Goal: Information Seeking & Learning: Find specific page/section

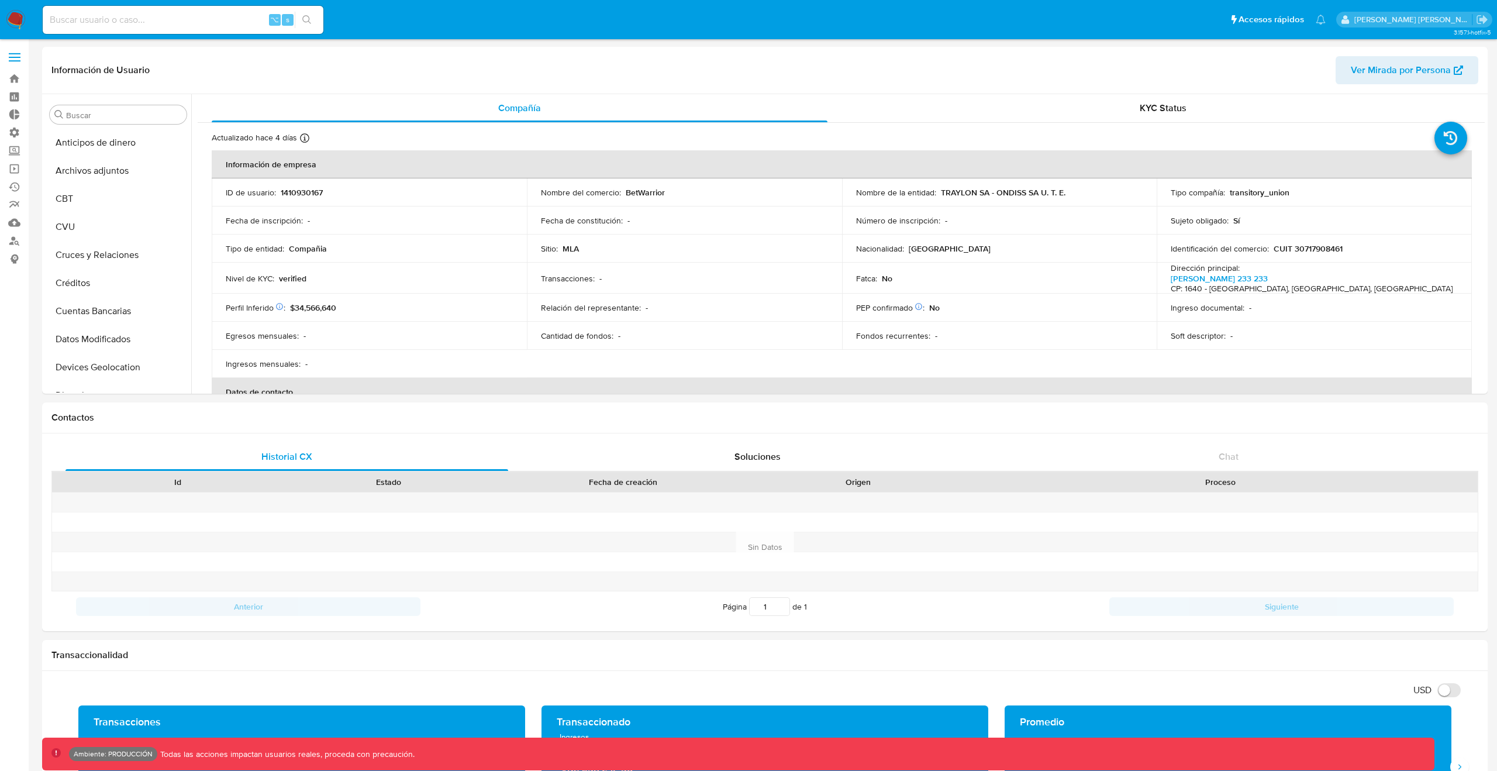
select select "10"
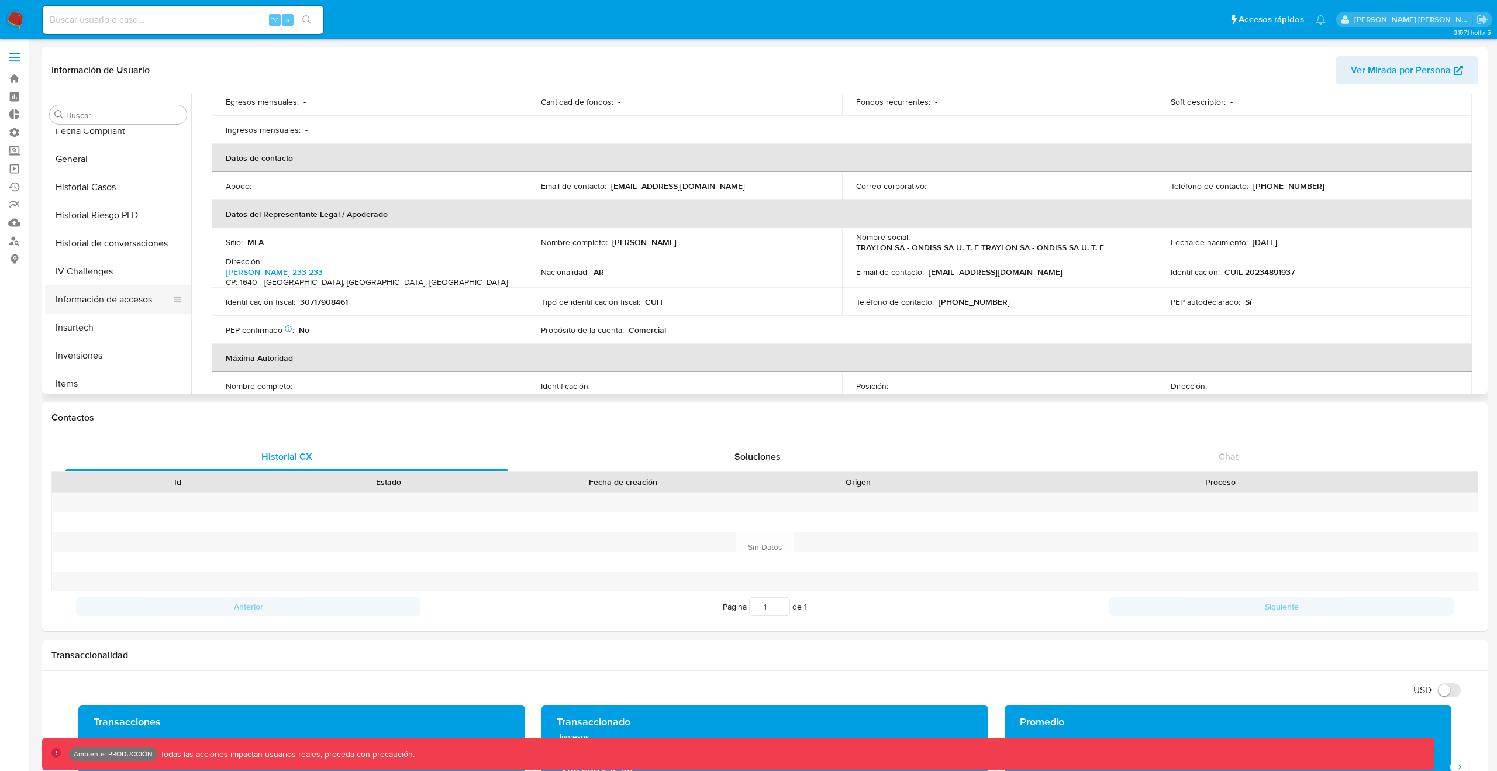
scroll to position [333, 0]
click at [89, 184] on button "General" at bounding box center [113, 175] width 137 height 28
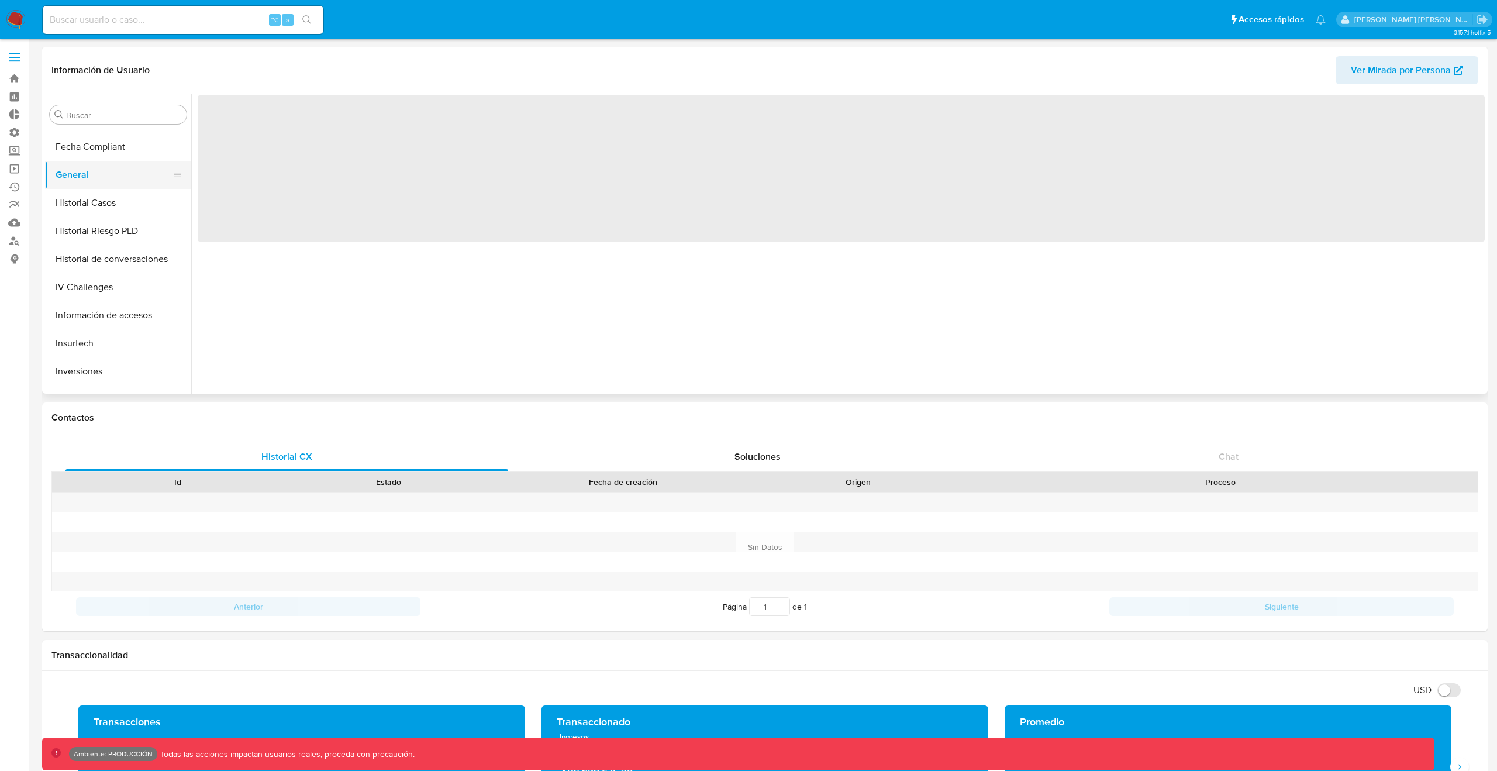
scroll to position [0, 0]
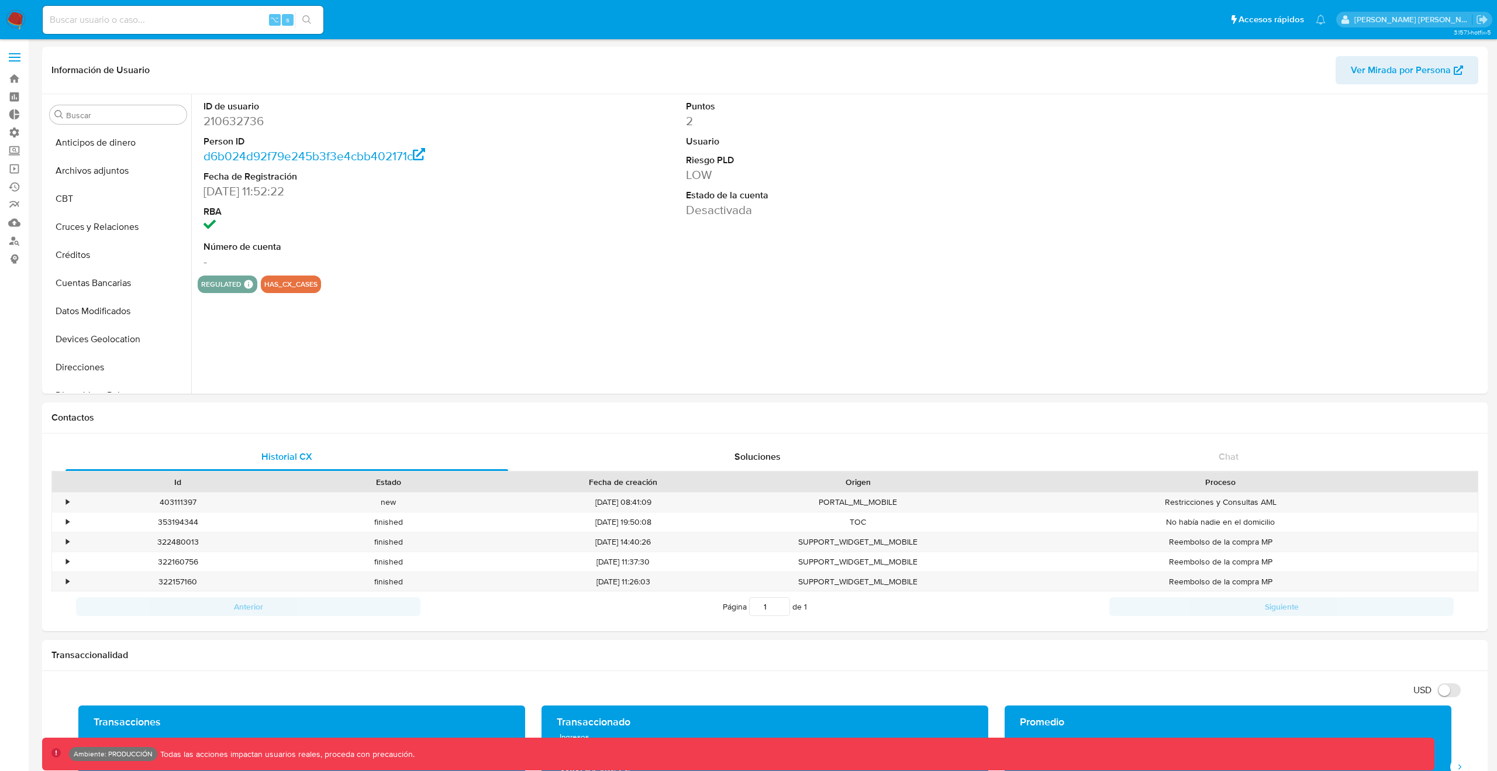
select select "10"
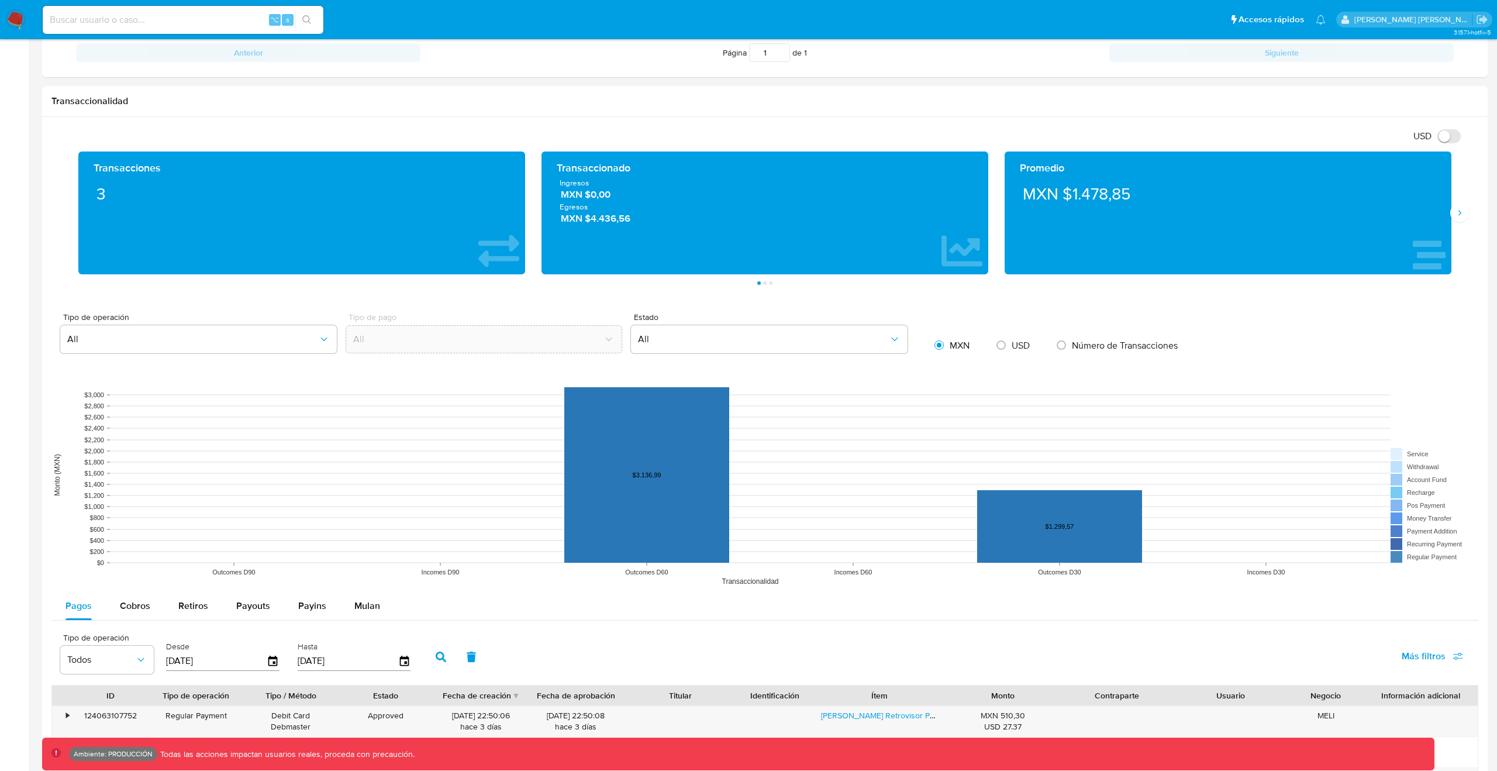
scroll to position [871, 0]
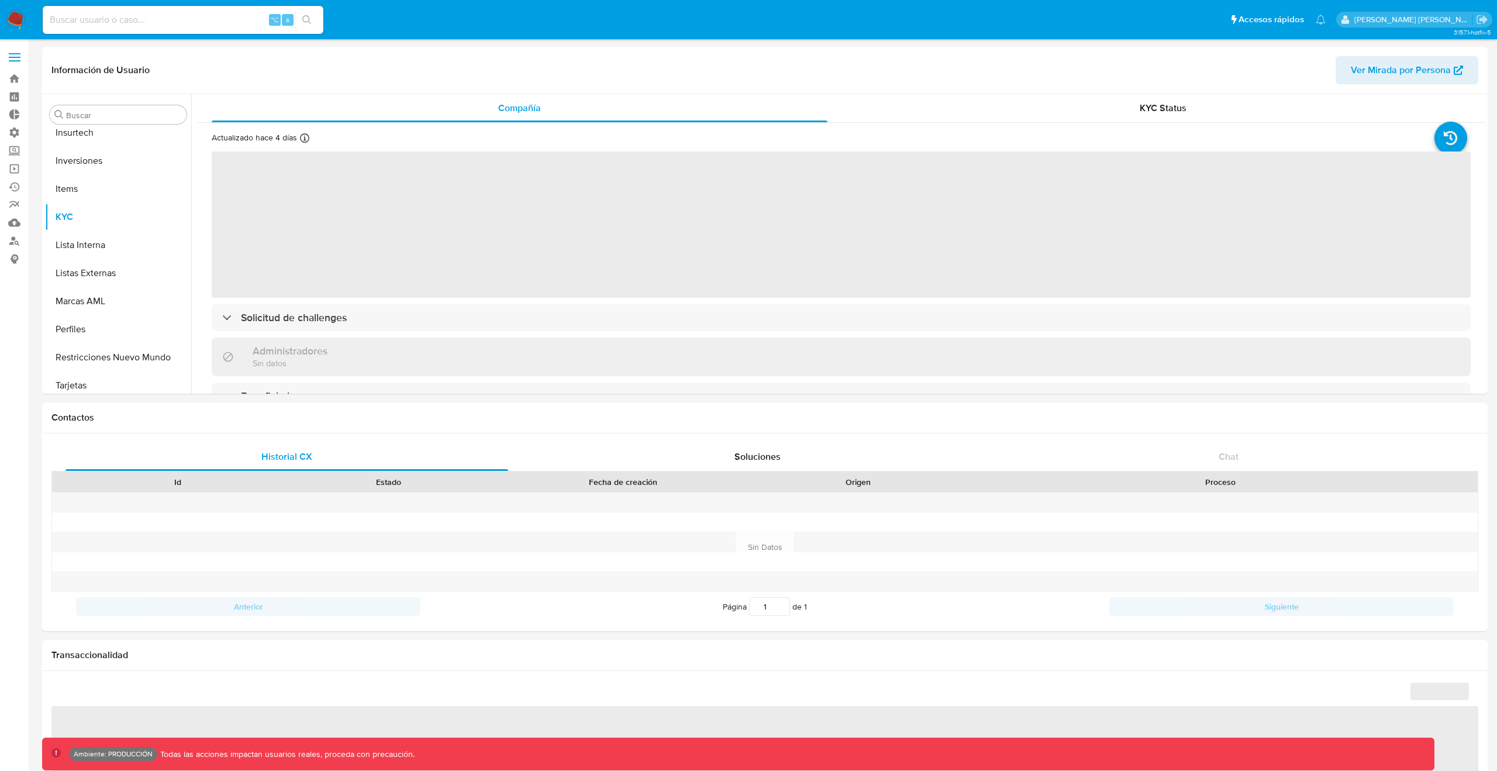
scroll to position [550, 0]
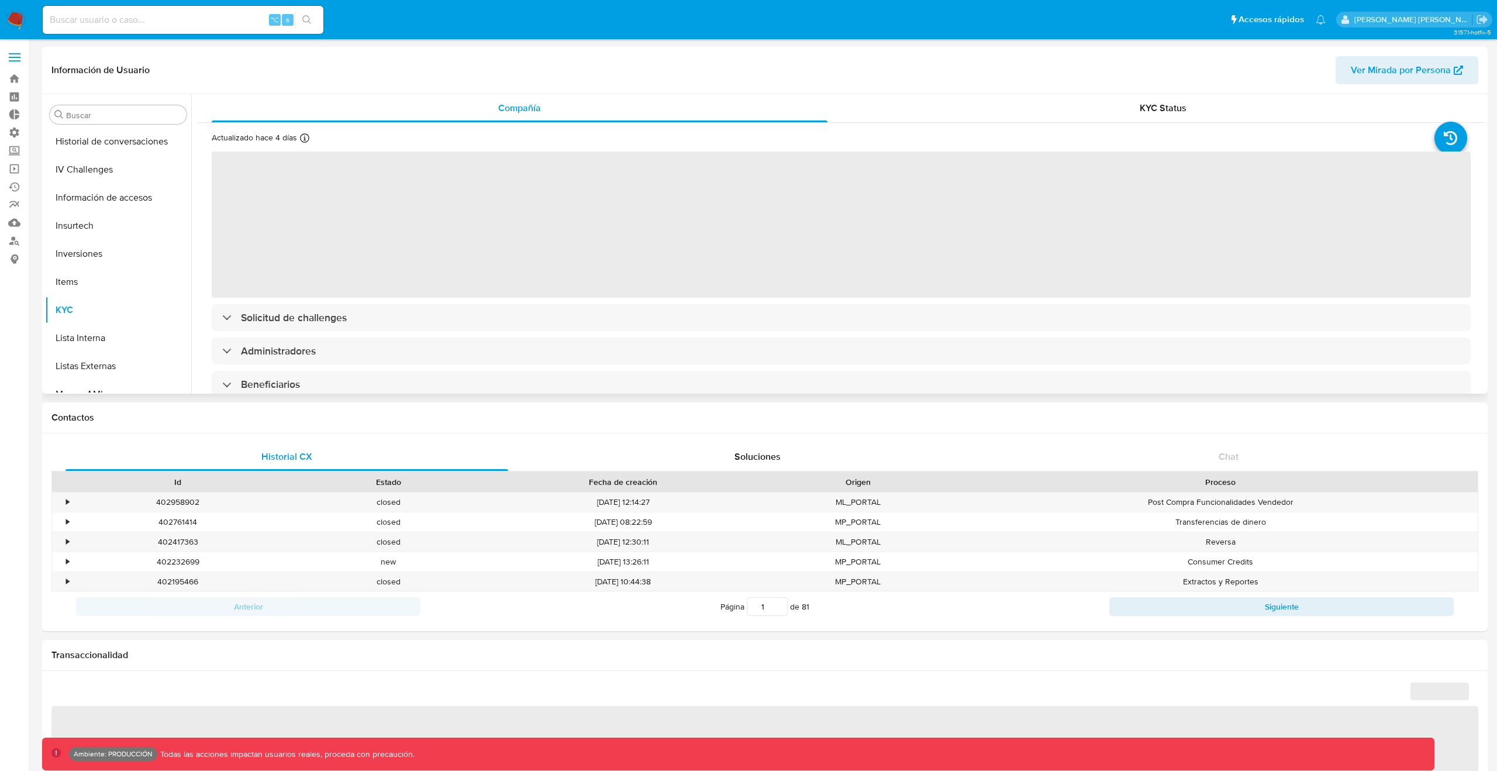
scroll to position [550, 0]
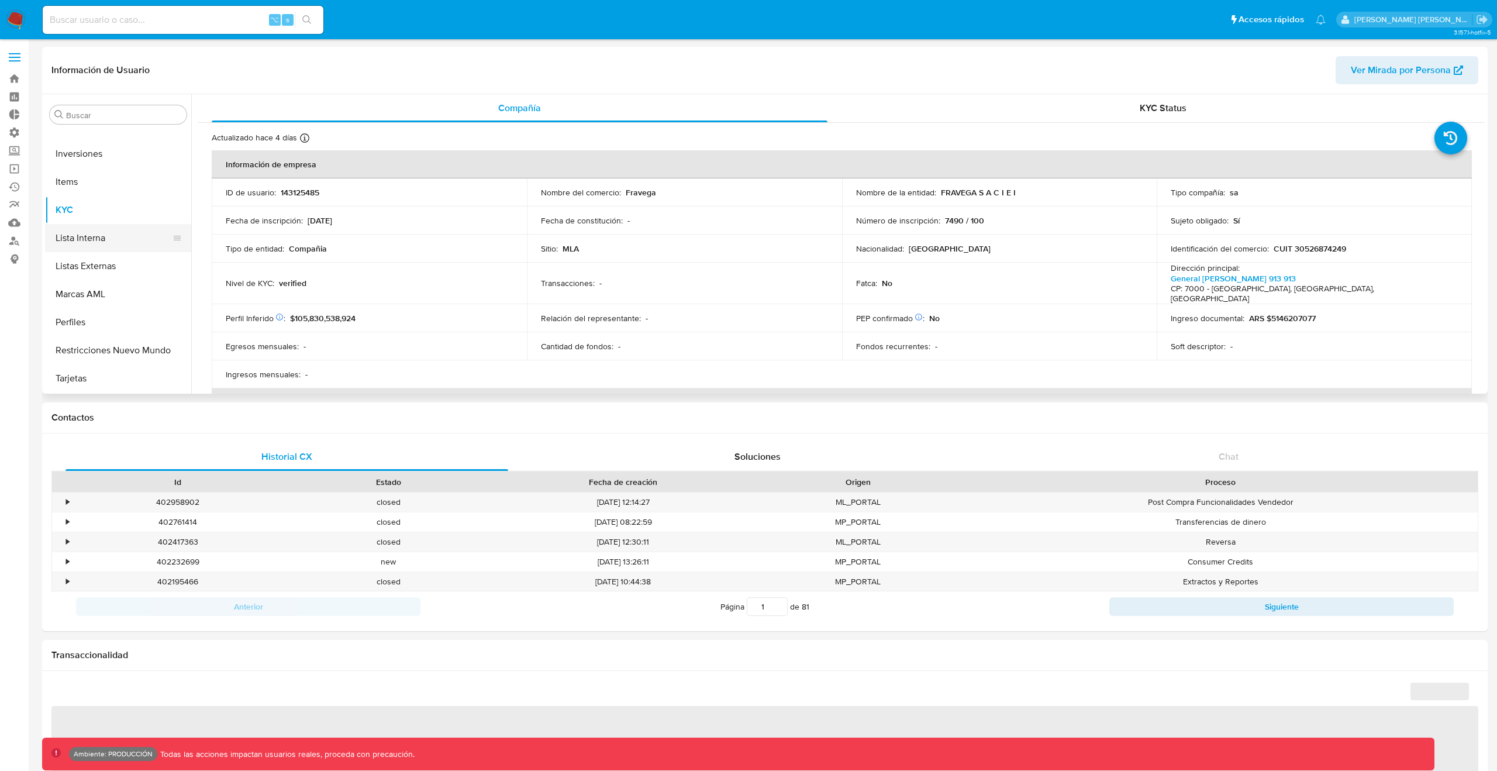
select select "10"
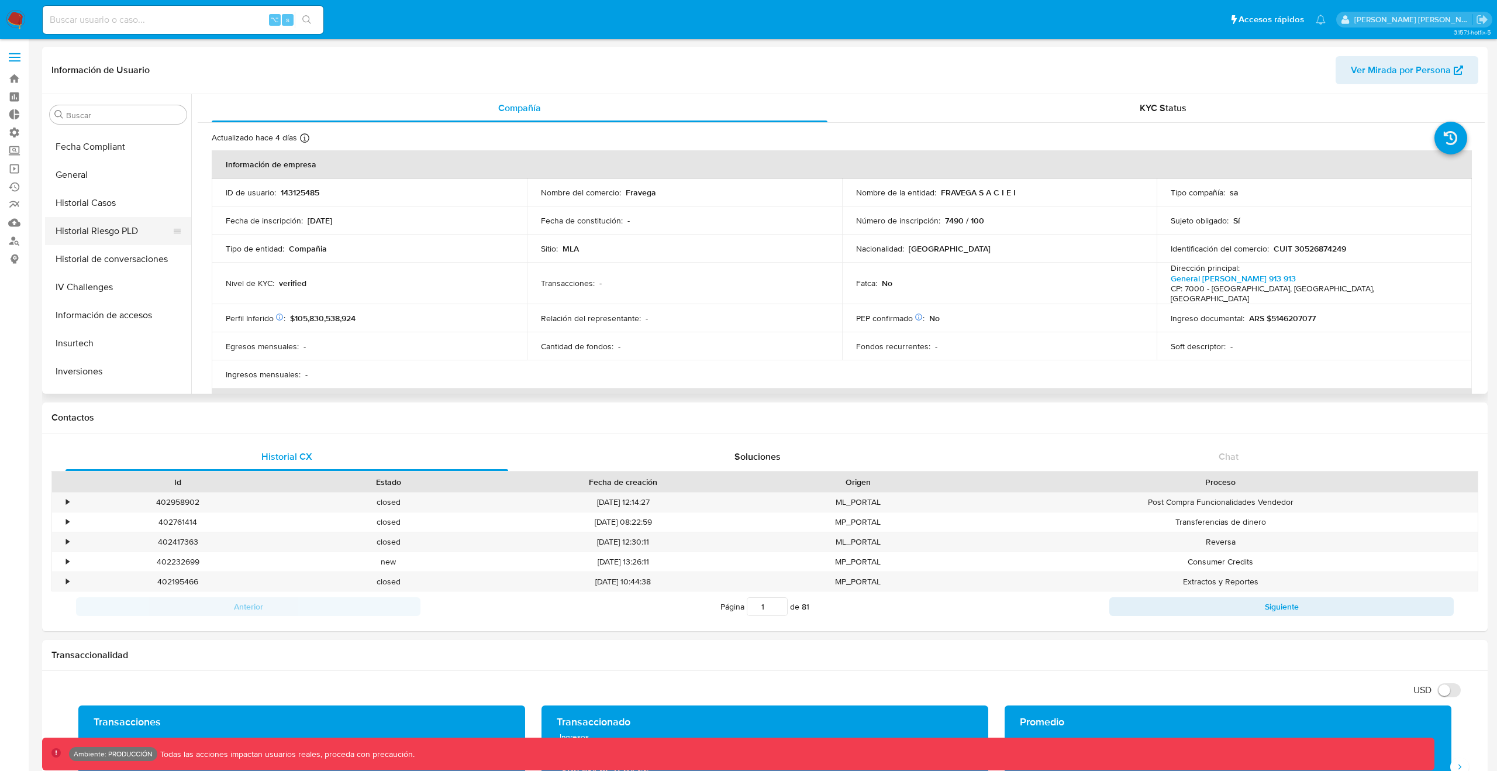
scroll to position [292, 0]
click at [101, 208] on button "General" at bounding box center [113, 215] width 137 height 28
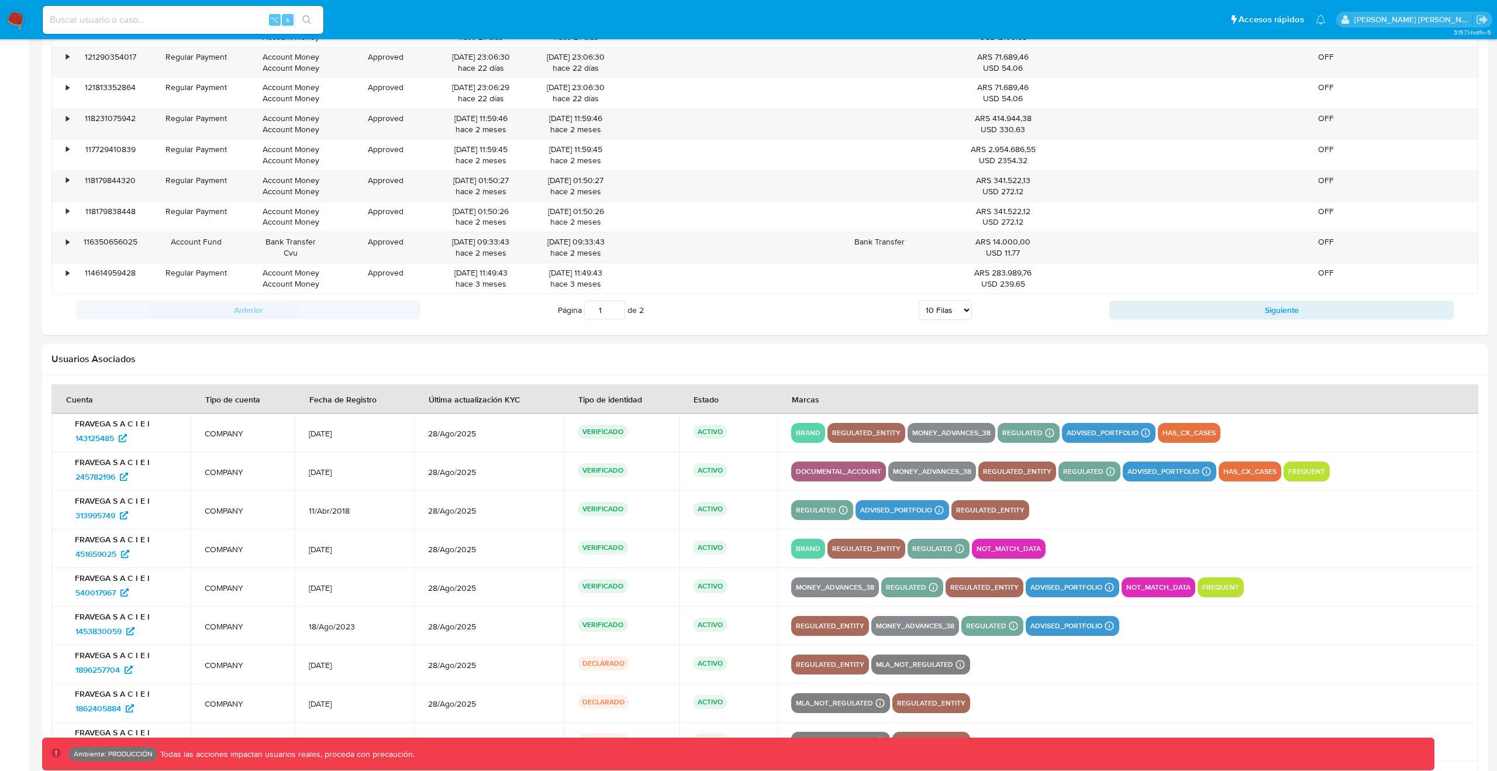
scroll to position [1365, 0]
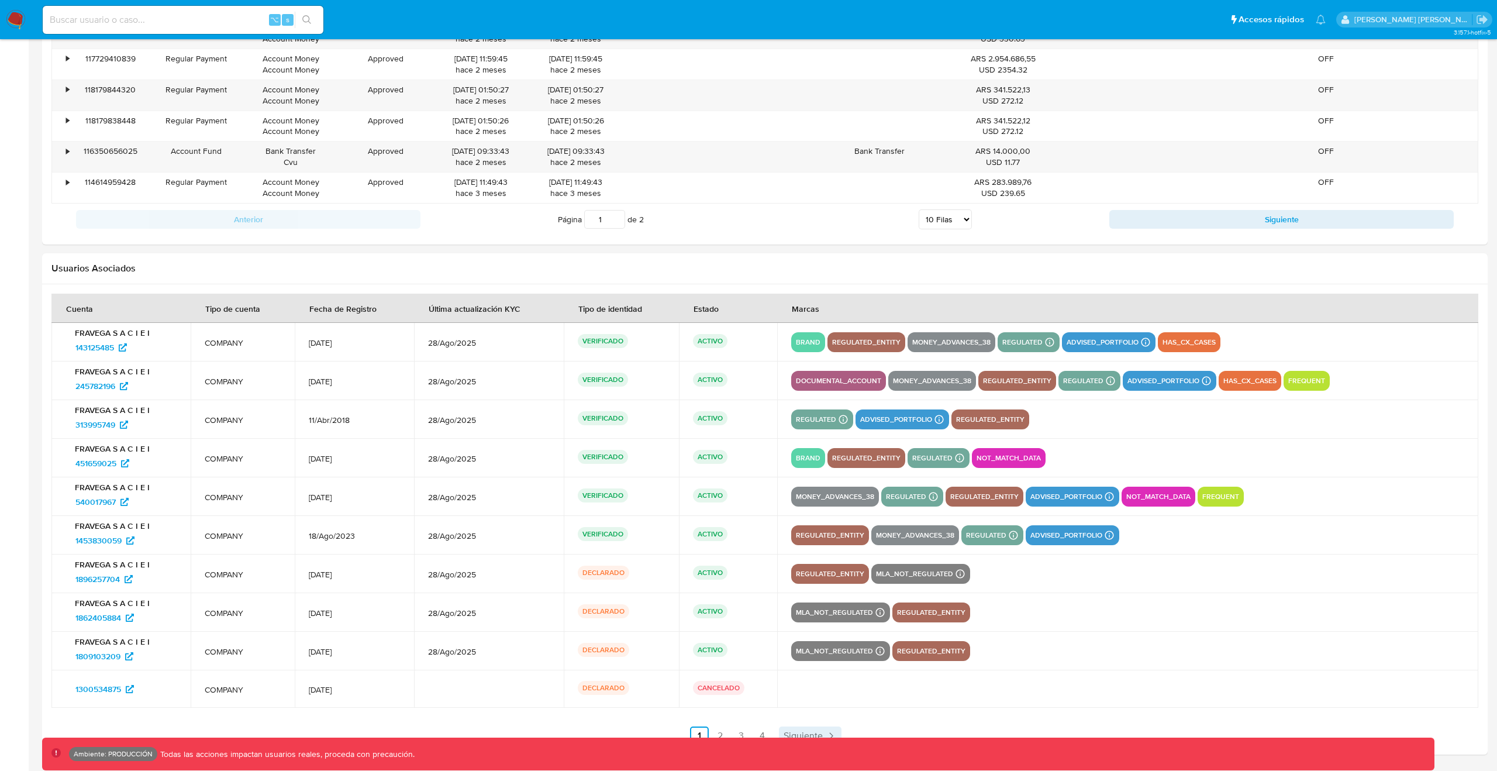
click at [822, 731] on span "Siguiente" at bounding box center [803, 735] width 39 height 9
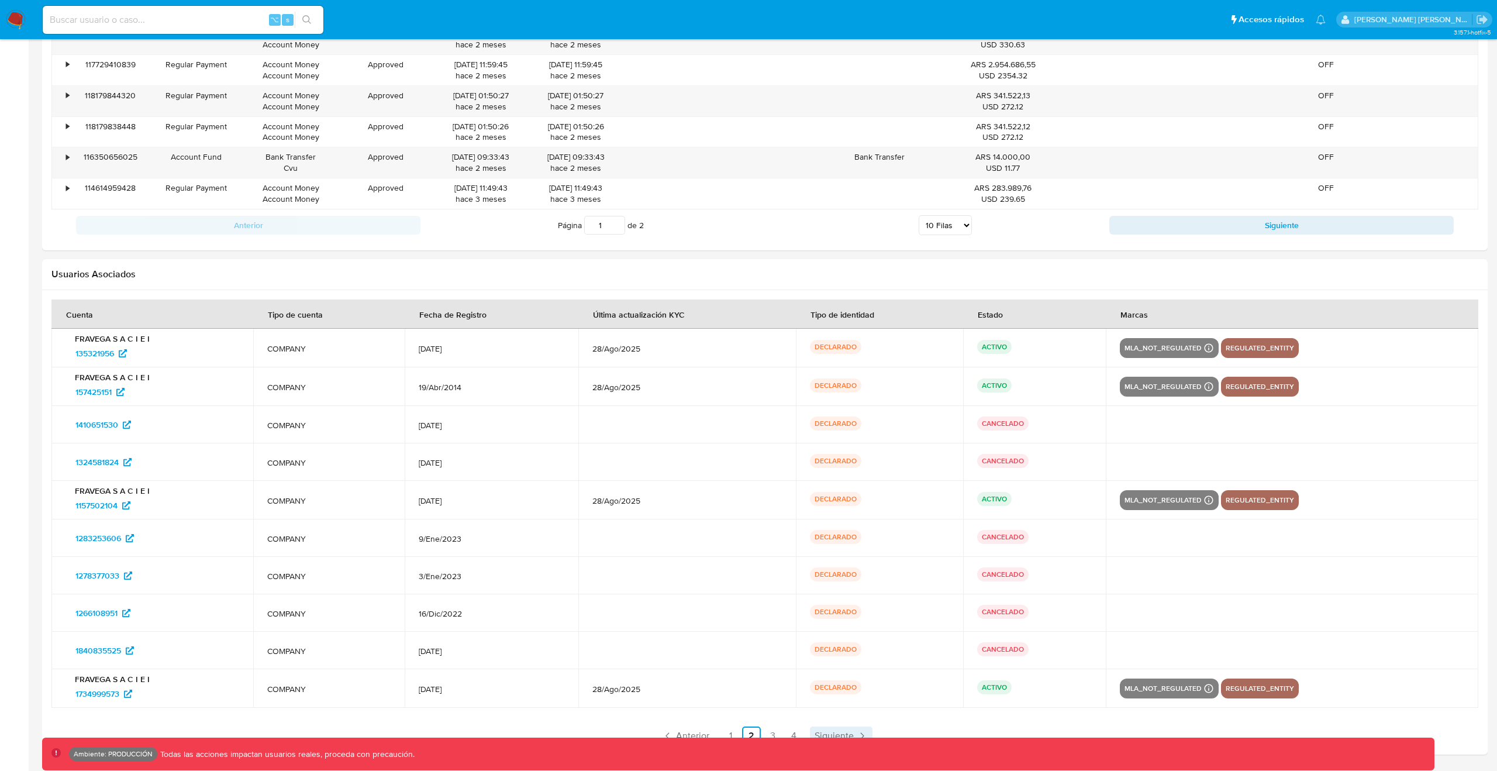
click at [822, 731] on span "Siguiente" at bounding box center [834, 735] width 39 height 9
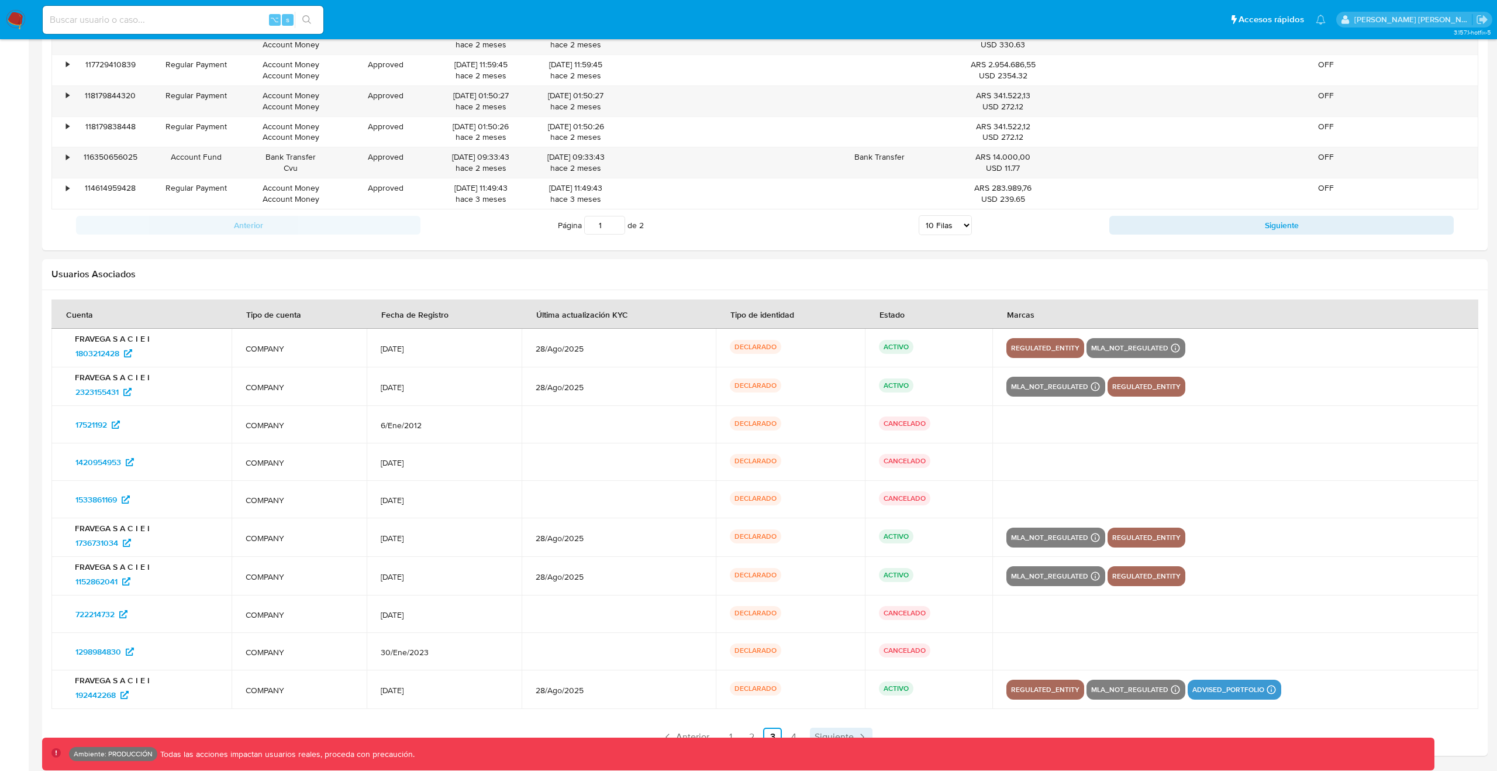
scroll to position [1360, 0]
click at [837, 734] on span "Siguiente" at bounding box center [834, 735] width 39 height 9
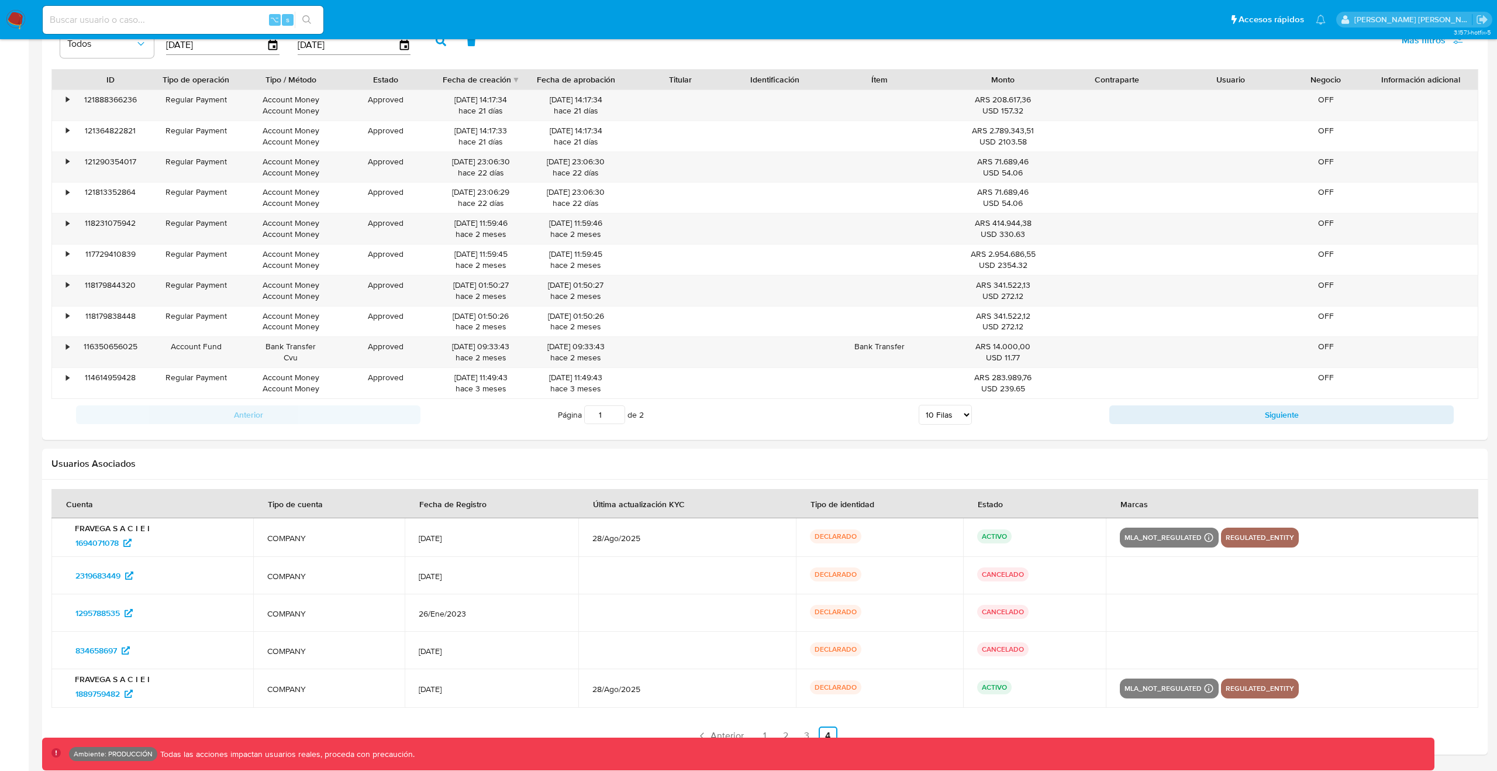
scroll to position [1170, 0]
click at [766, 736] on link "1" at bounding box center [765, 735] width 19 height 19
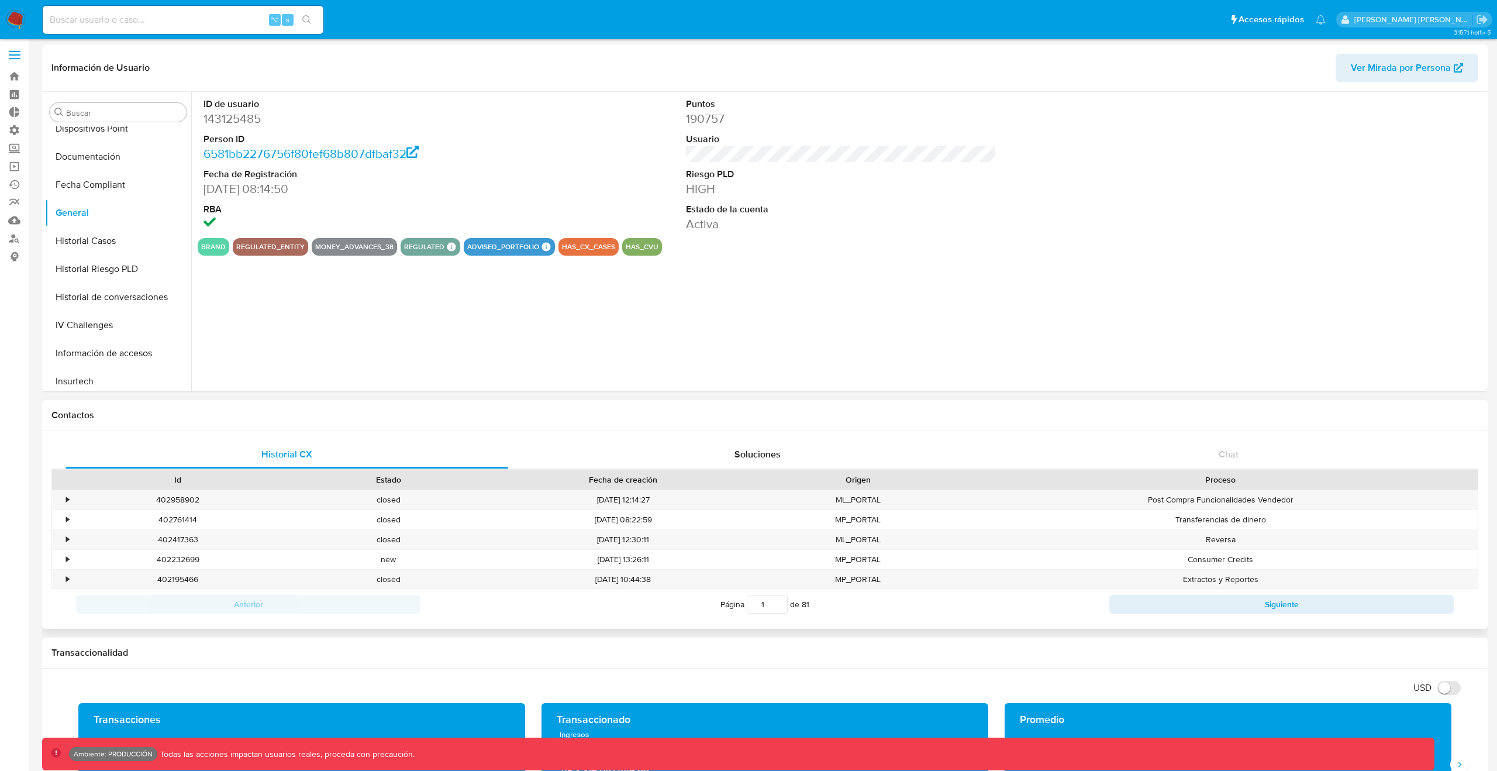
scroll to position [0, 0]
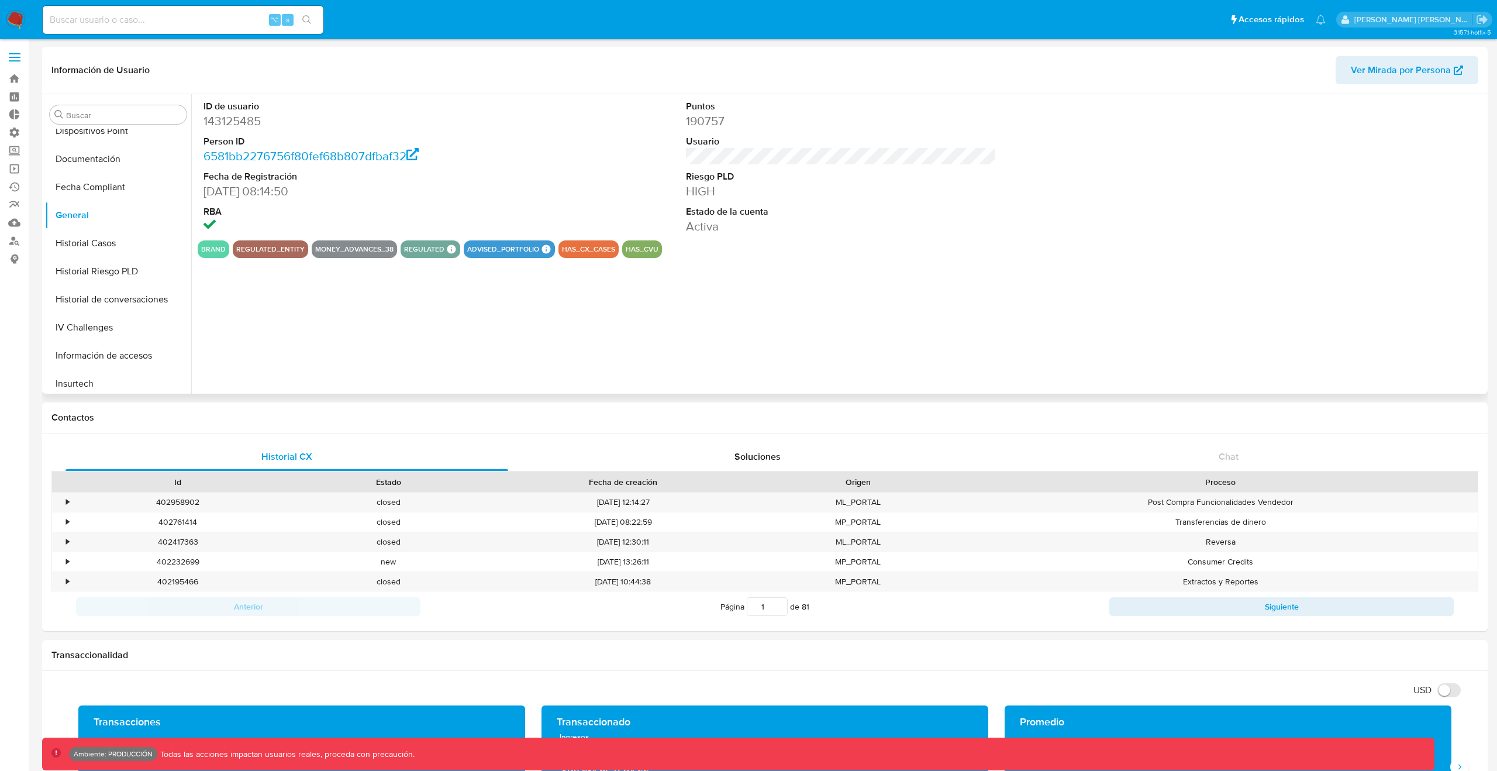
click at [278, 251] on button "regulated_entity" at bounding box center [270, 249] width 68 height 5
click at [223, 255] on div "brand" at bounding box center [214, 249] width 32 height 18
click at [218, 243] on div "brand" at bounding box center [214, 249] width 32 height 18
drag, startPoint x: 218, startPoint y: 243, endPoint x: 370, endPoint y: 291, distance: 159.3
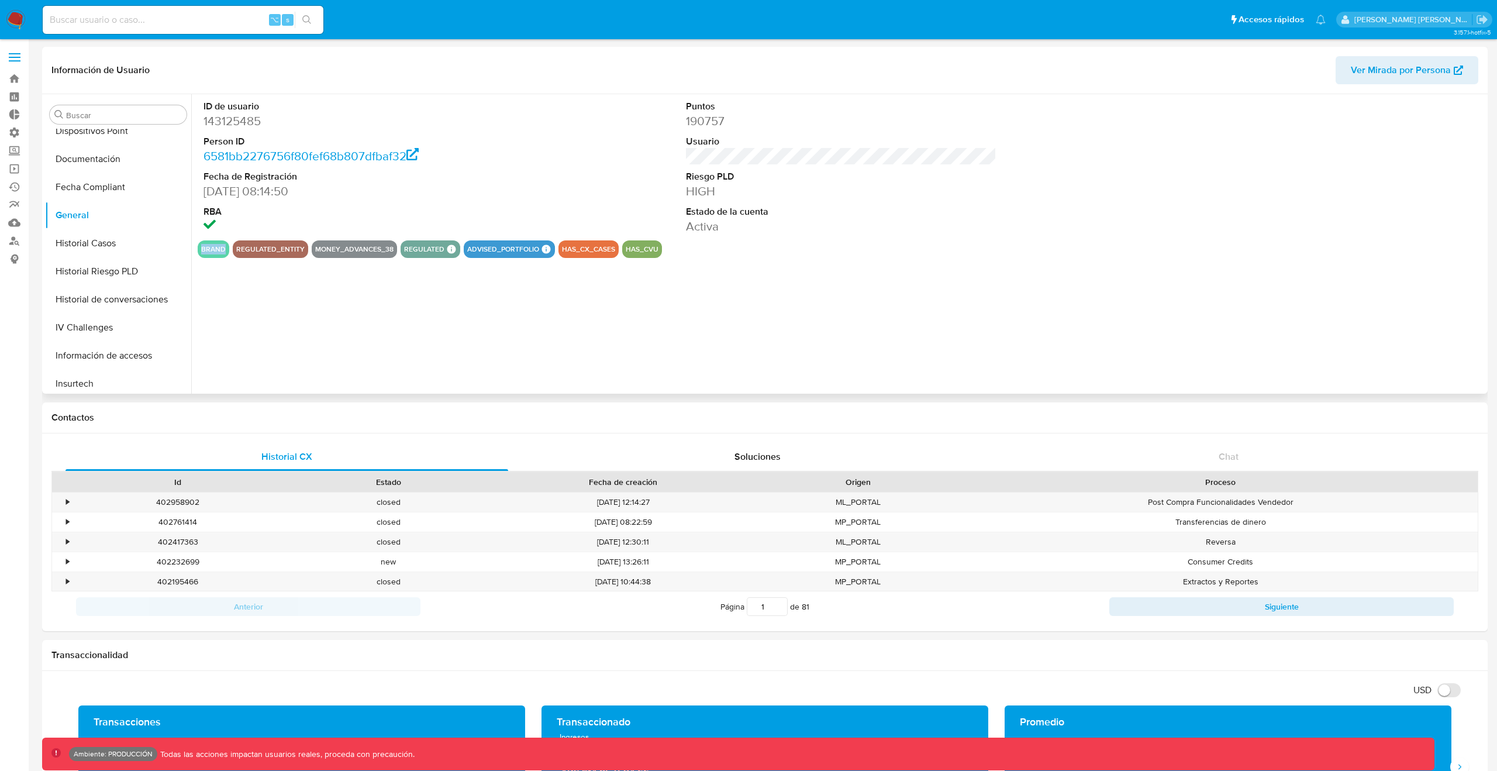
click at [222, 246] on div "brand" at bounding box center [214, 249] width 32 height 18
click at [460, 316] on div "ID de usuario 143125485 Person ID 6581bb2276756f80fef68b807dfbaf32 Fecha de Reg…" at bounding box center [838, 243] width 1294 height 299
click at [12, 79] on link "Bandeja" at bounding box center [69, 79] width 139 height 18
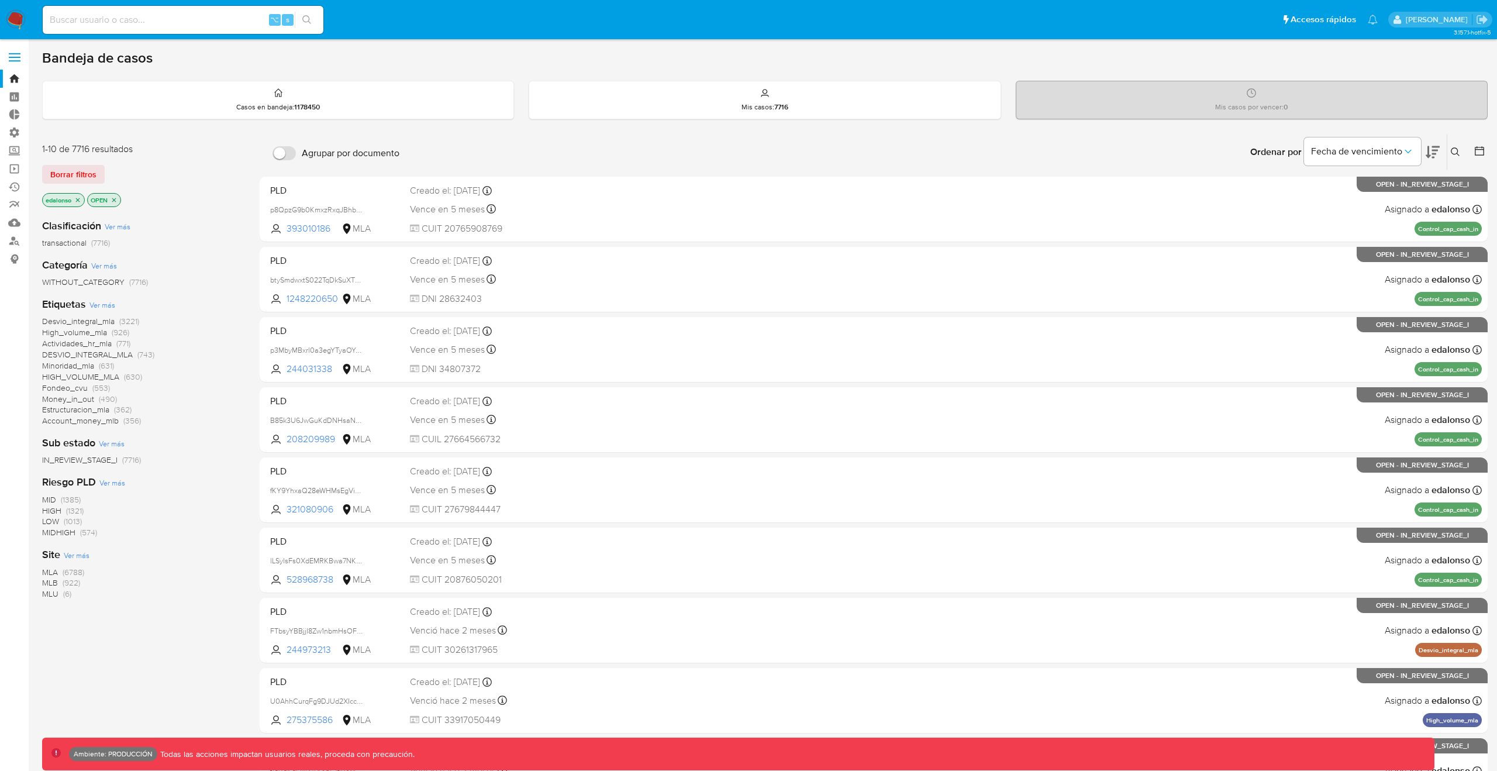
click at [115, 200] on icon "close-filter" at bounding box center [114, 200] width 4 height 4
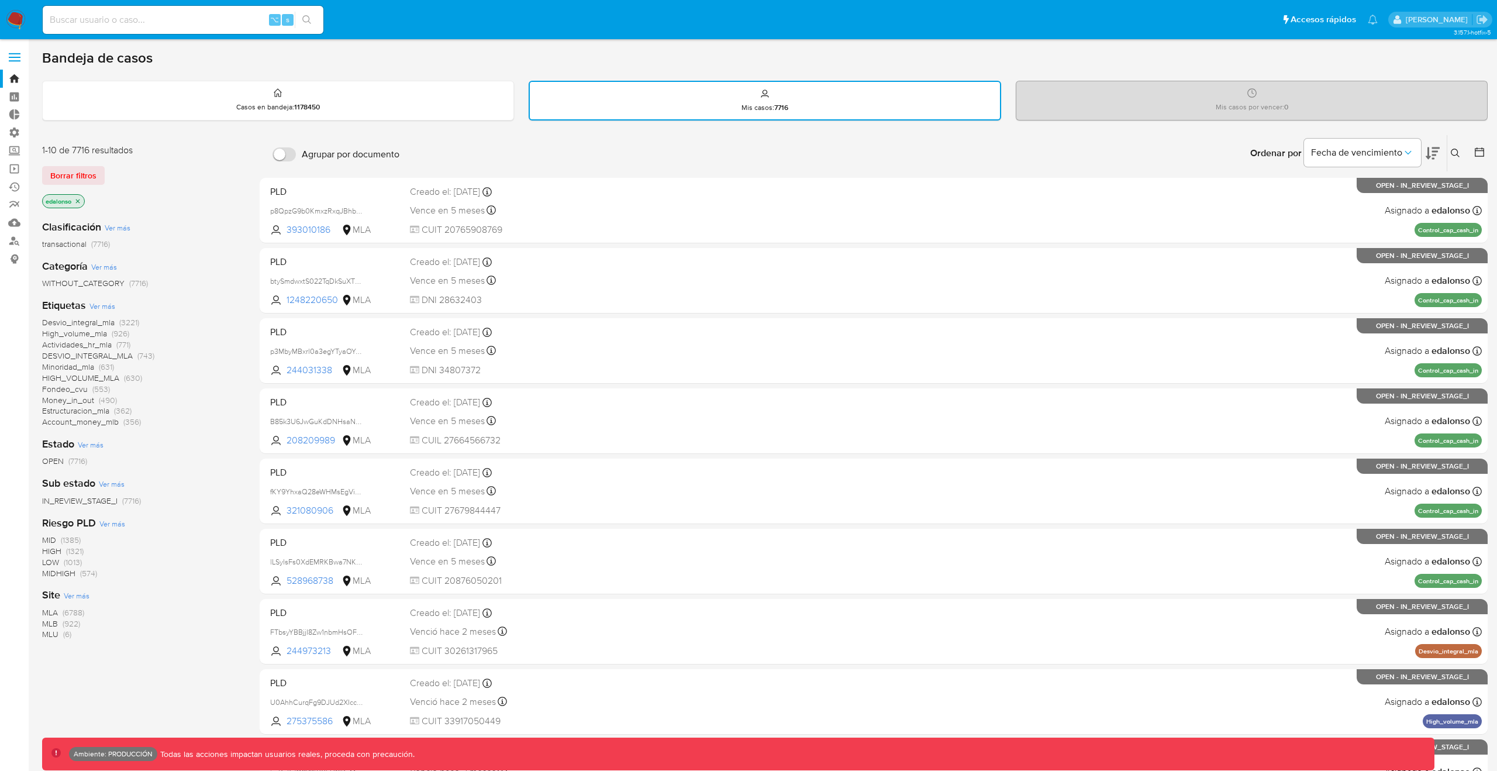
click at [79, 199] on icon "close-filter" at bounding box center [78, 201] width 4 height 4
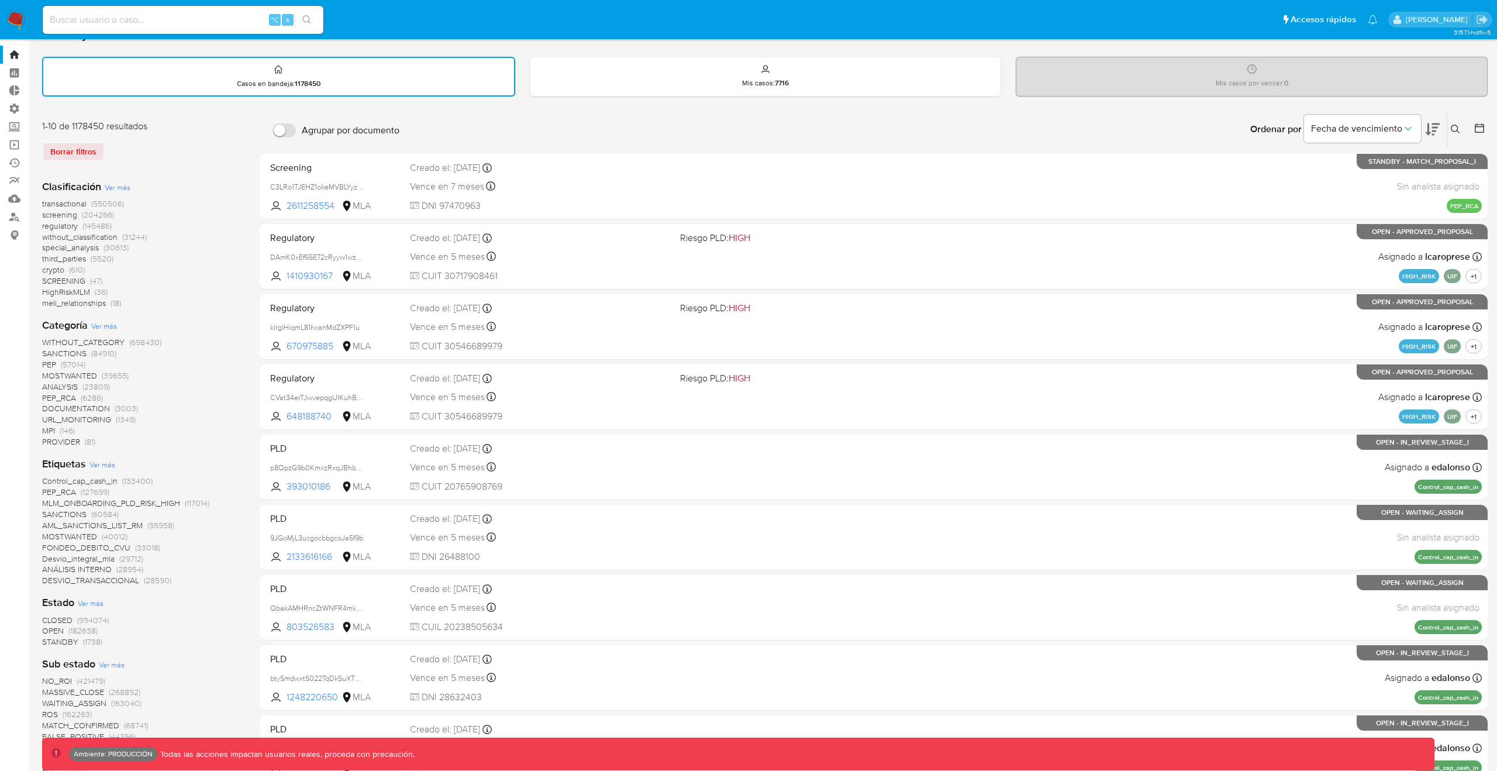
scroll to position [27, 0]
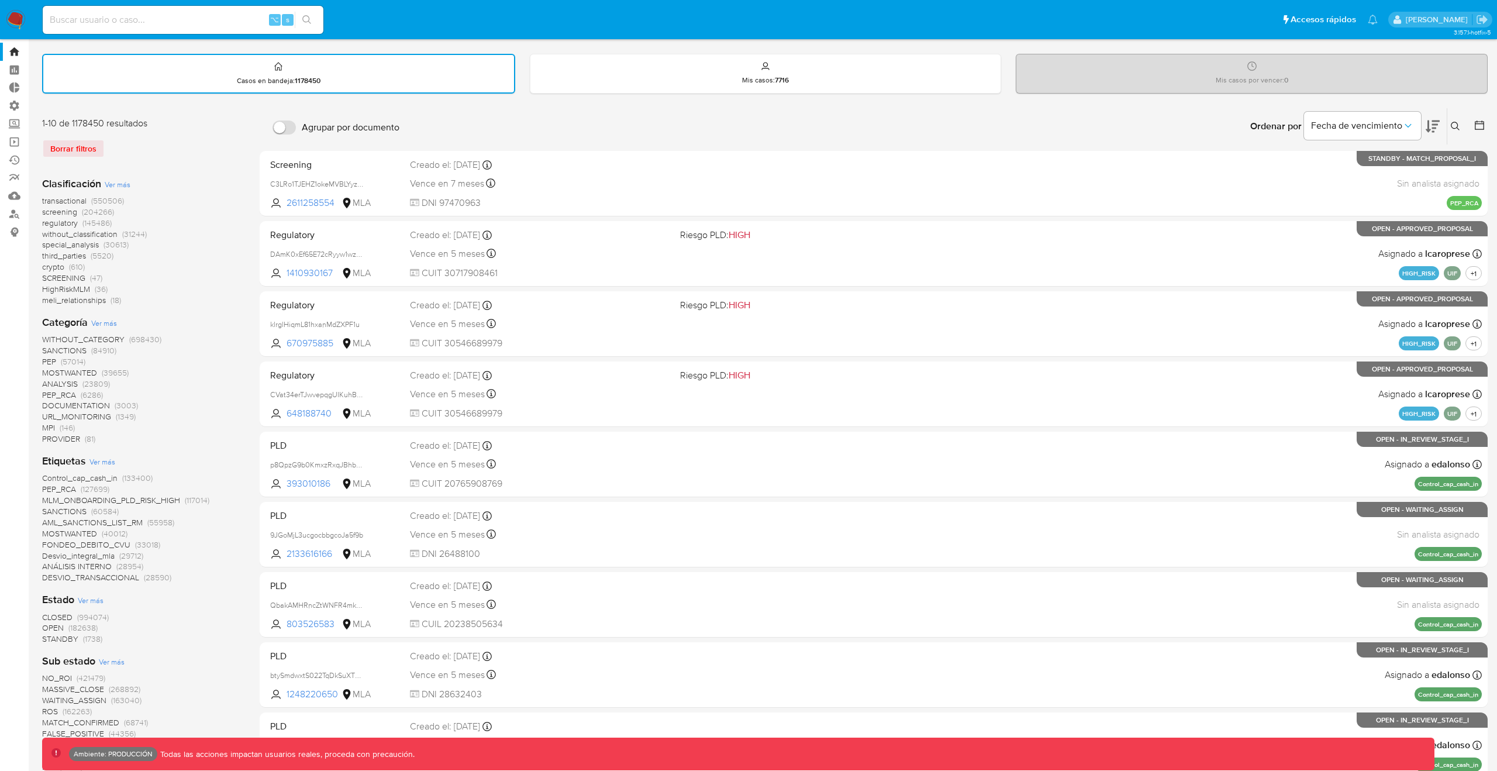
click at [86, 301] on span "meli_relationships" at bounding box center [74, 300] width 64 height 12
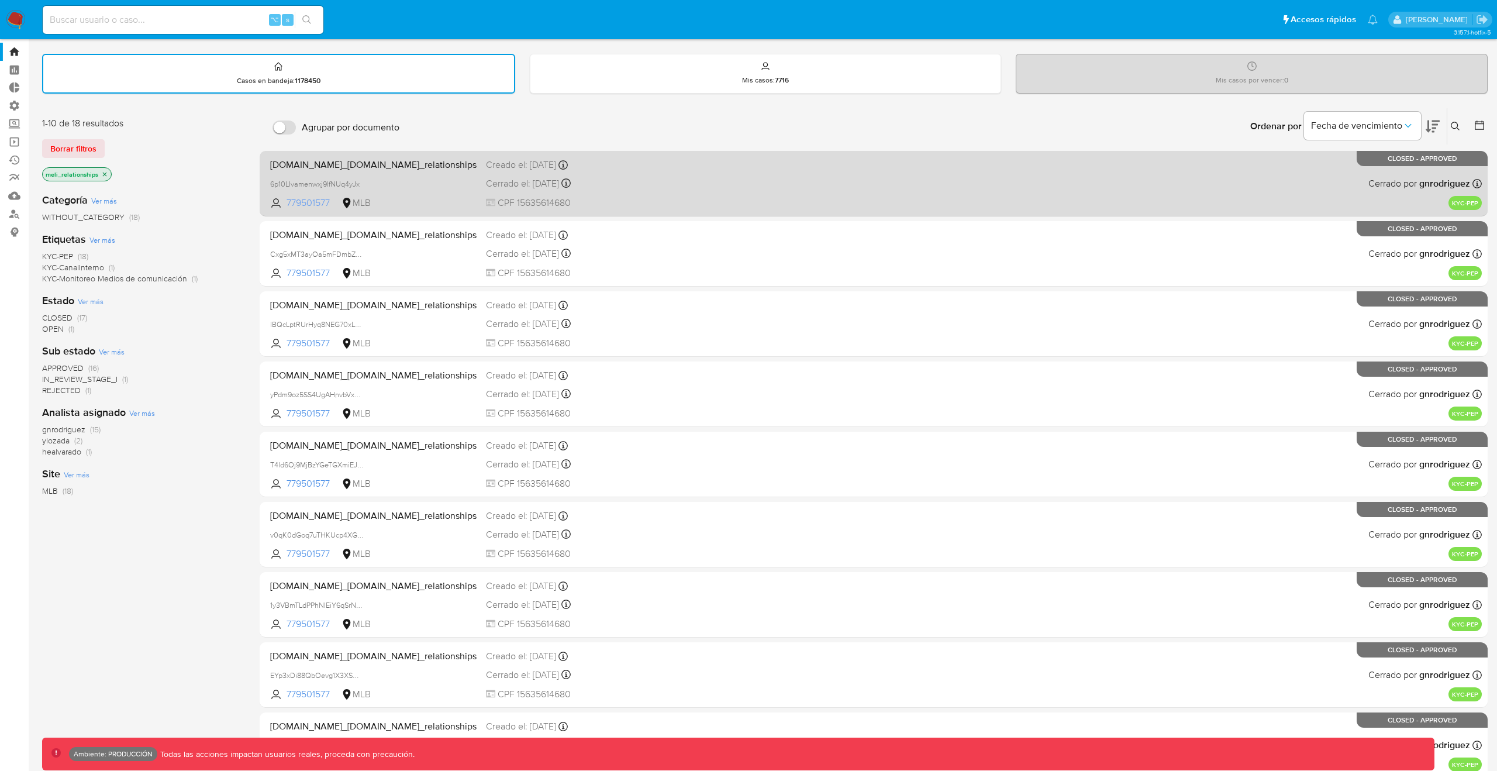
click at [307, 201] on span "779501577" at bounding box center [313, 203] width 53 height 13
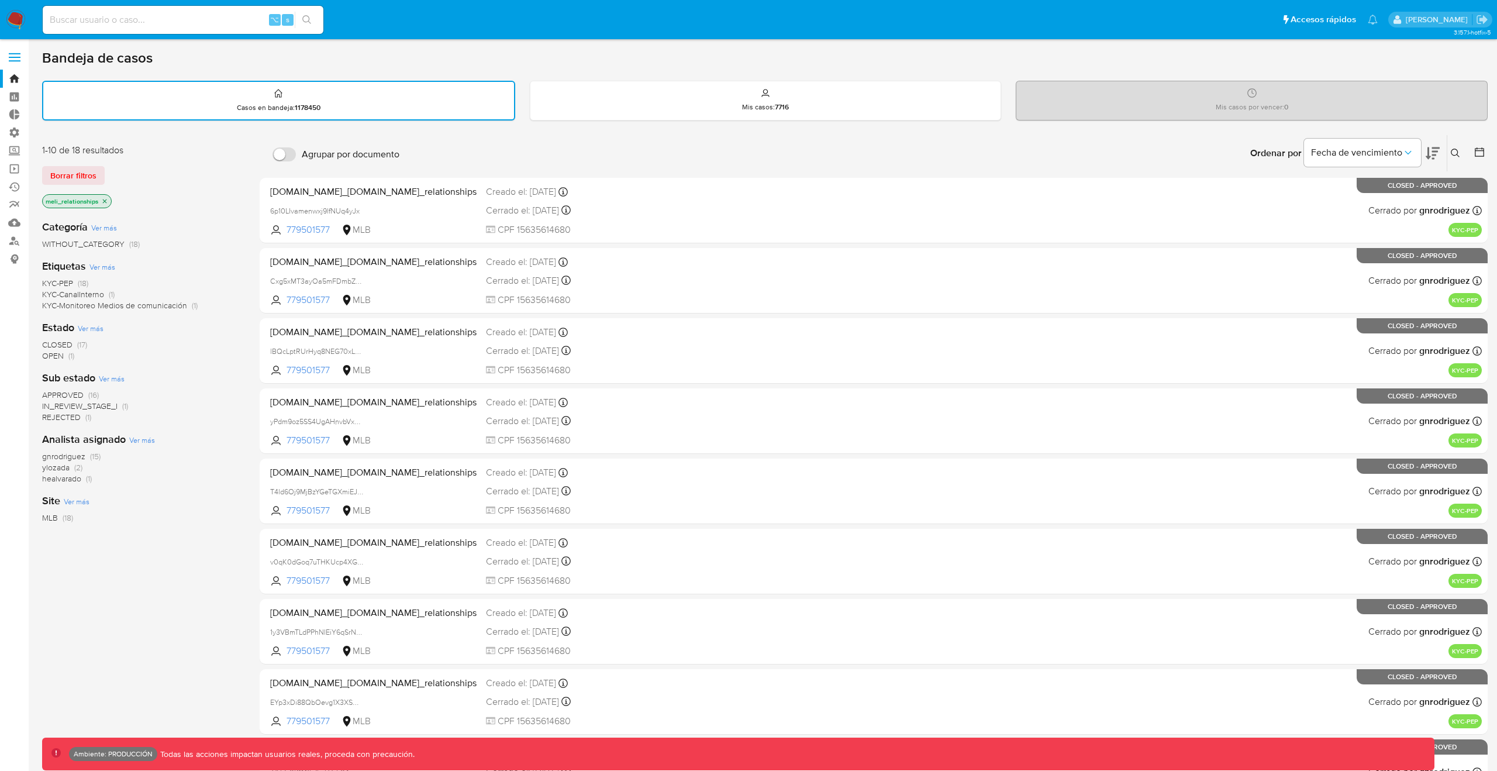
click at [105, 201] on icon "close-filter" at bounding box center [105, 201] width 4 height 4
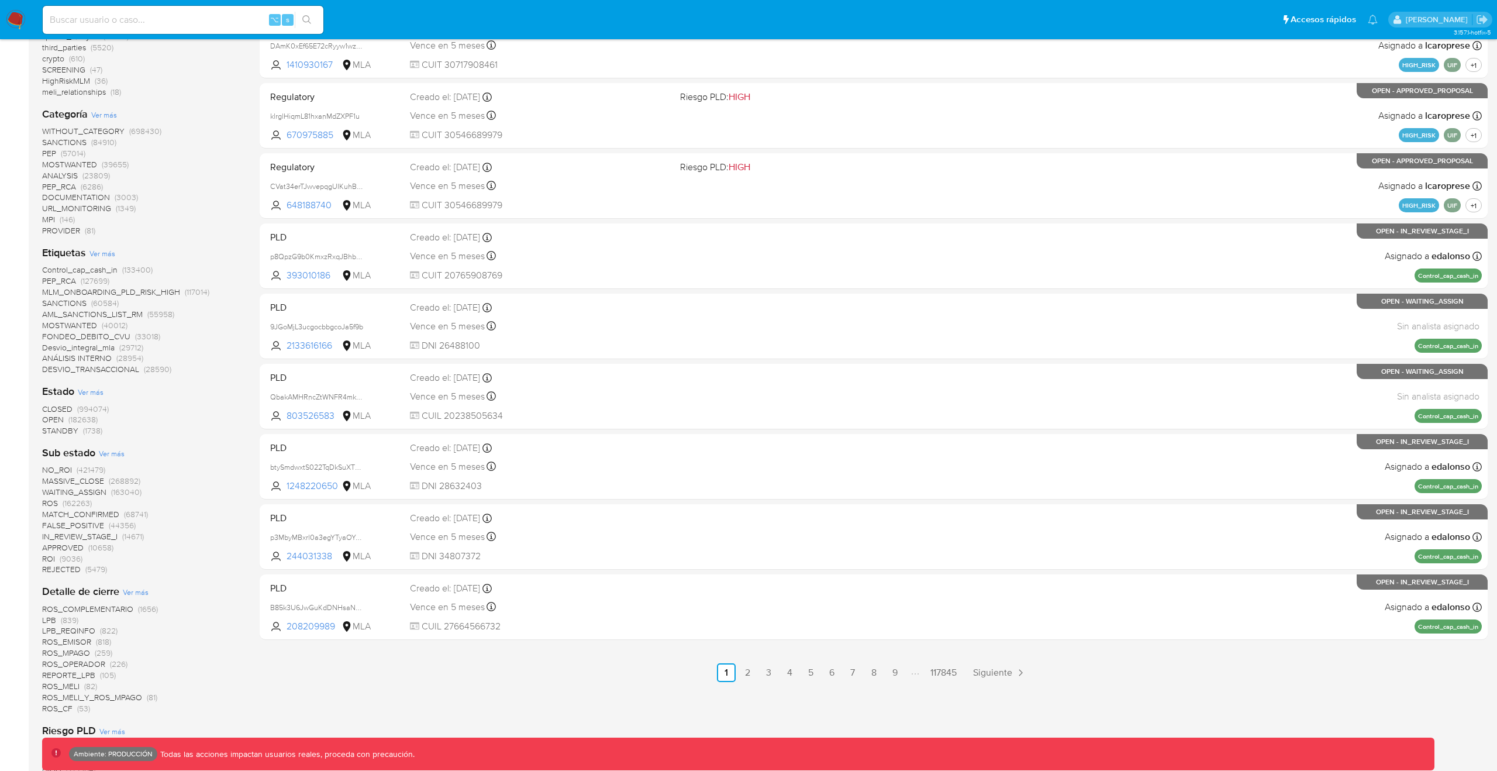
scroll to position [226, 0]
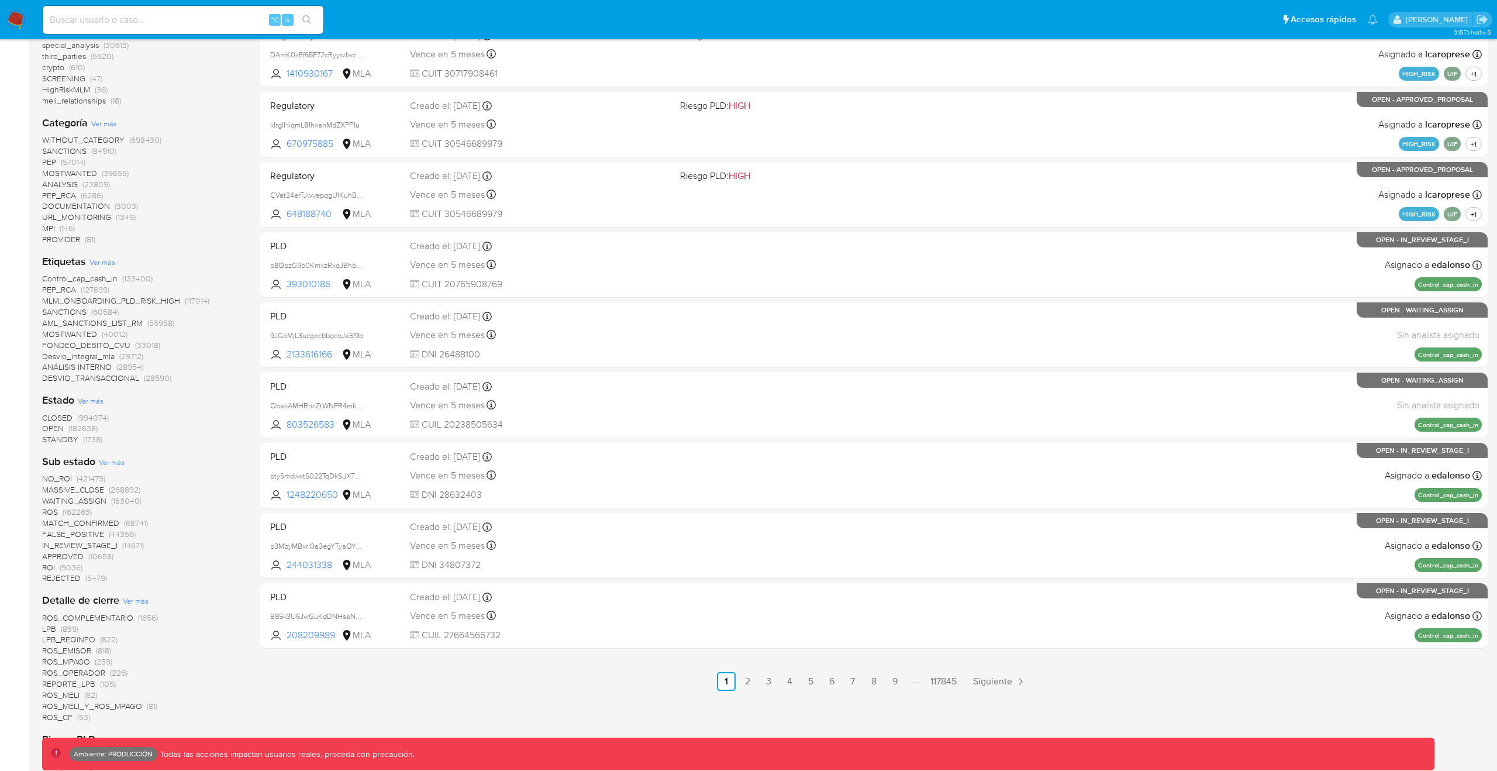
click at [57, 237] on span "PROVIDER" at bounding box center [61, 239] width 38 height 12
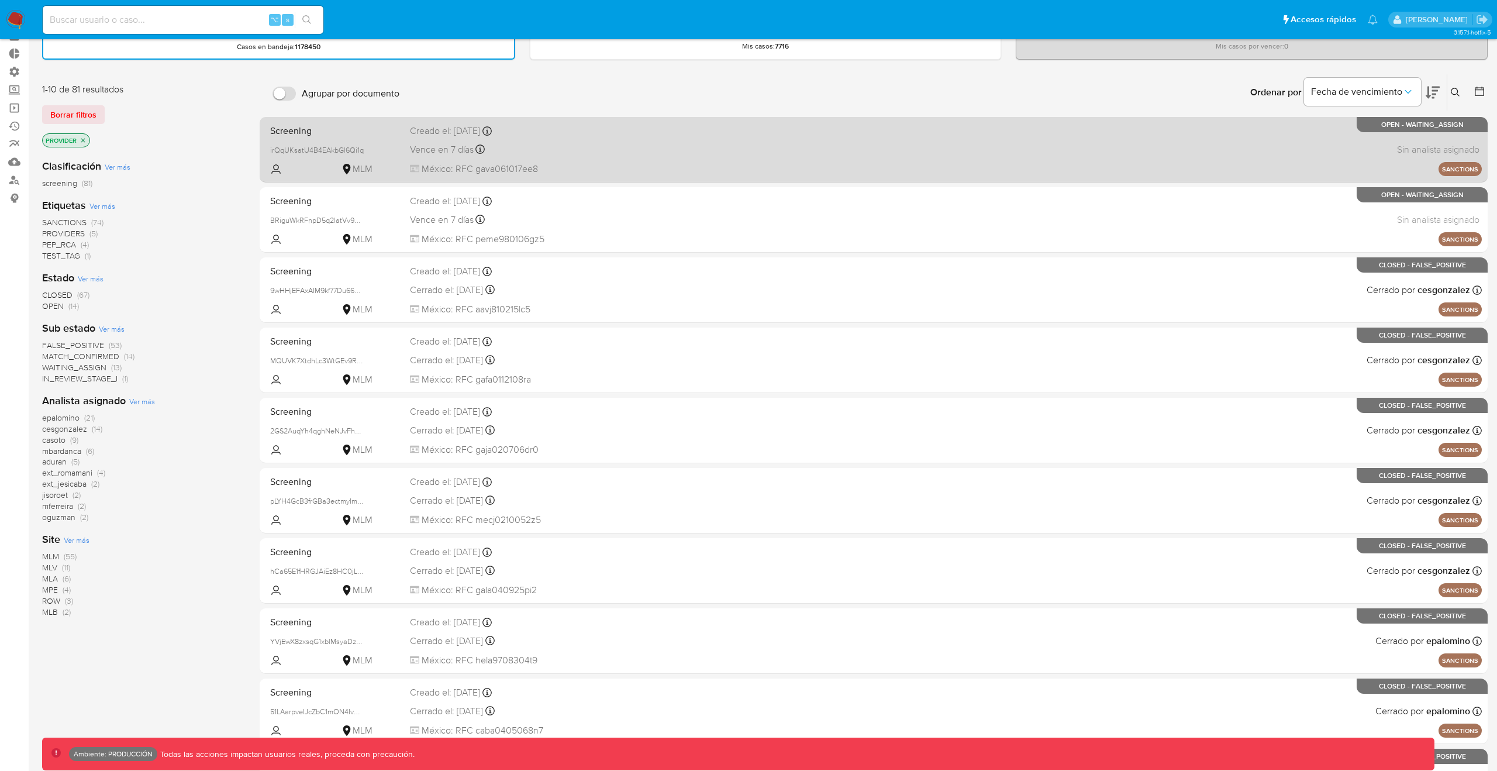
scroll to position [9, 0]
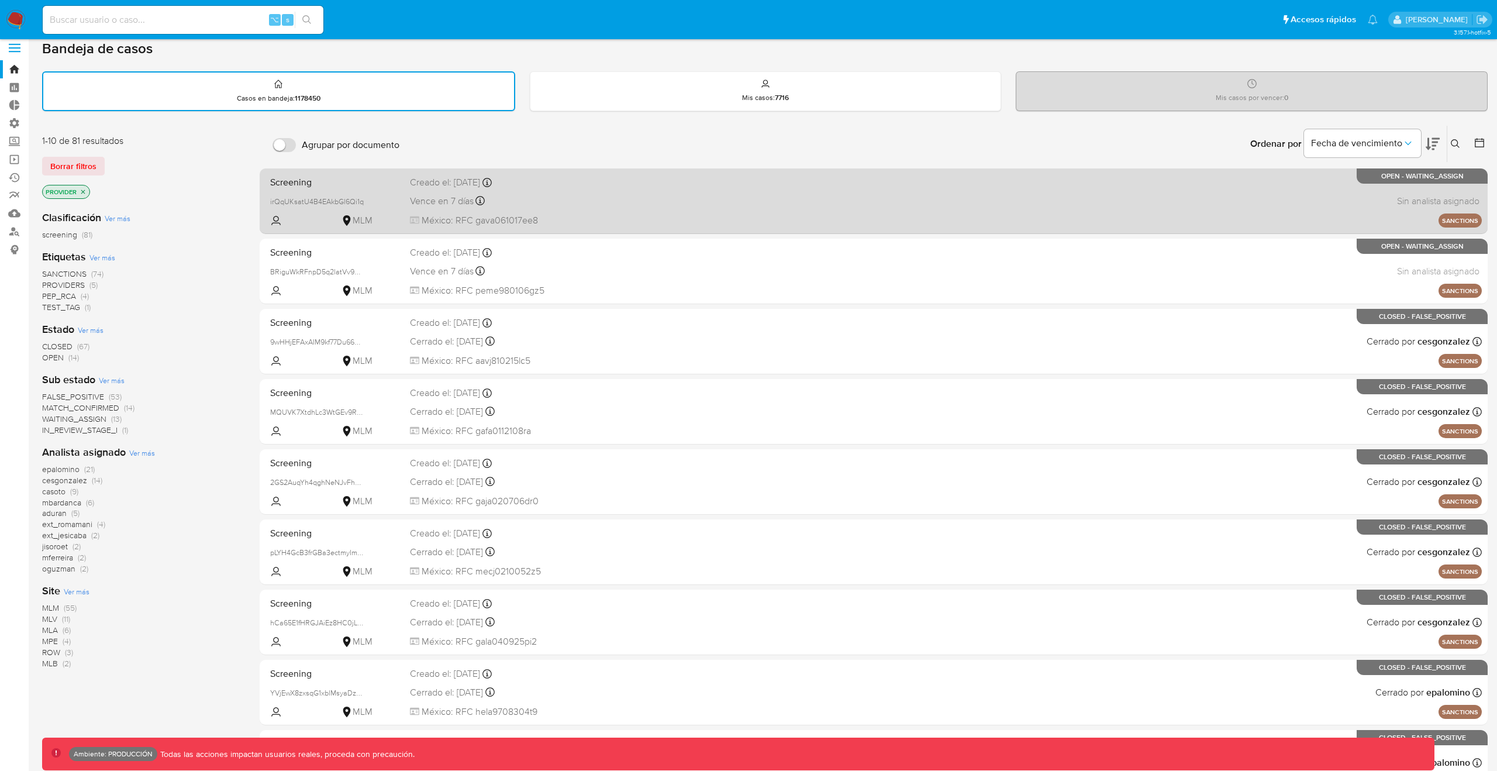
click at [289, 220] on span "MLM" at bounding box center [321, 220] width 103 height 13
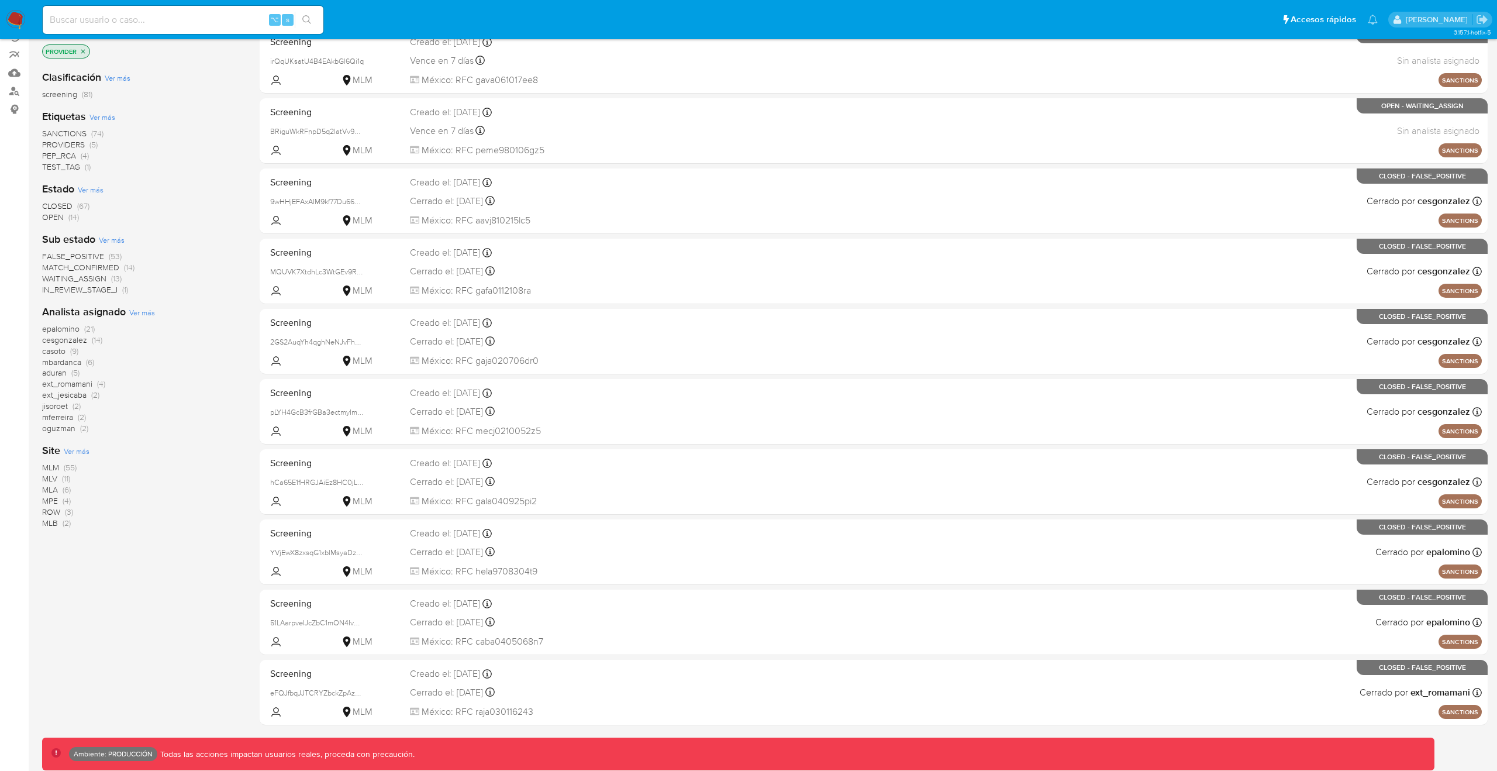
scroll to position [0, 0]
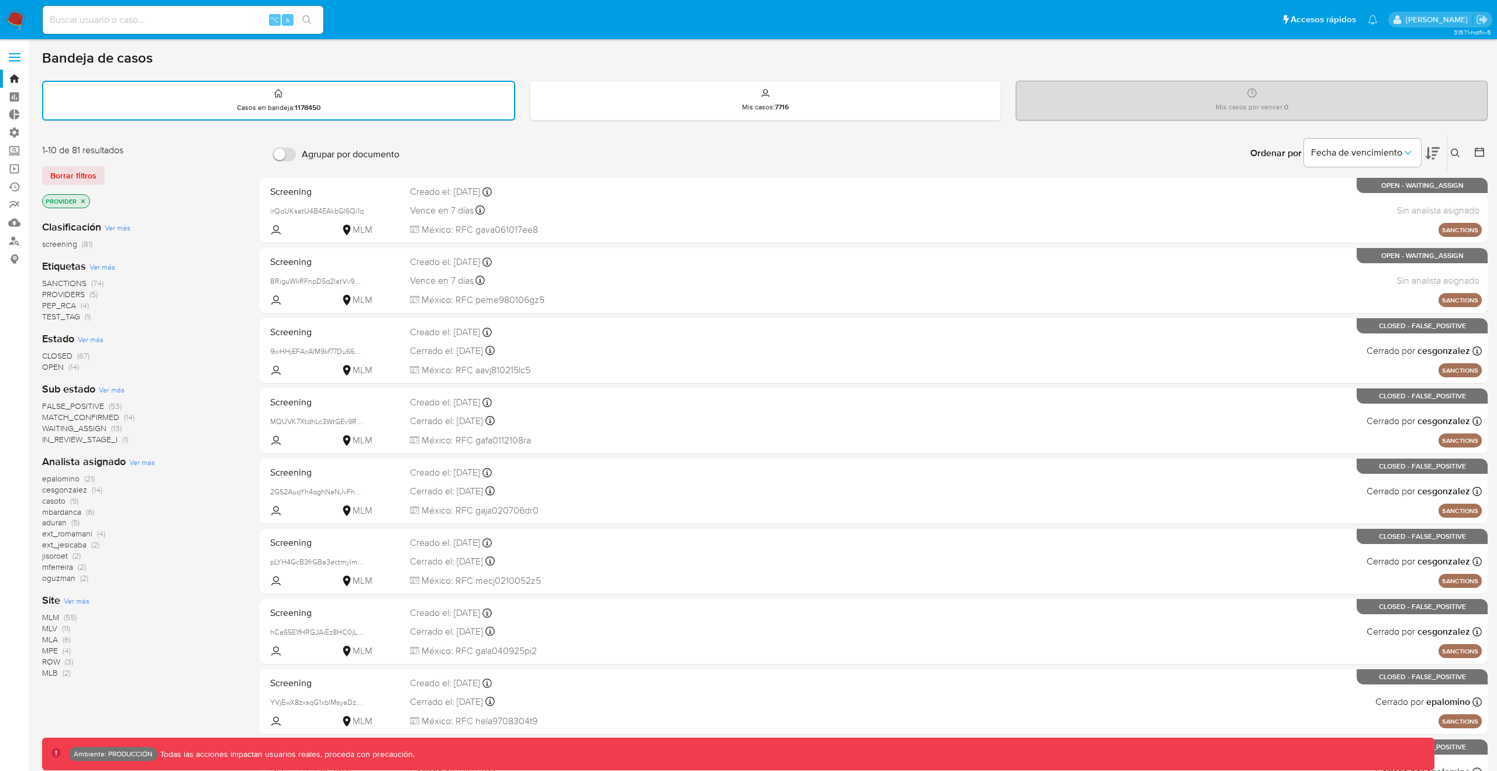
click at [81, 201] on icon "close-filter" at bounding box center [83, 201] width 7 height 7
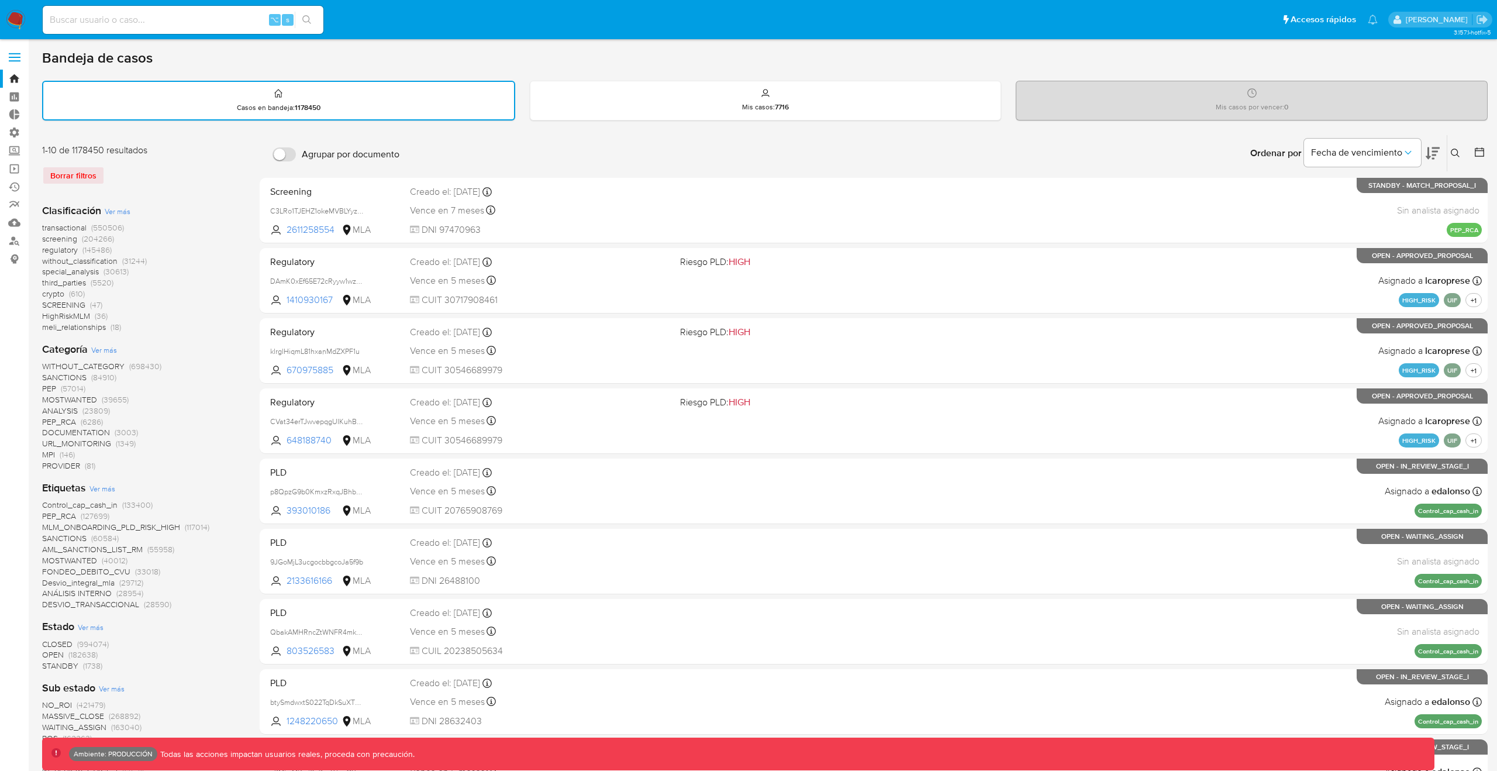
click at [15, 61] on span at bounding box center [15, 61] width 12 height 2
click at [0, 0] on input "checkbox" at bounding box center [0, 0] width 0 height 0
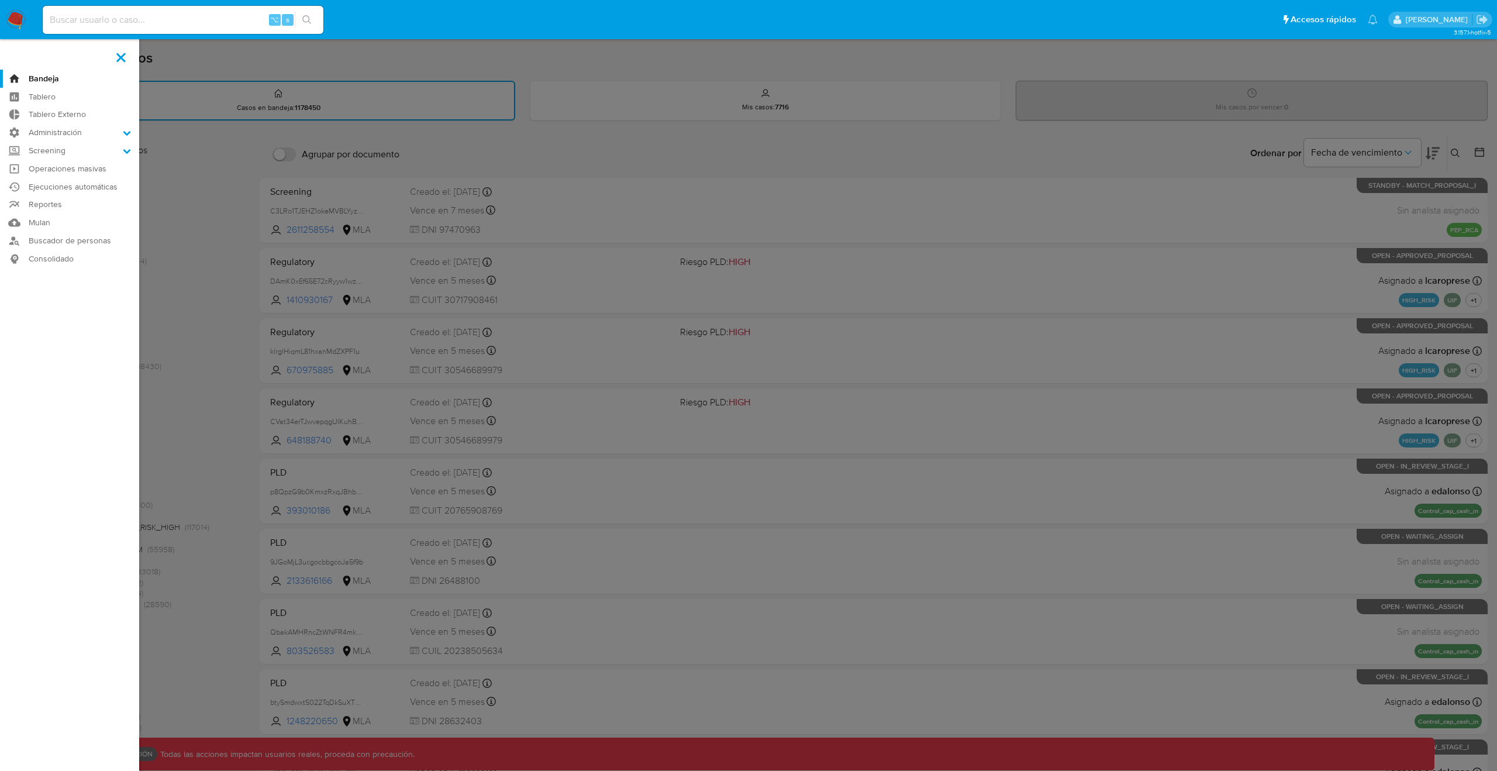
click at [15, 61] on aside "Bandeja Tablero Tablero Externo Administración Reglas Roles Usuarios Equipos Co…" at bounding box center [69, 681] width 139 height 1363
click at [167, 100] on label at bounding box center [748, 385] width 1497 height 771
click at [0, 0] on input "checkbox" at bounding box center [0, 0] width 0 height 0
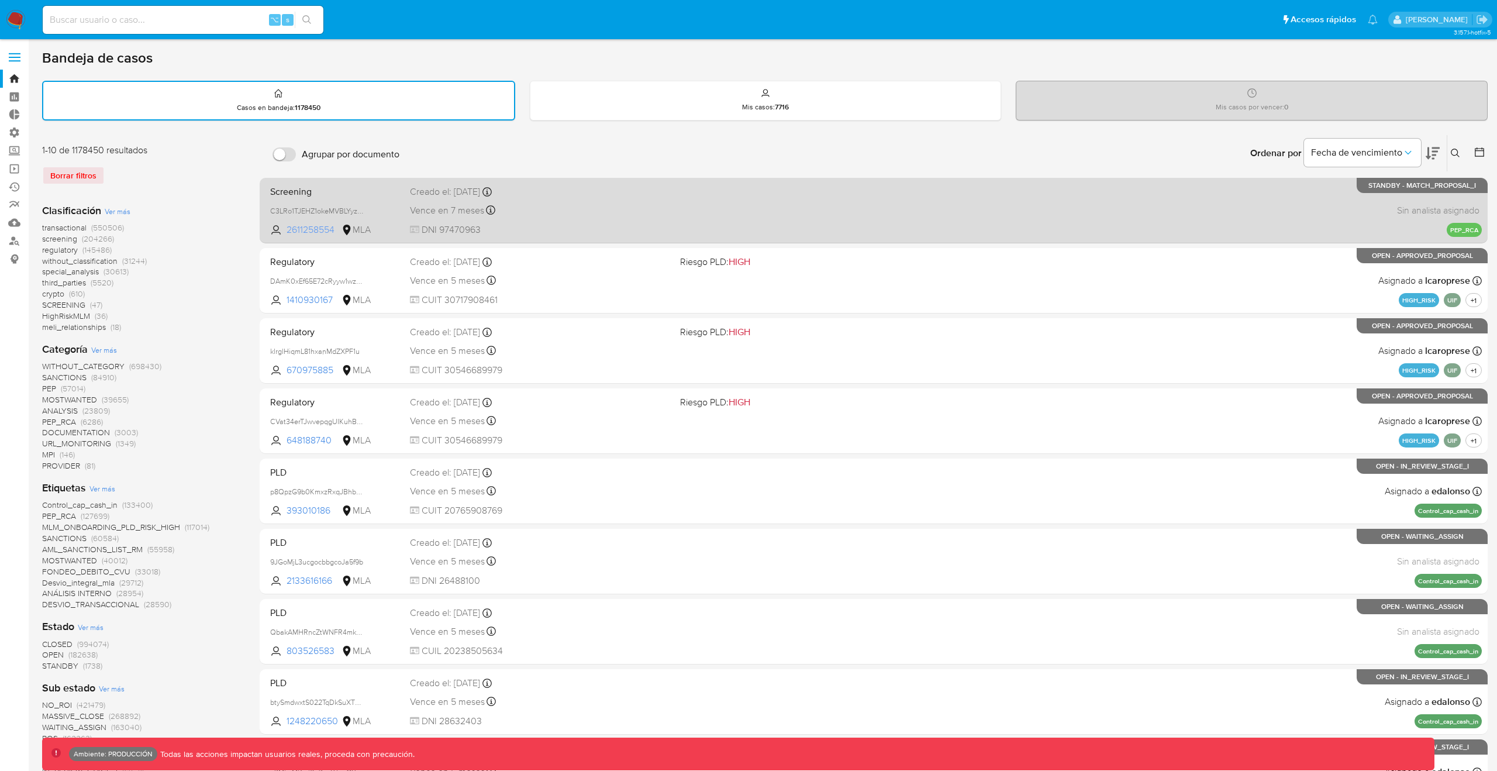
click at [318, 223] on span "2611258554" at bounding box center [313, 229] width 53 height 13
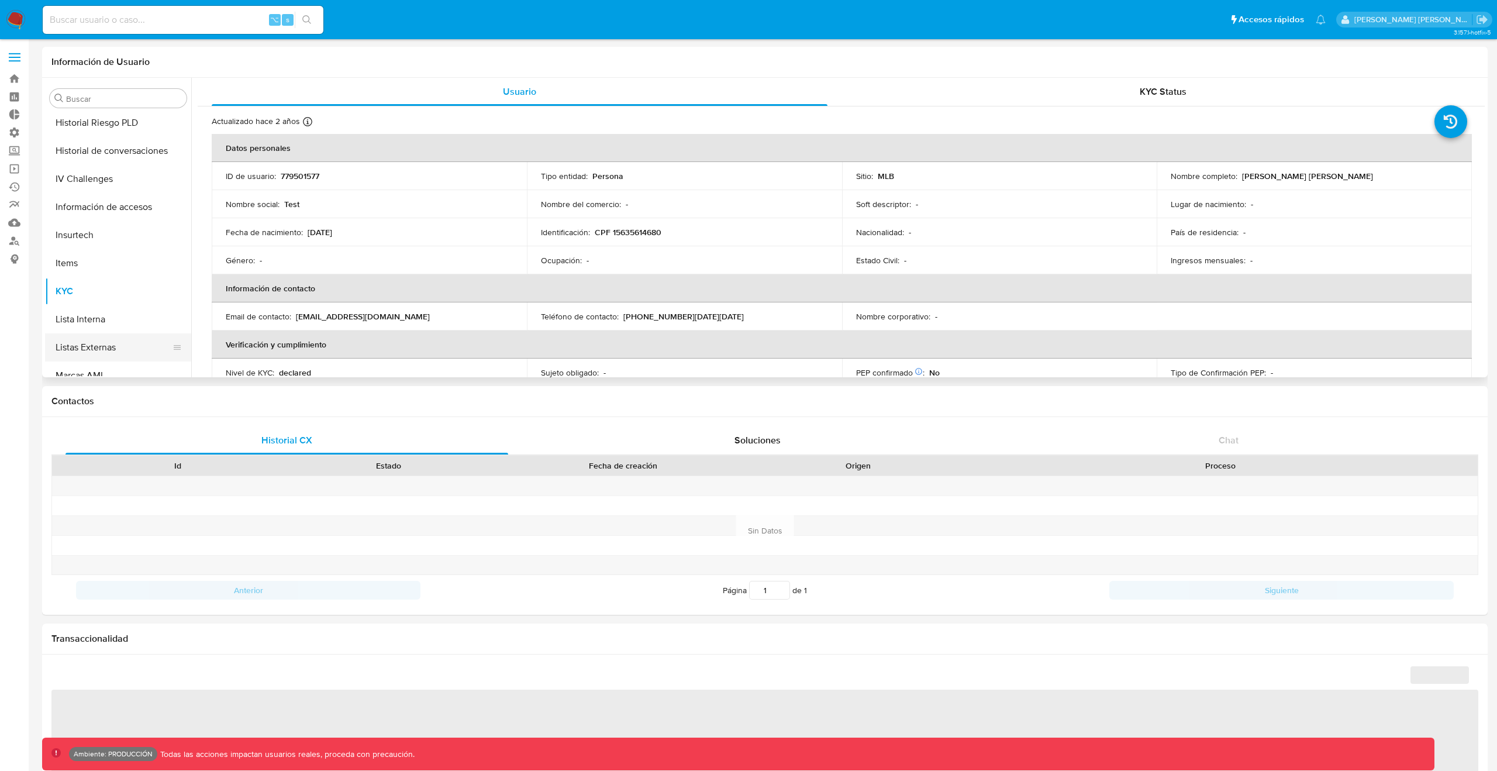
scroll to position [391, 0]
select select "10"
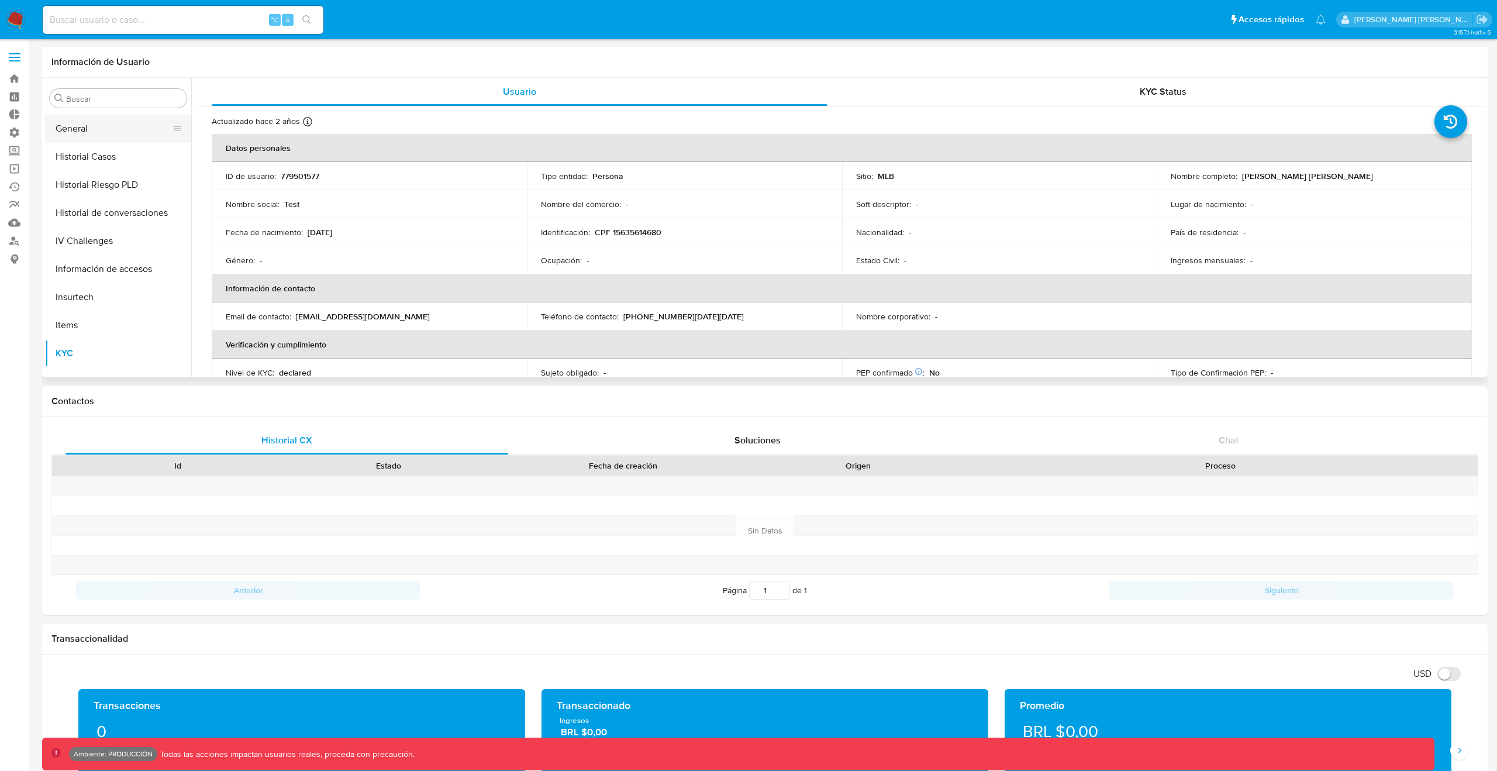
click at [84, 133] on button "General" at bounding box center [113, 129] width 137 height 28
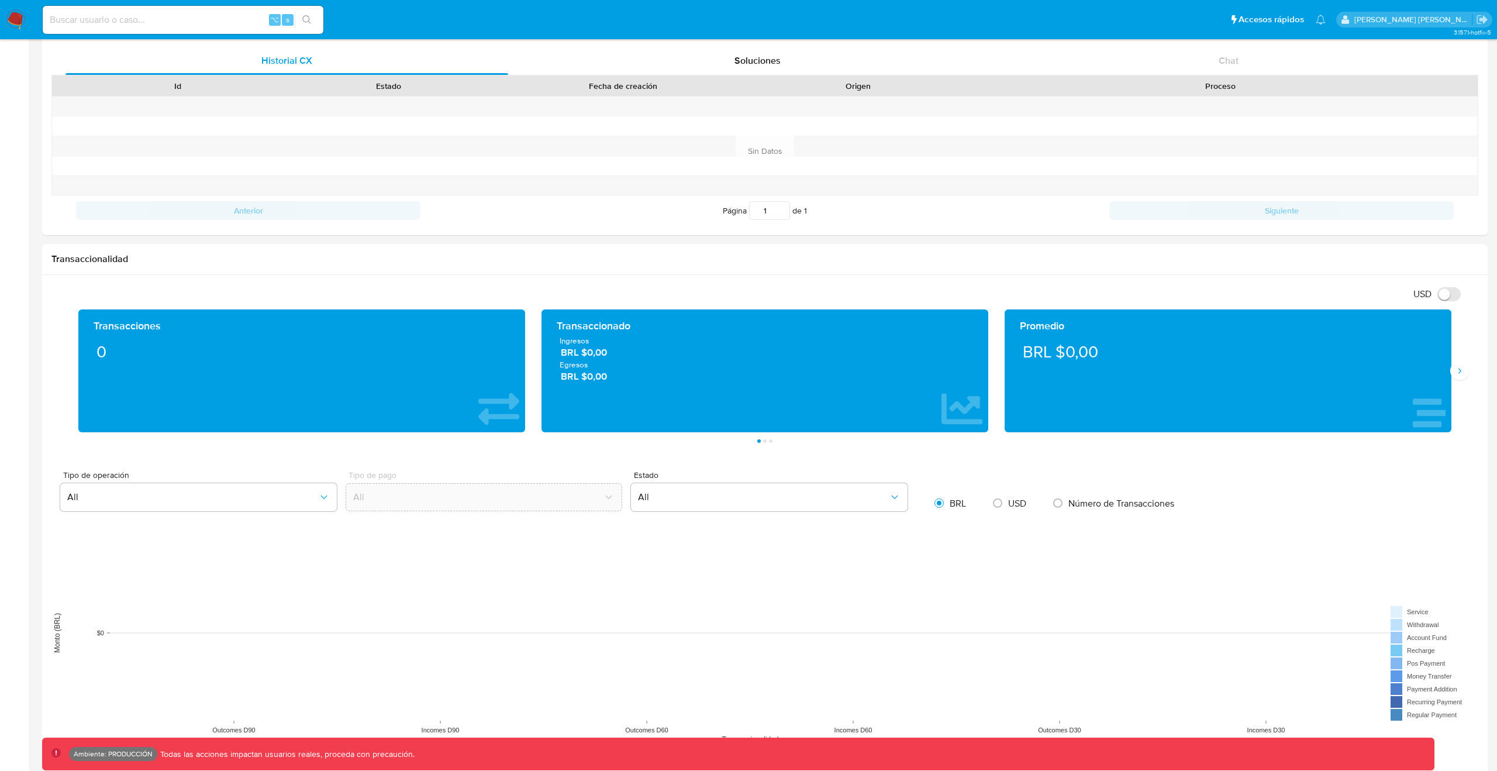
scroll to position [0, 0]
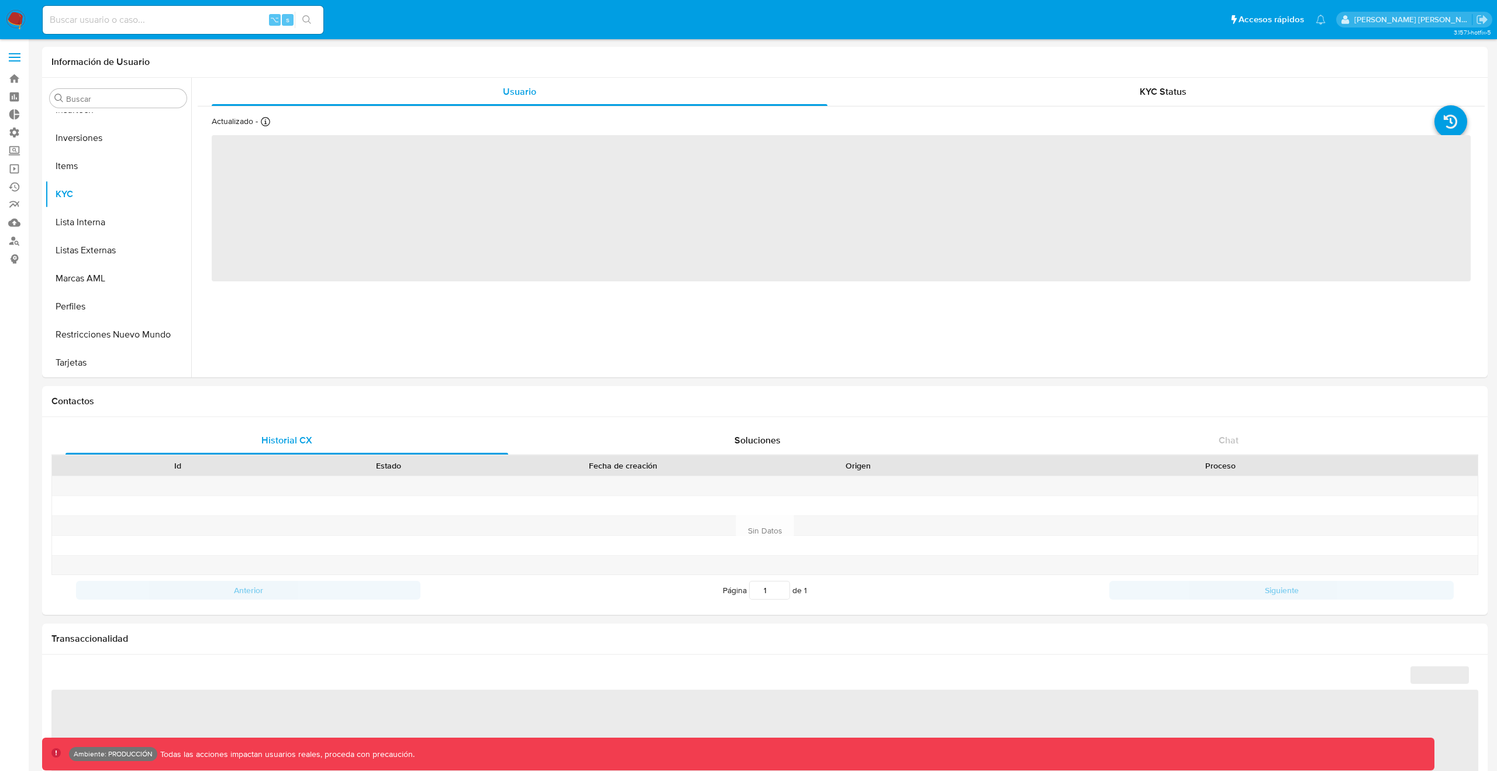
scroll to position [550, 0]
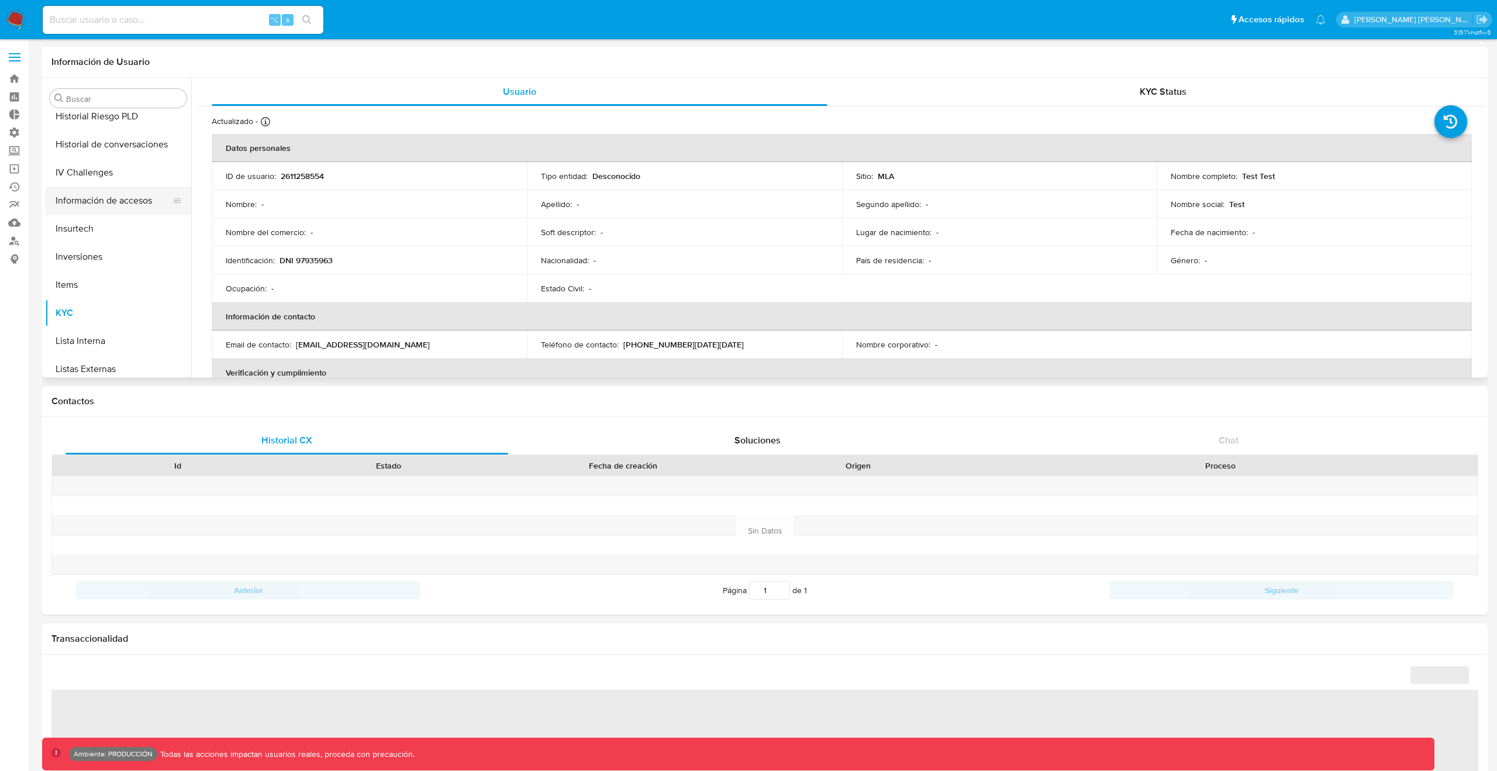
select select "10"
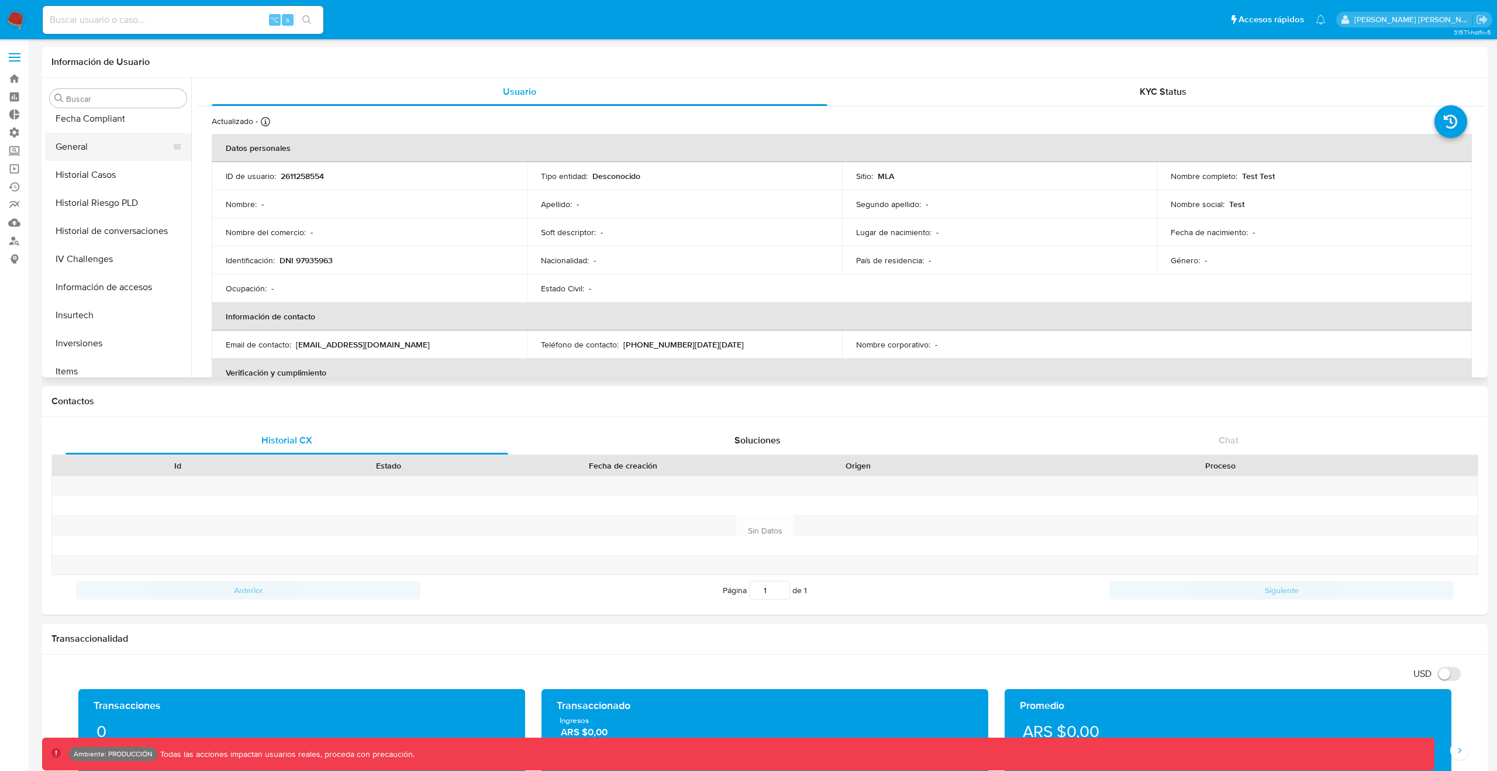
scroll to position [343, 0]
click at [94, 150] on button "General" at bounding box center [113, 149] width 137 height 28
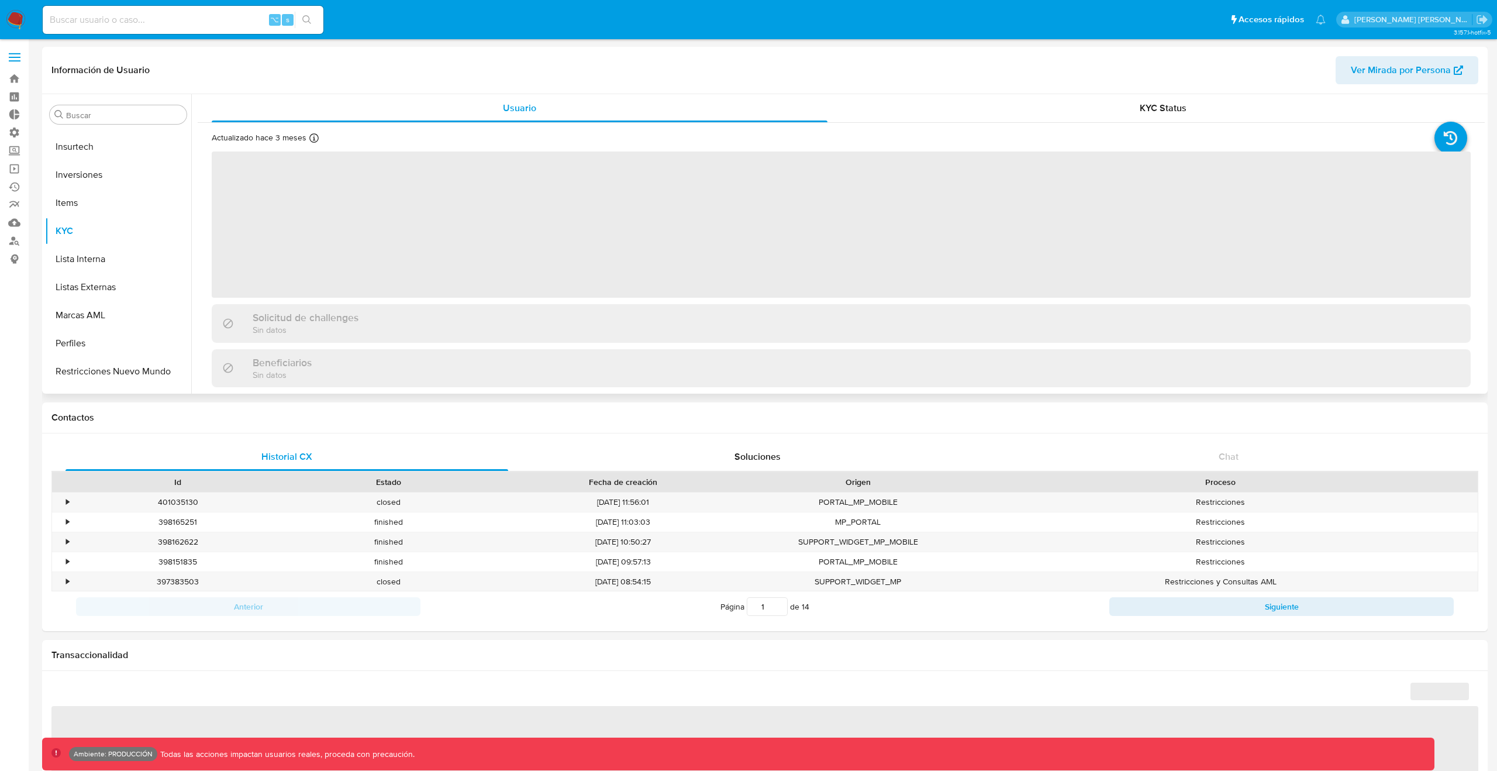
scroll to position [550, 0]
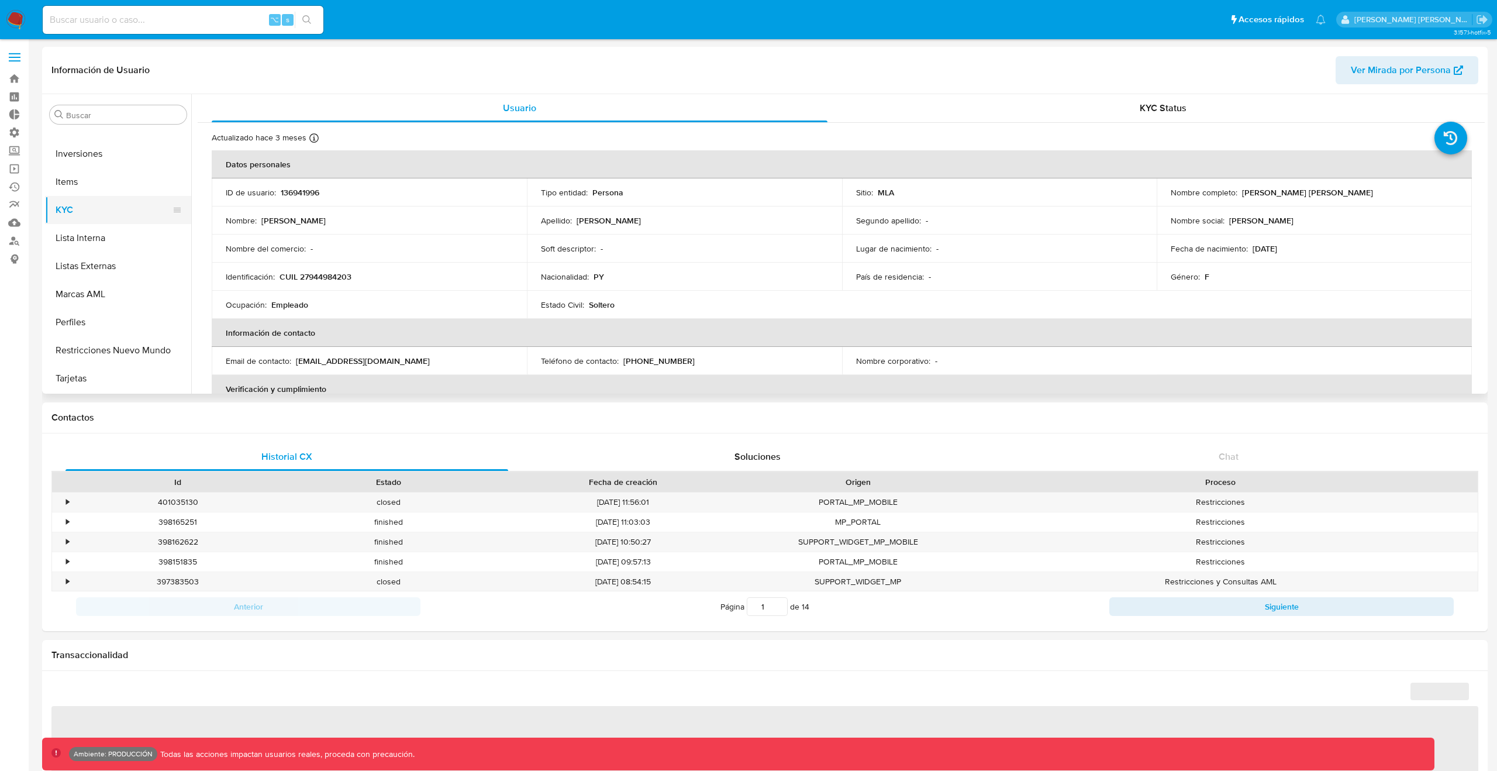
select select "10"
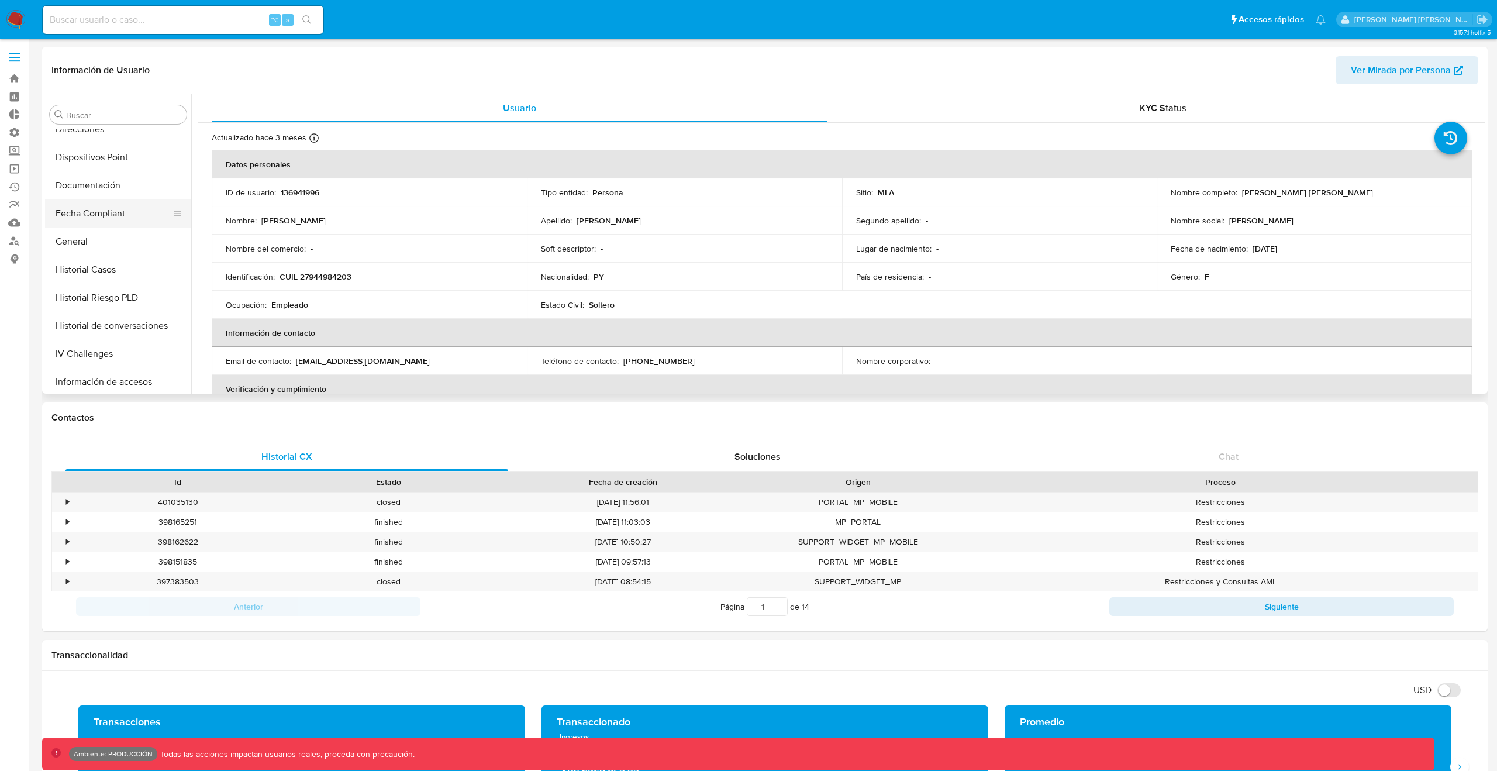
scroll to position [259, 0]
click at [83, 244] on button "General" at bounding box center [113, 249] width 137 height 28
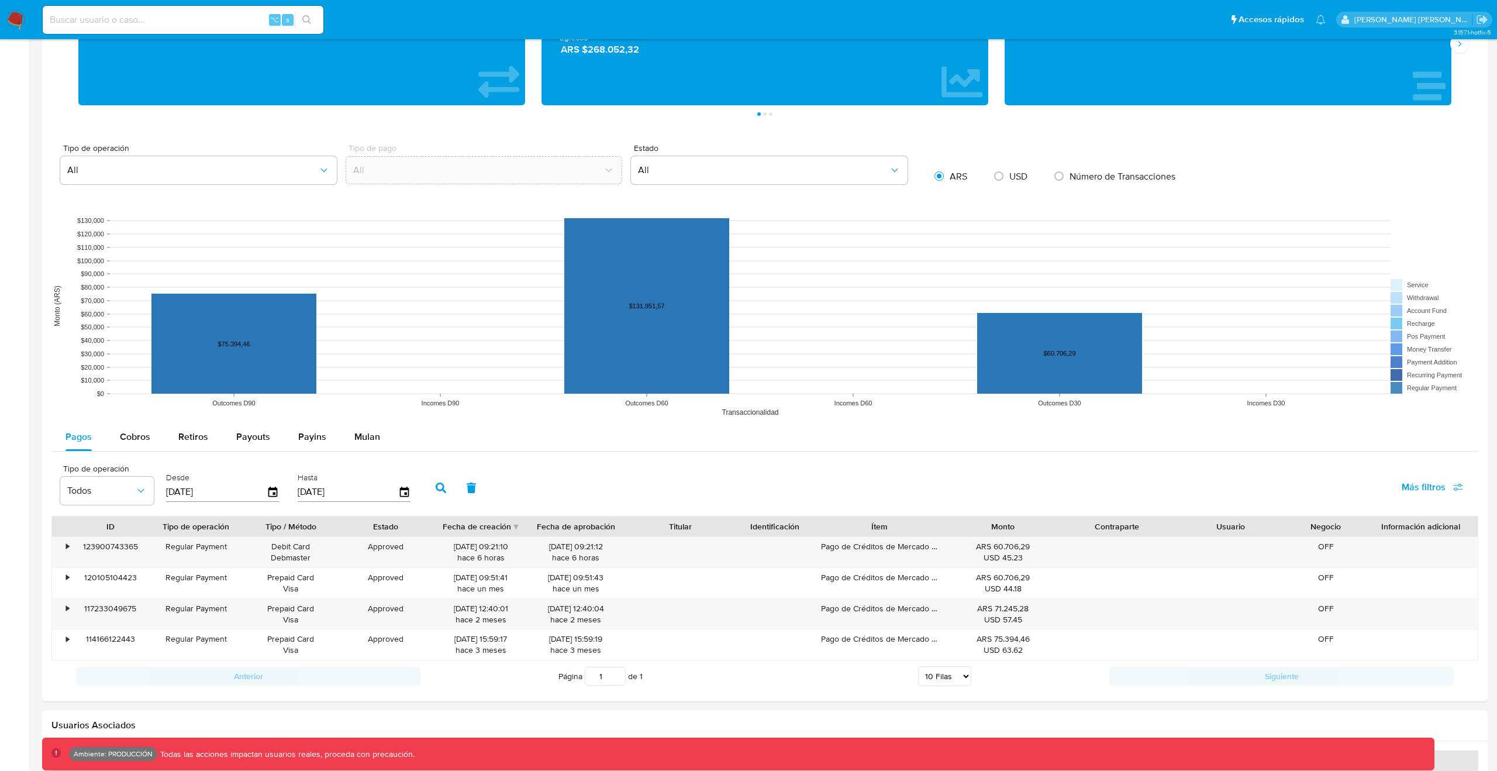
scroll to position [833, 0]
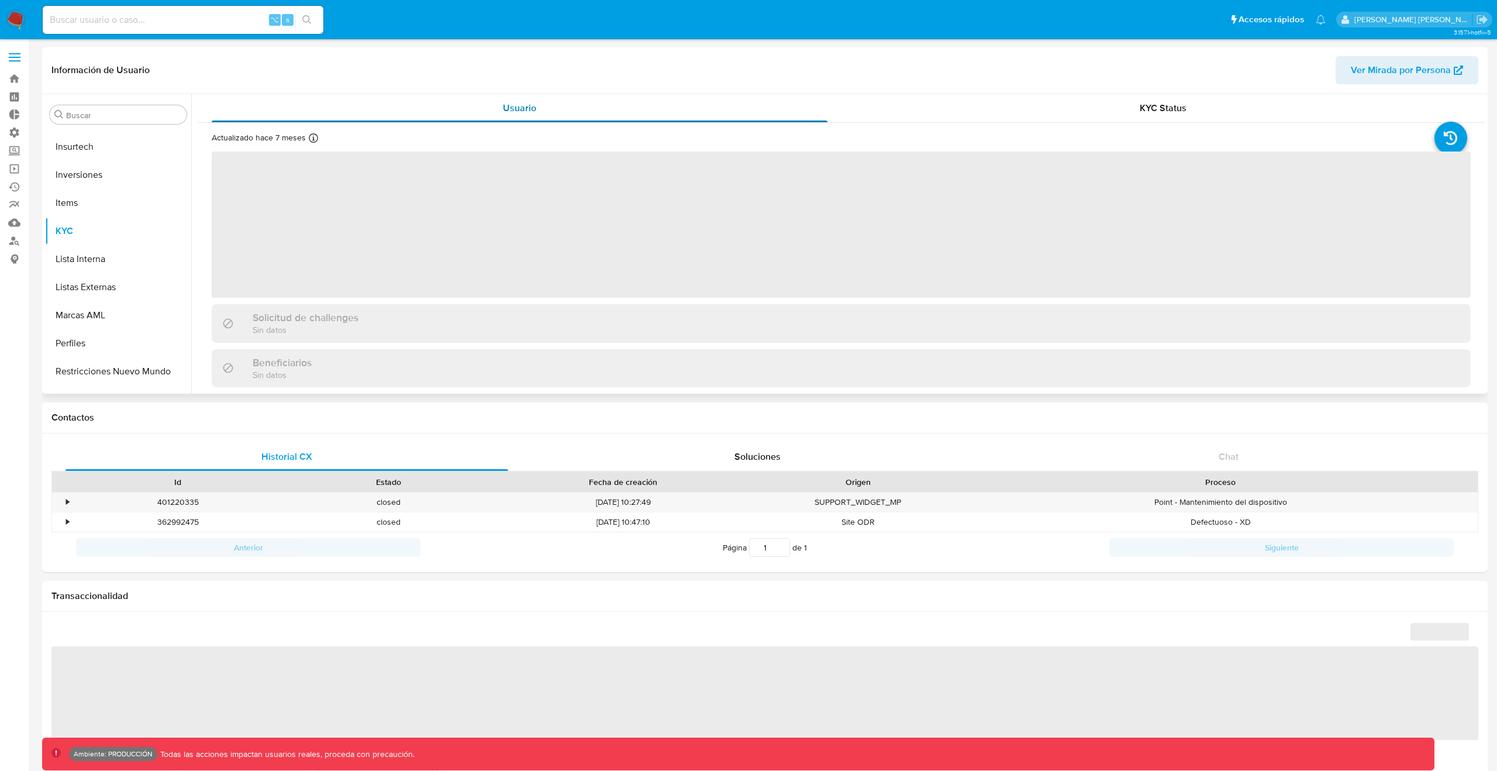
scroll to position [550, 0]
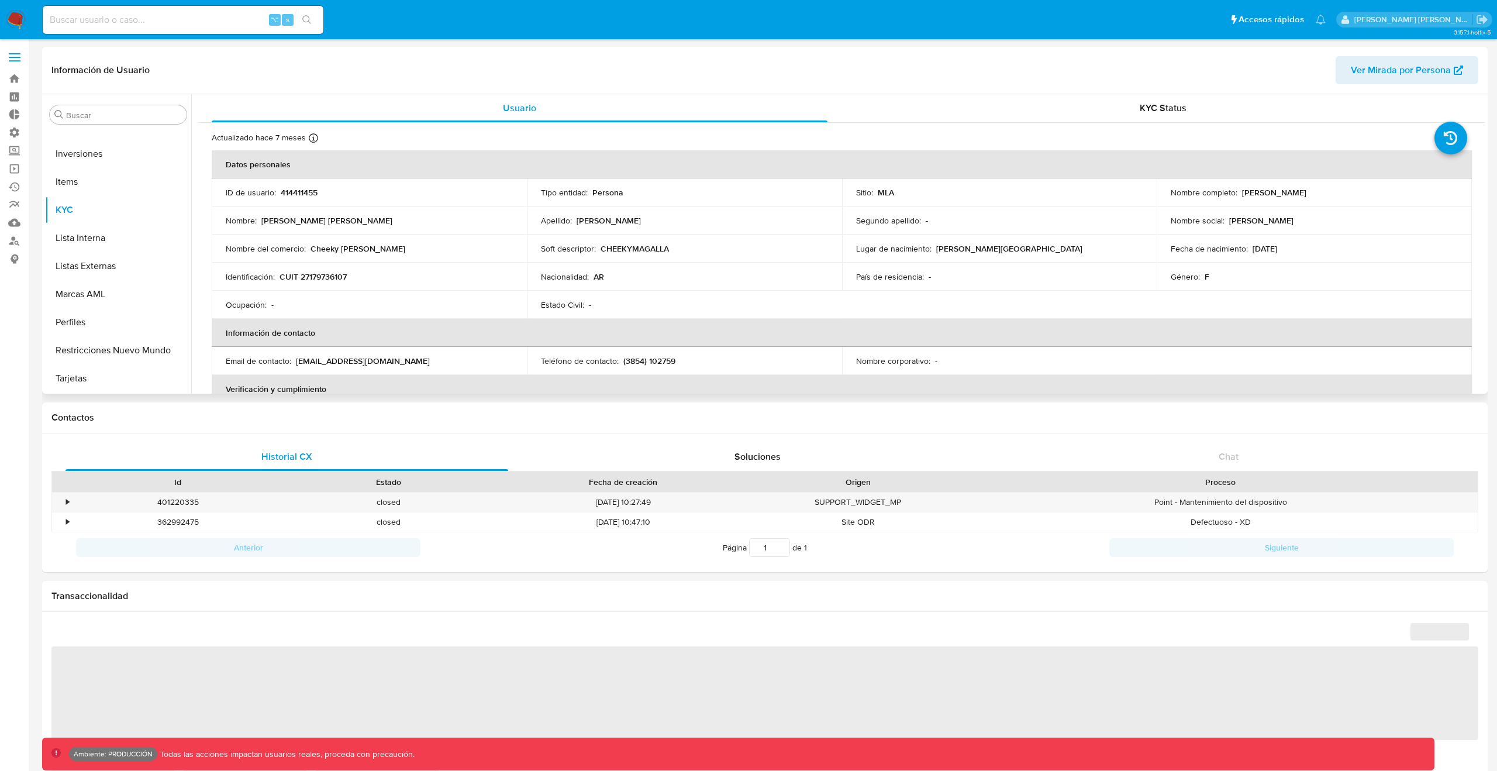
select select "10"
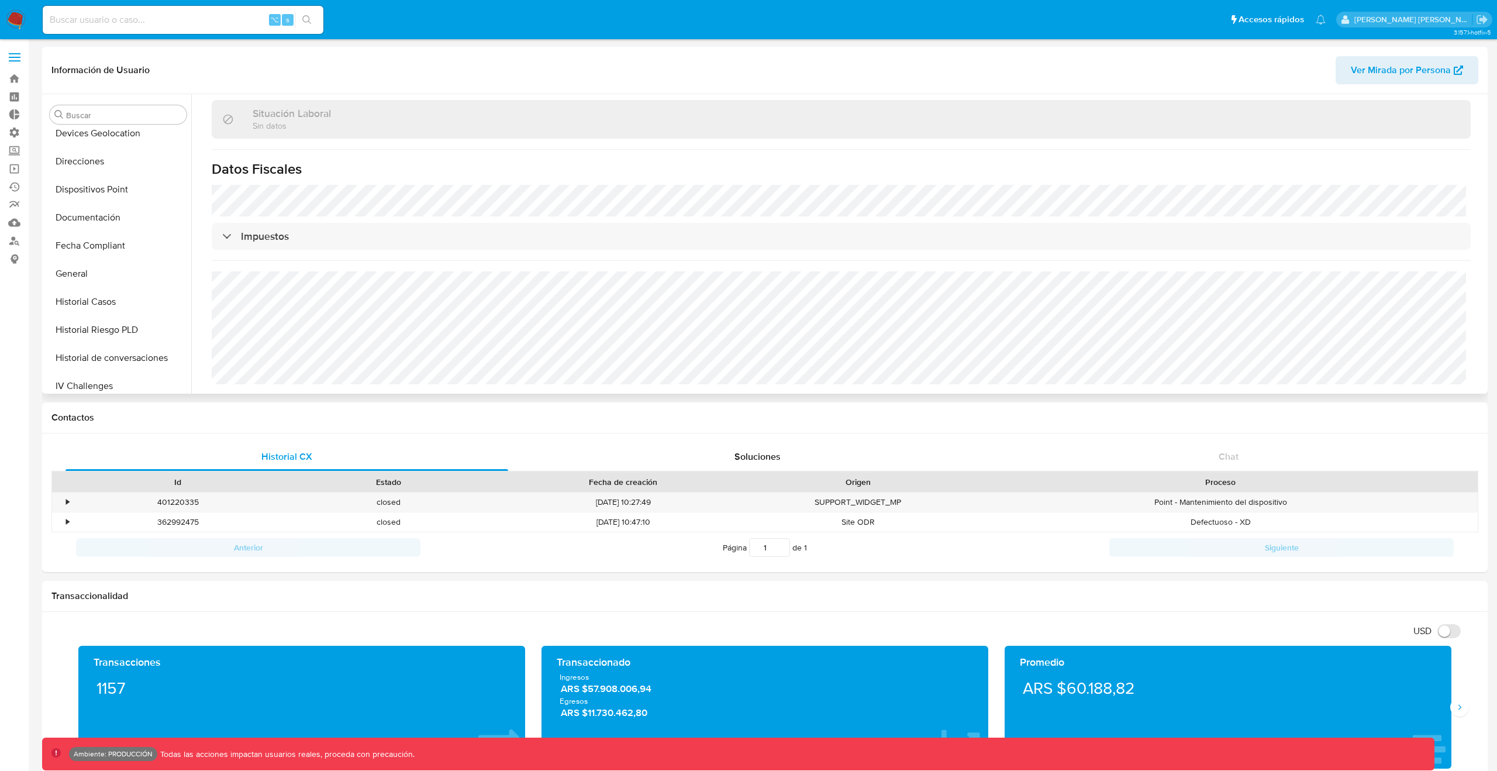
scroll to position [227, 0]
click at [96, 280] on button "General" at bounding box center [113, 281] width 137 height 28
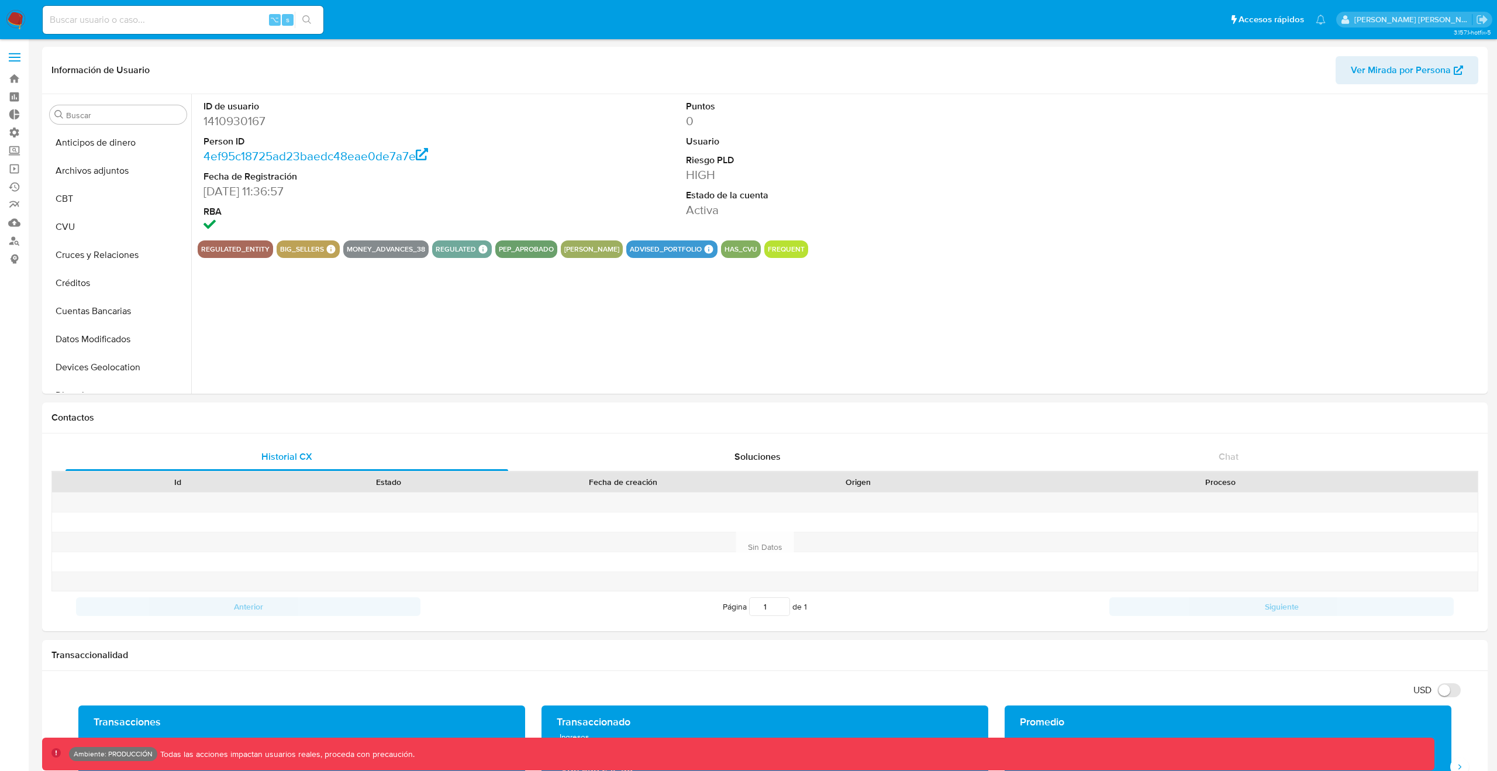
select select "10"
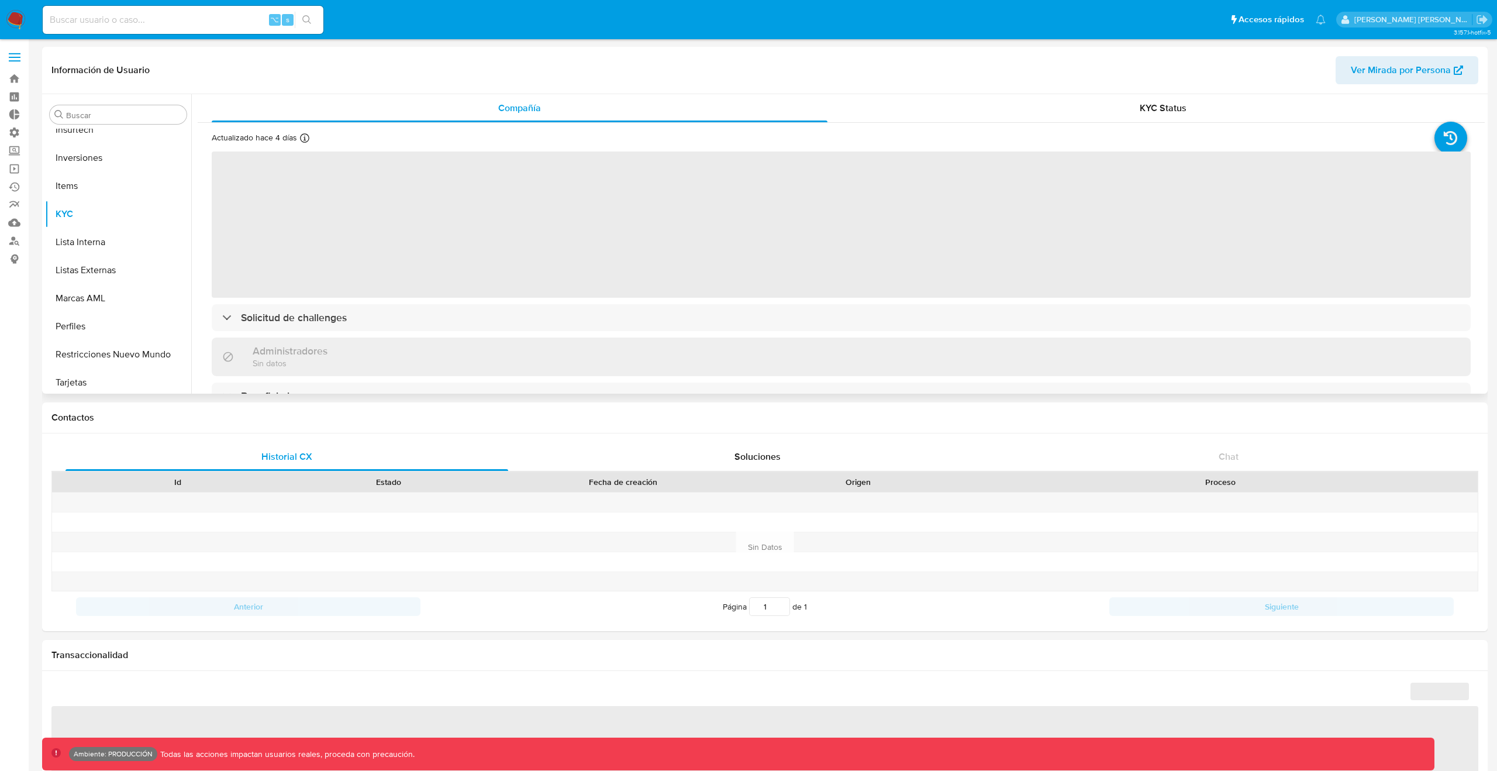
scroll to position [550, 0]
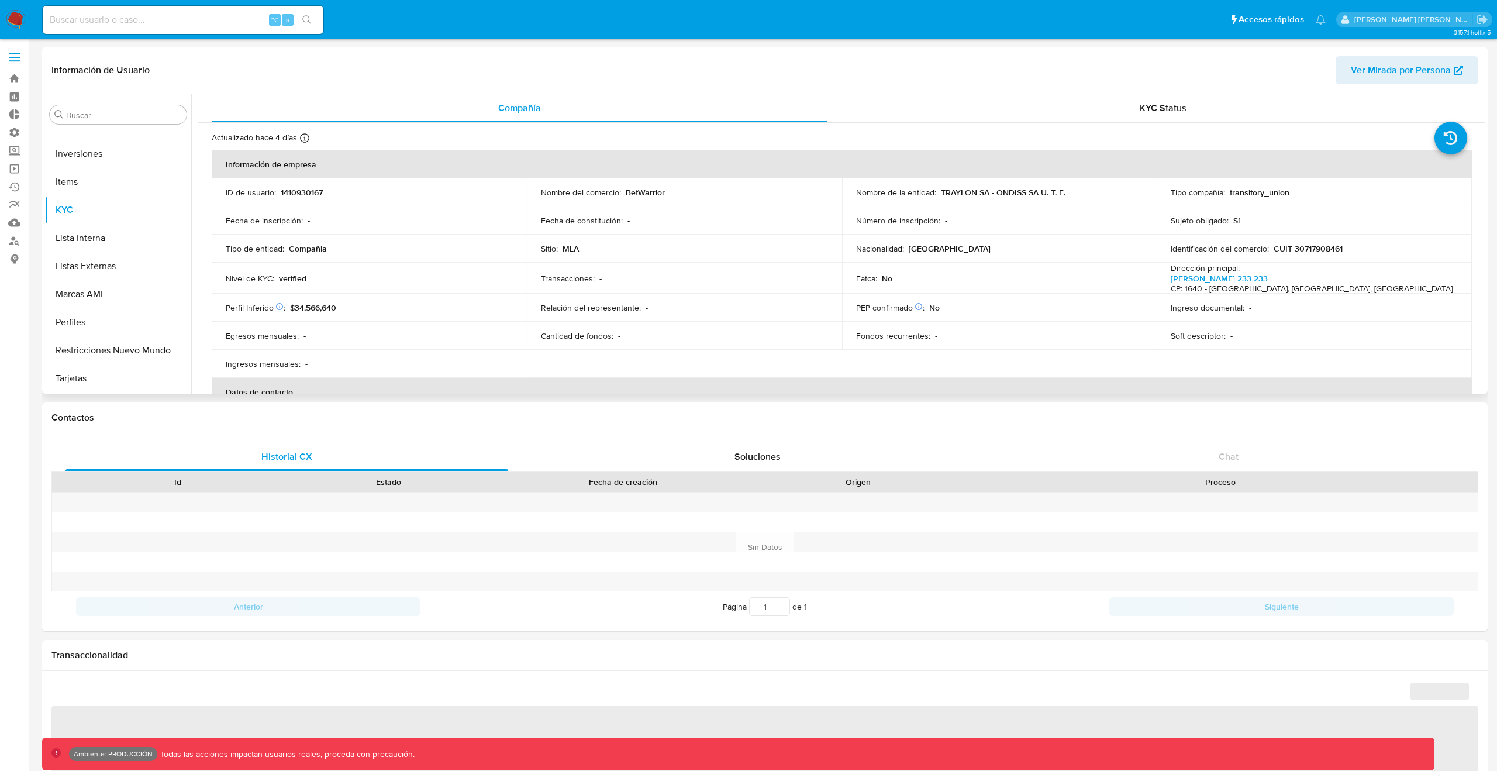
select select "10"
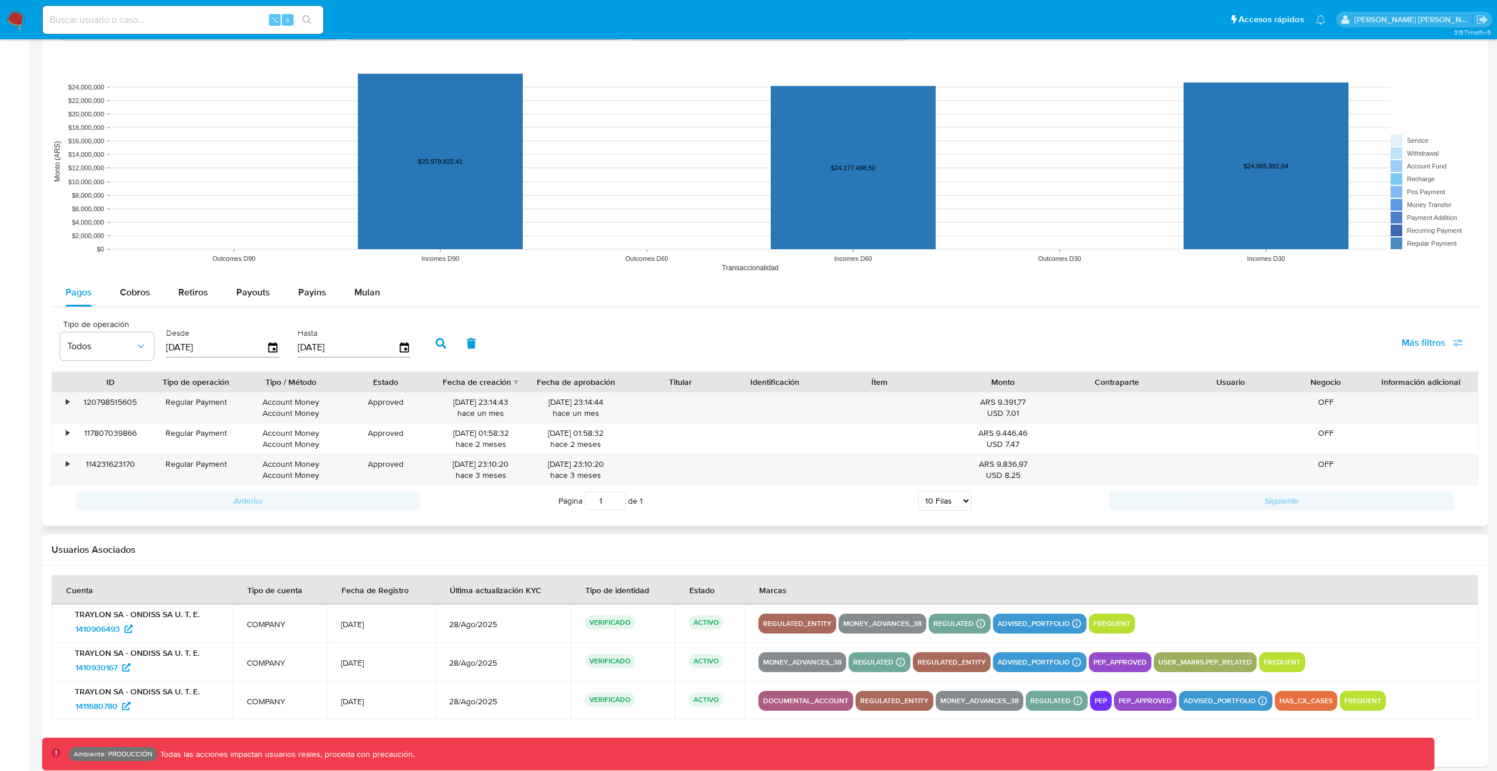
scroll to position [880, 0]
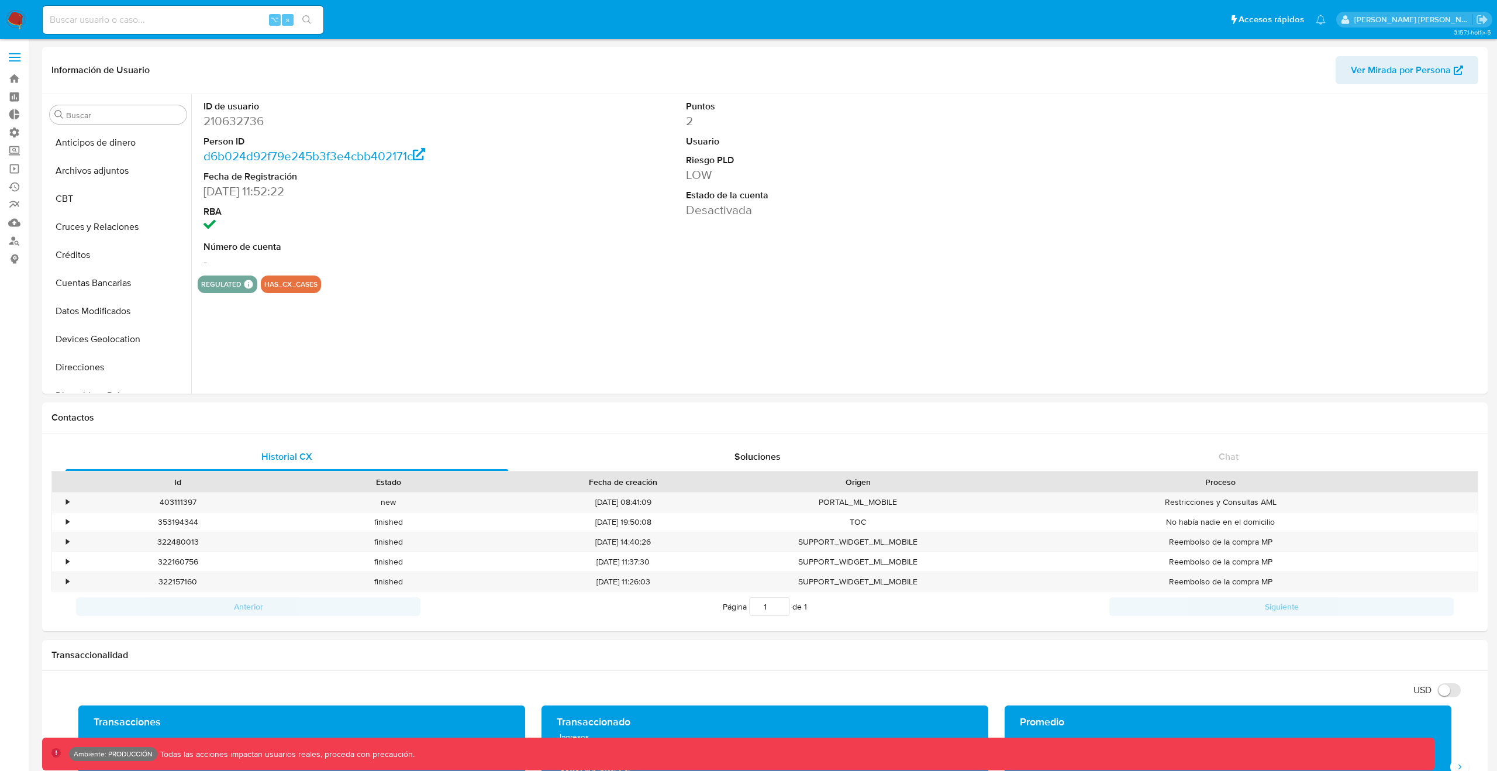
select select "10"
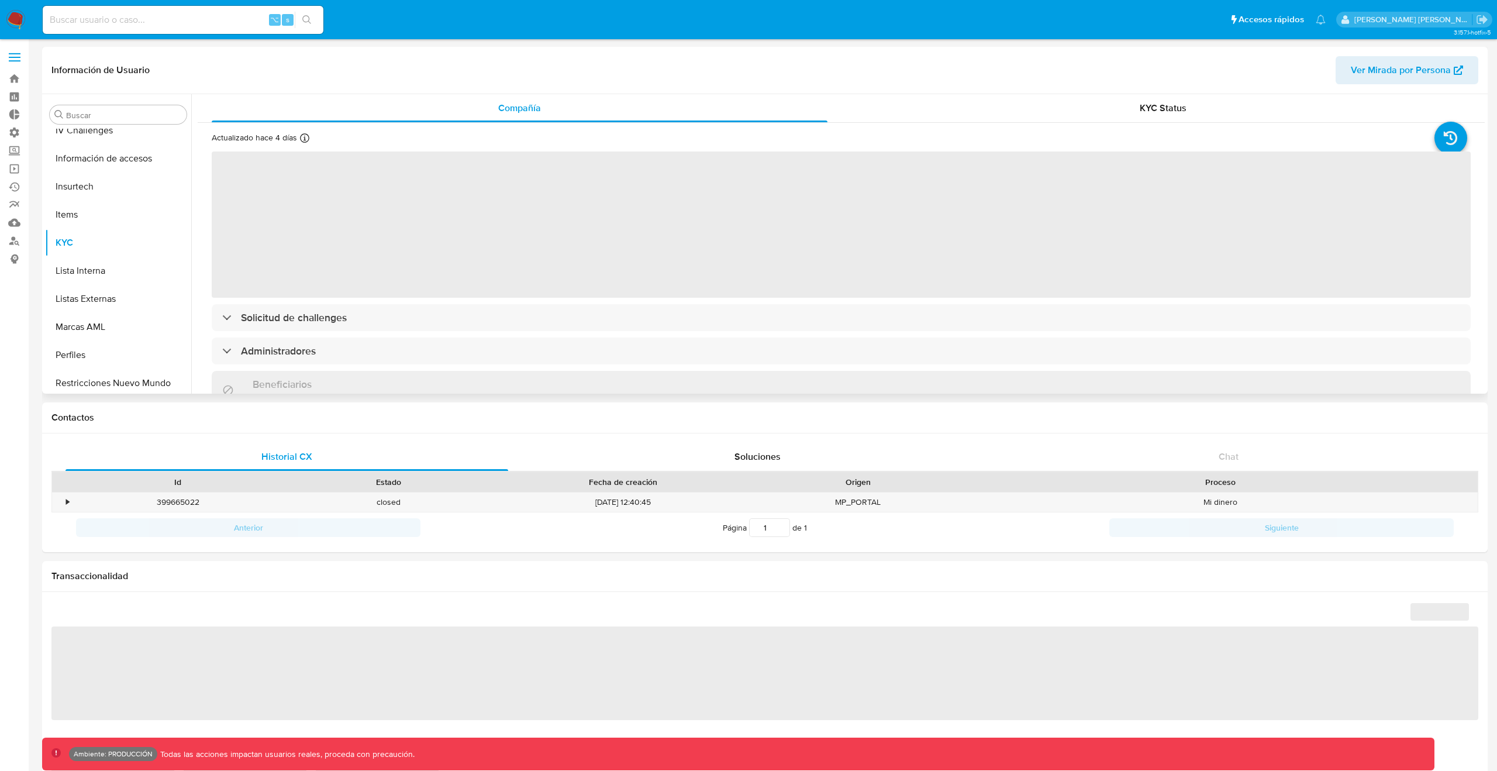
scroll to position [522, 0]
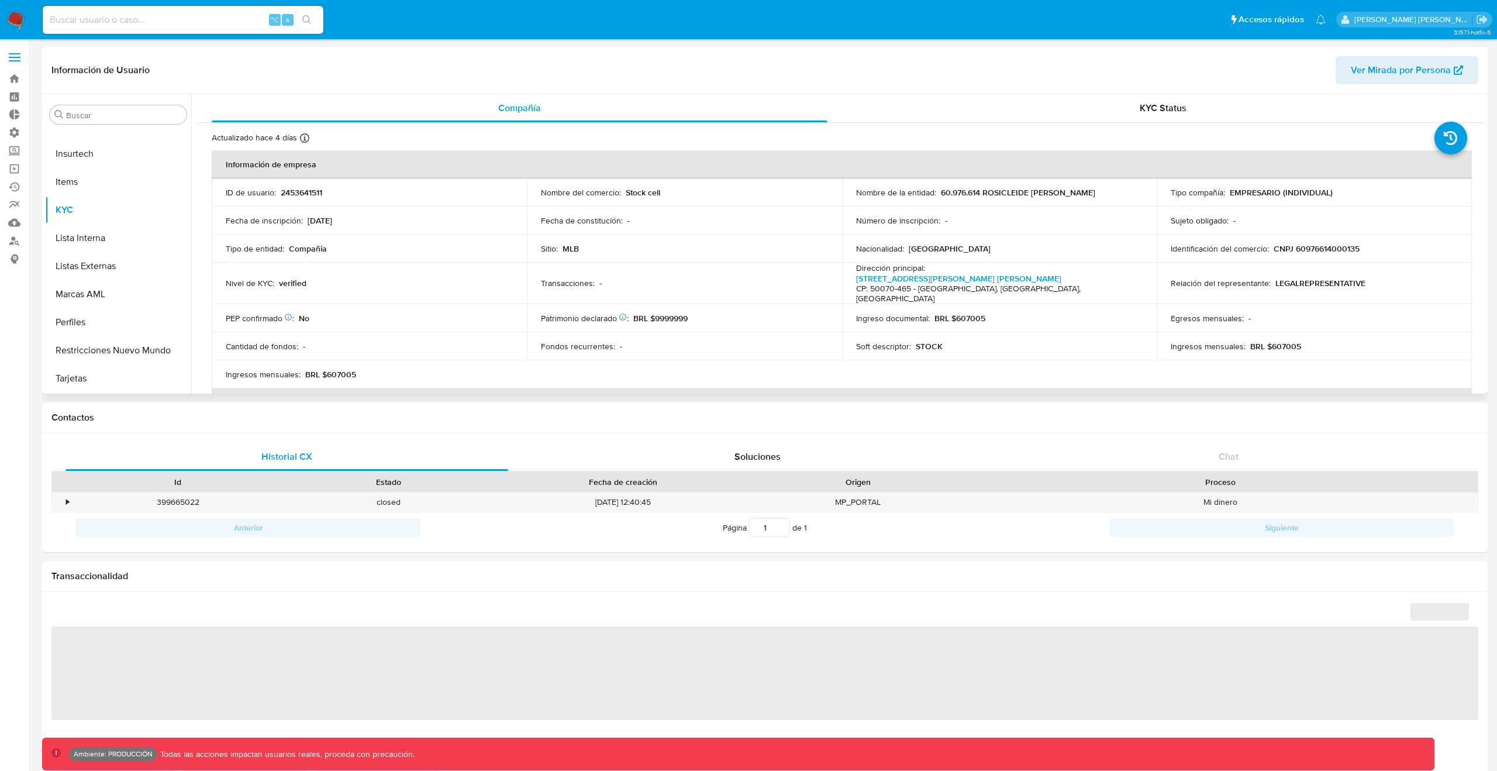
select select "10"
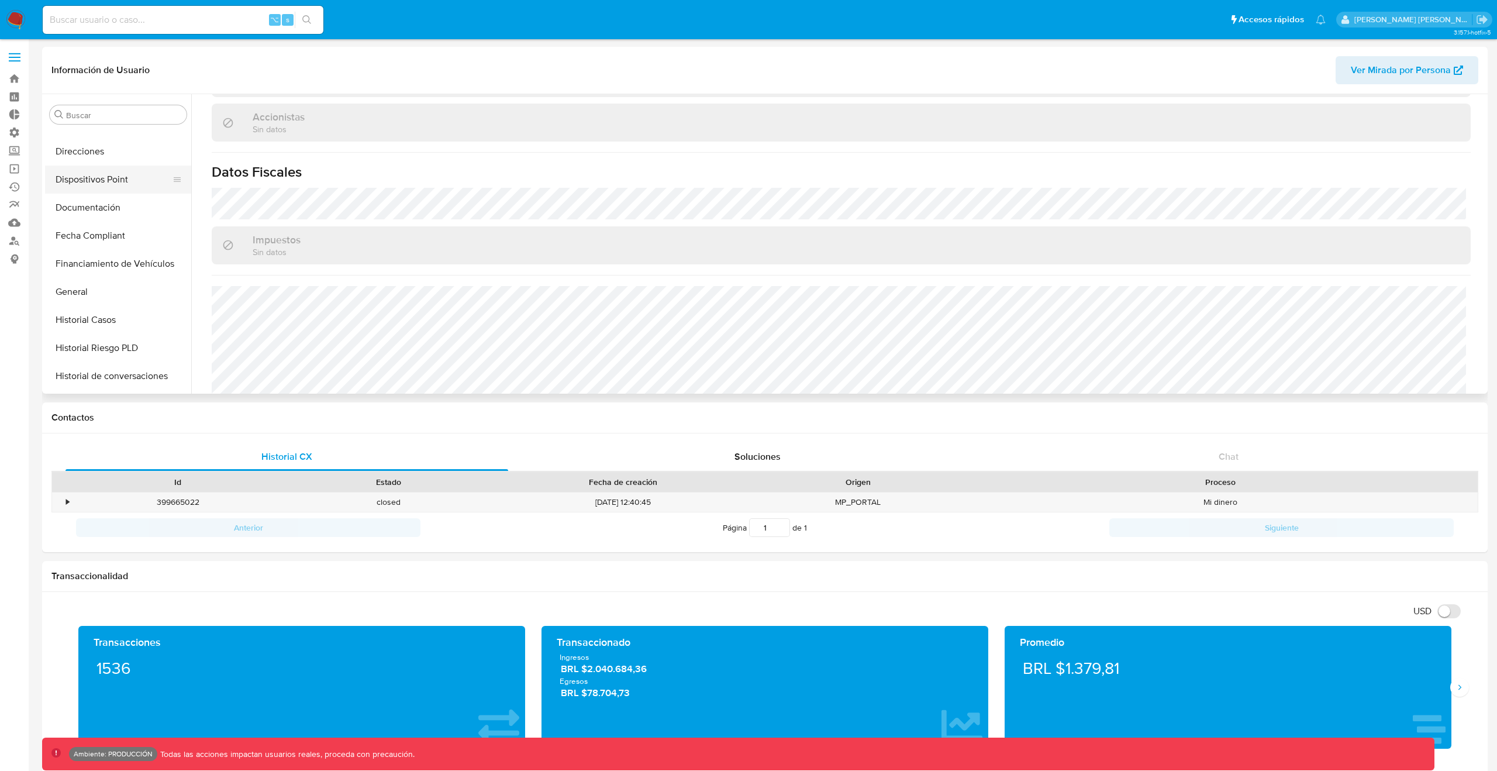
scroll to position [240, 0]
click at [88, 266] on button "General" at bounding box center [113, 267] width 137 height 28
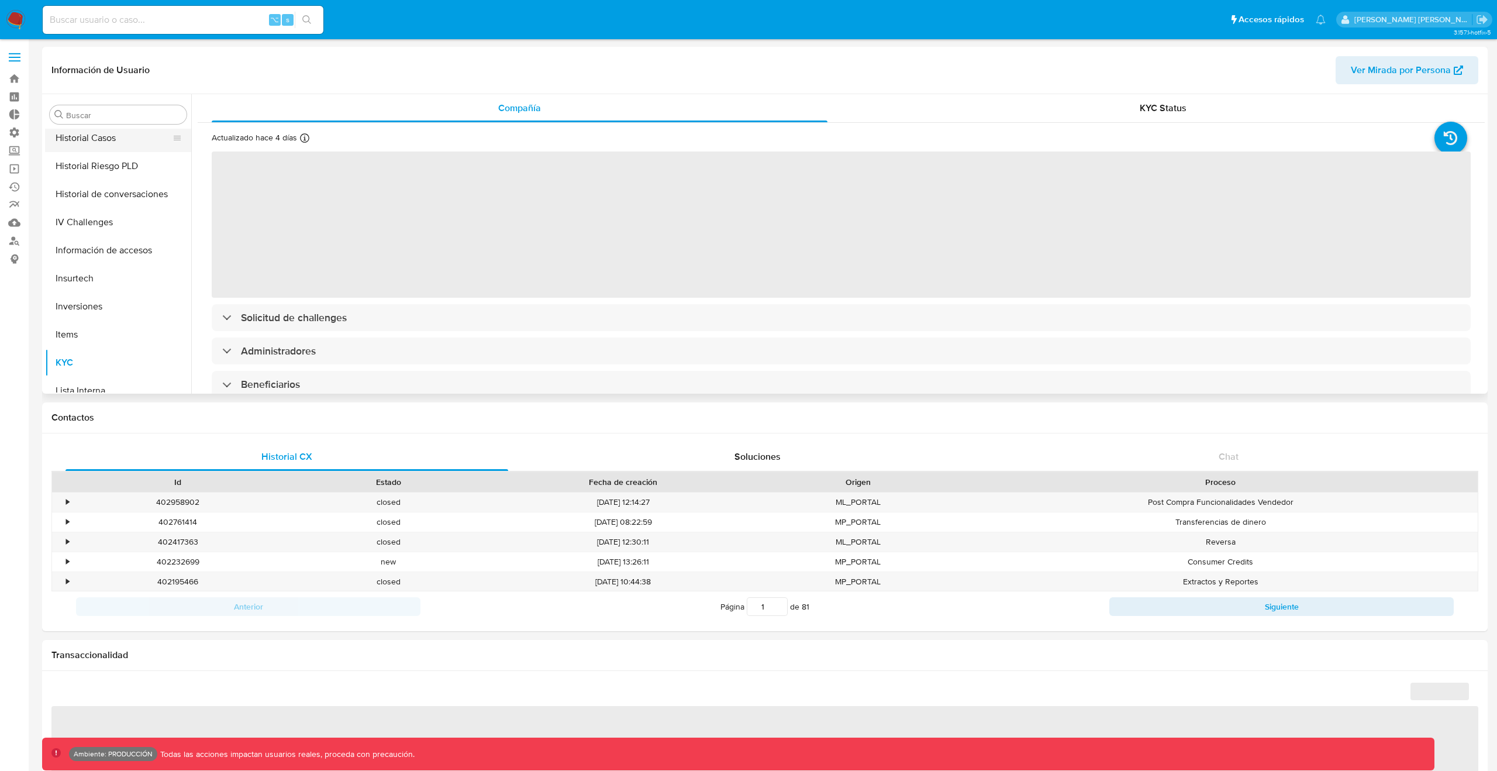
scroll to position [292, 0]
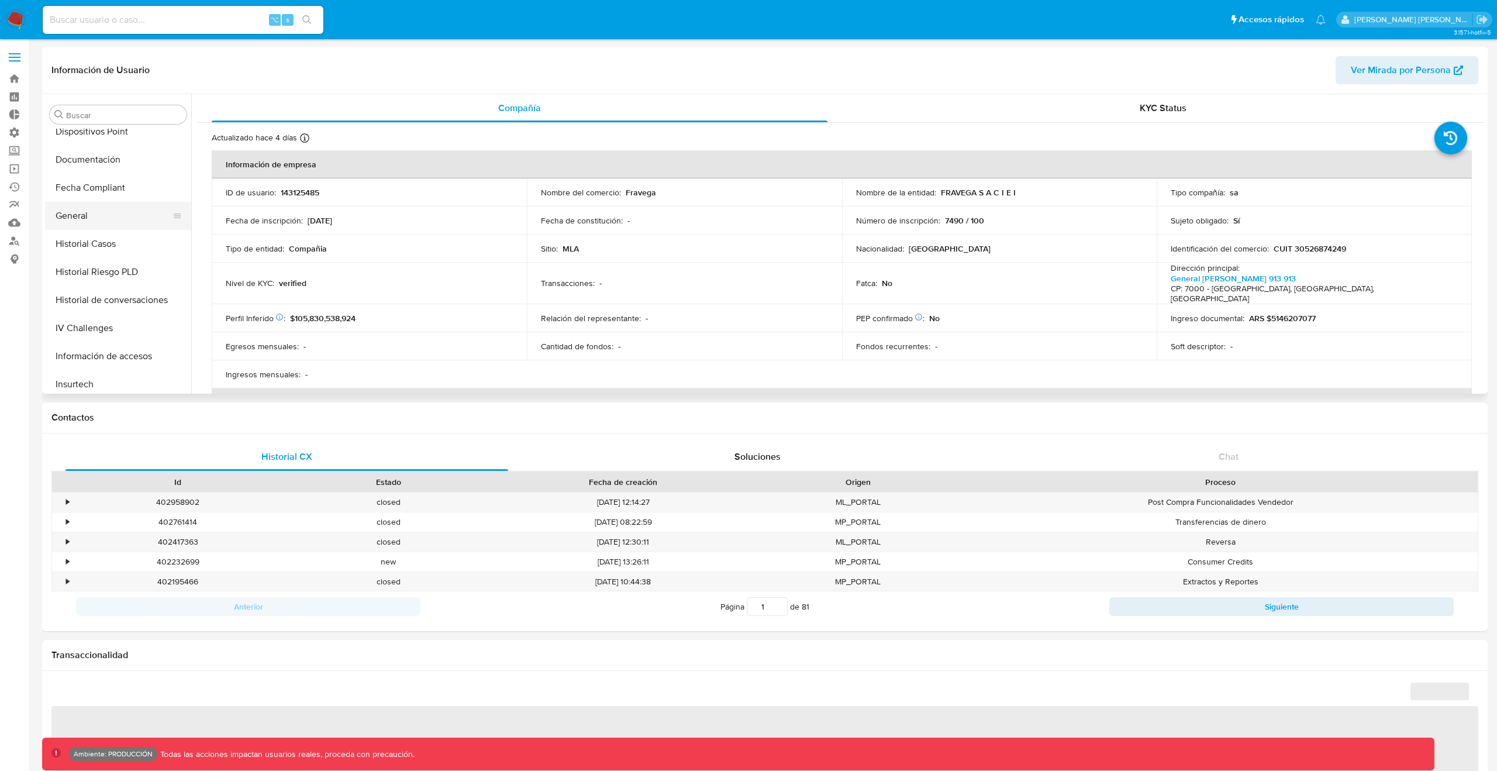
select select "10"
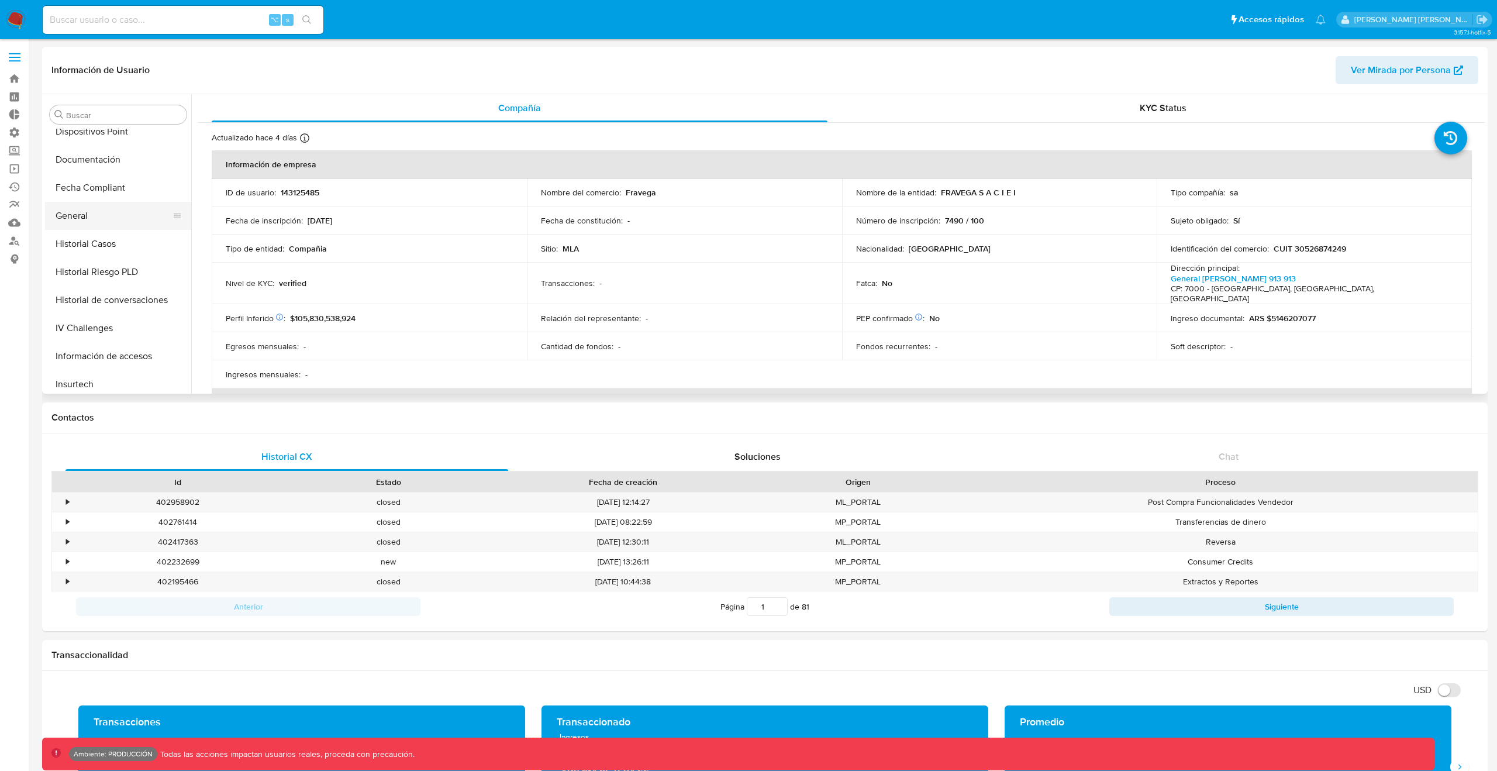
click at [87, 215] on button "General" at bounding box center [113, 216] width 137 height 28
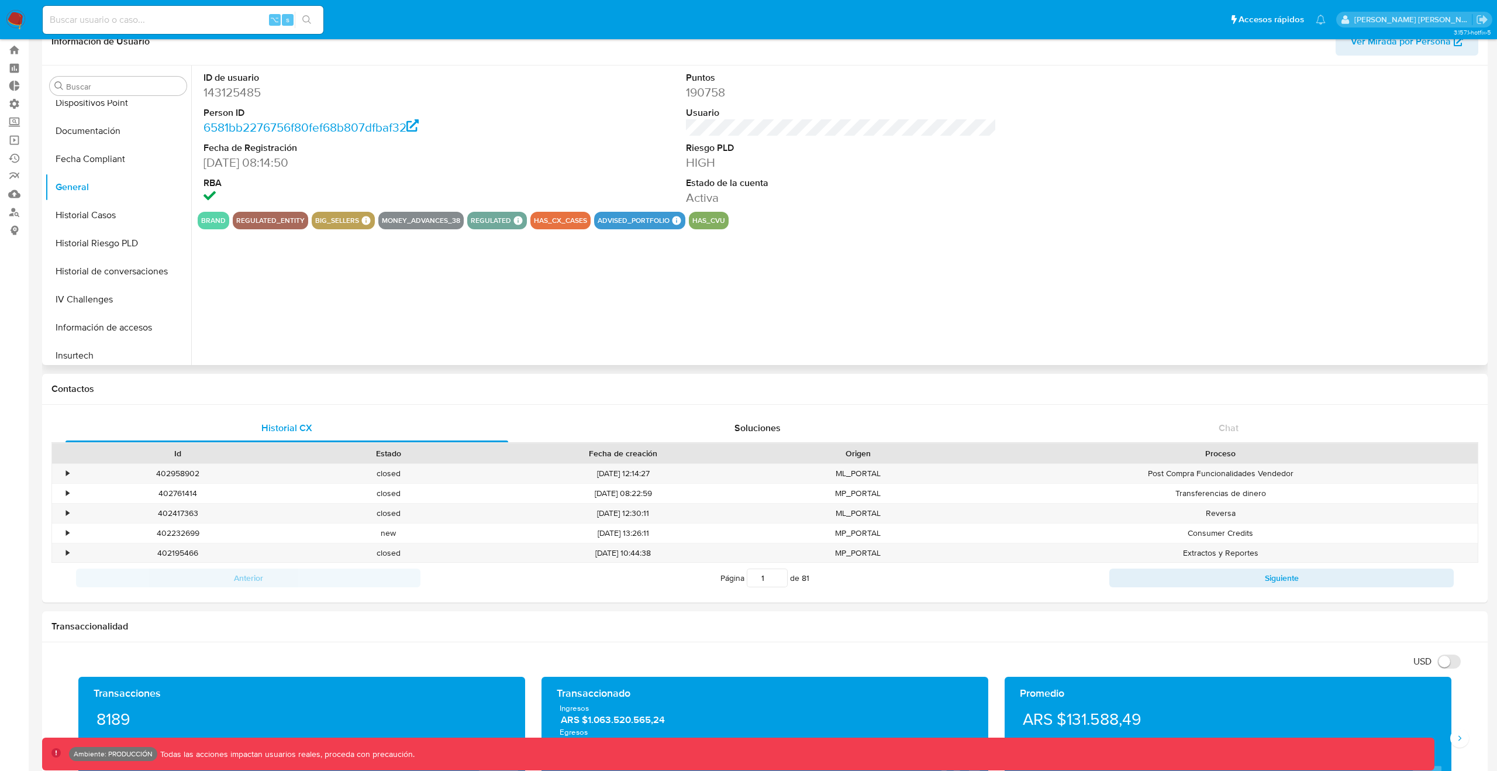
scroll to position [27, 0]
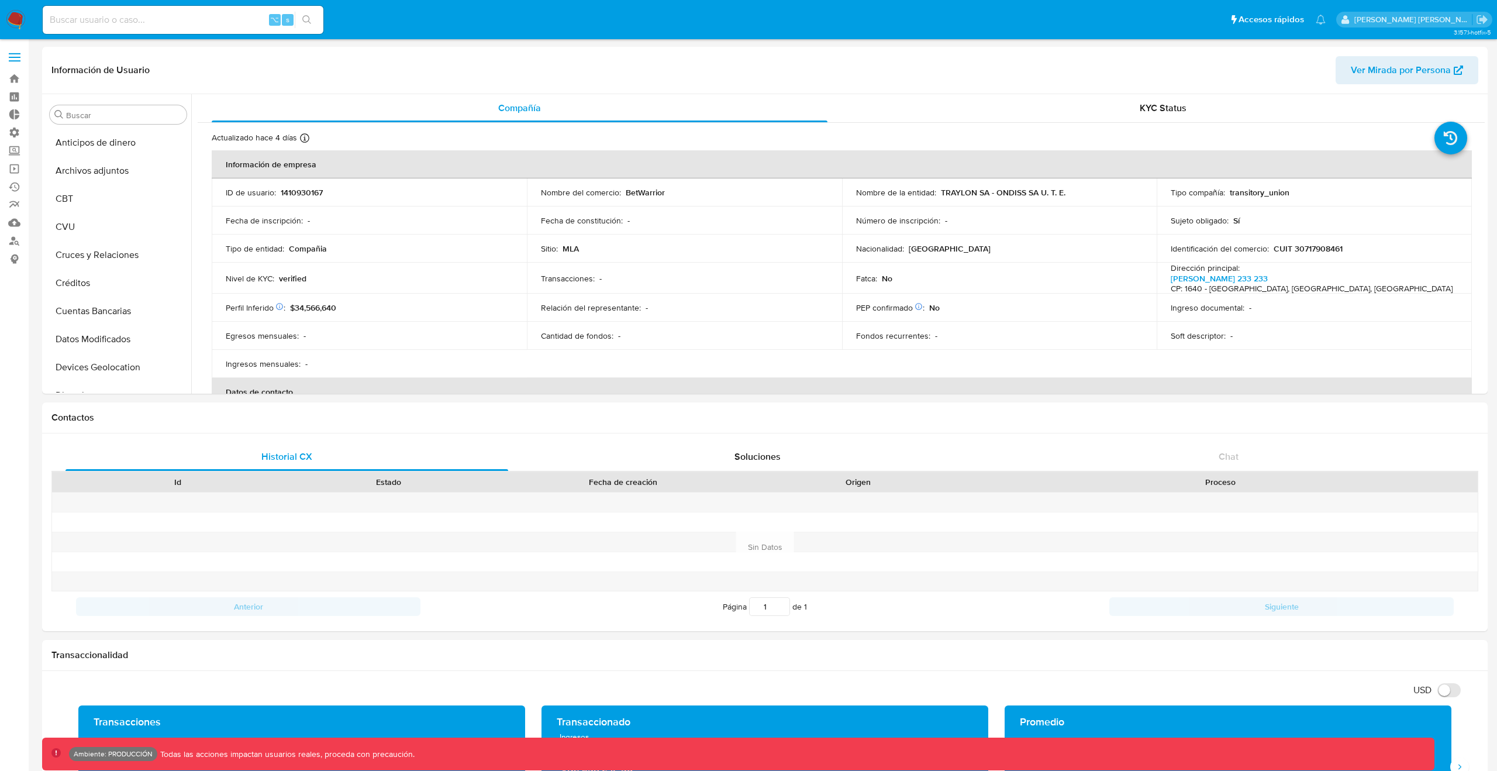
select select "10"
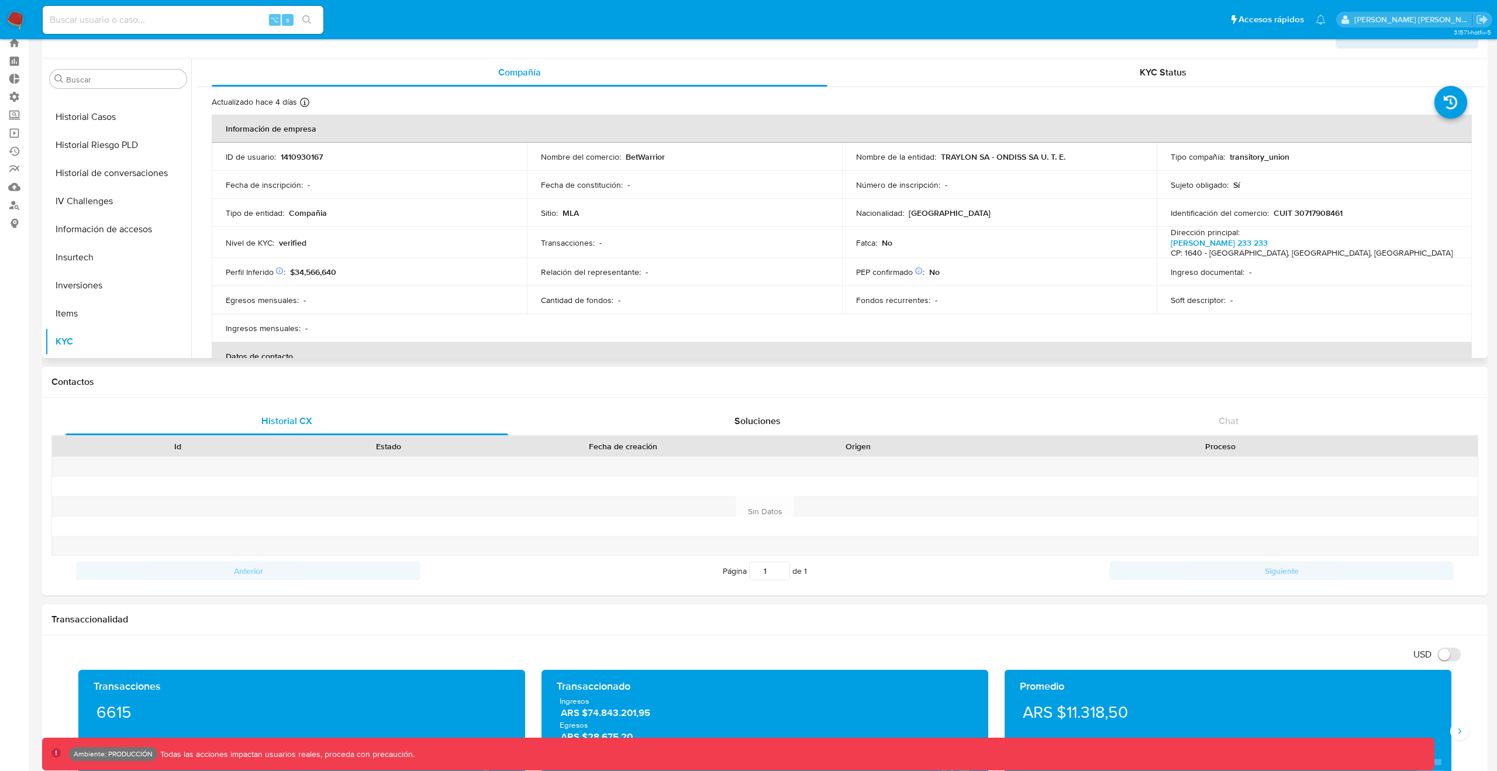
scroll to position [294, 0]
click at [78, 185] on button "General" at bounding box center [113, 178] width 137 height 28
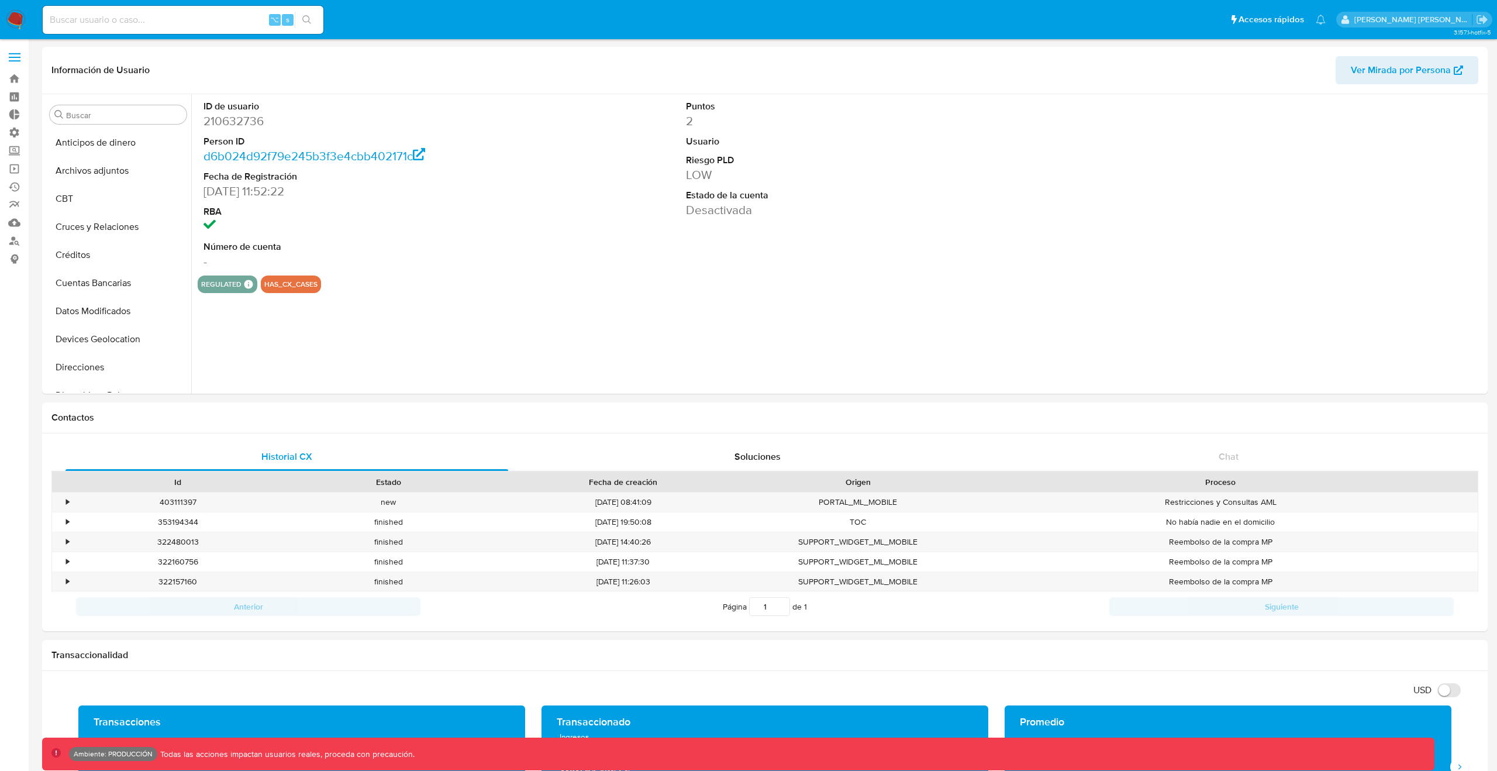
select select "10"
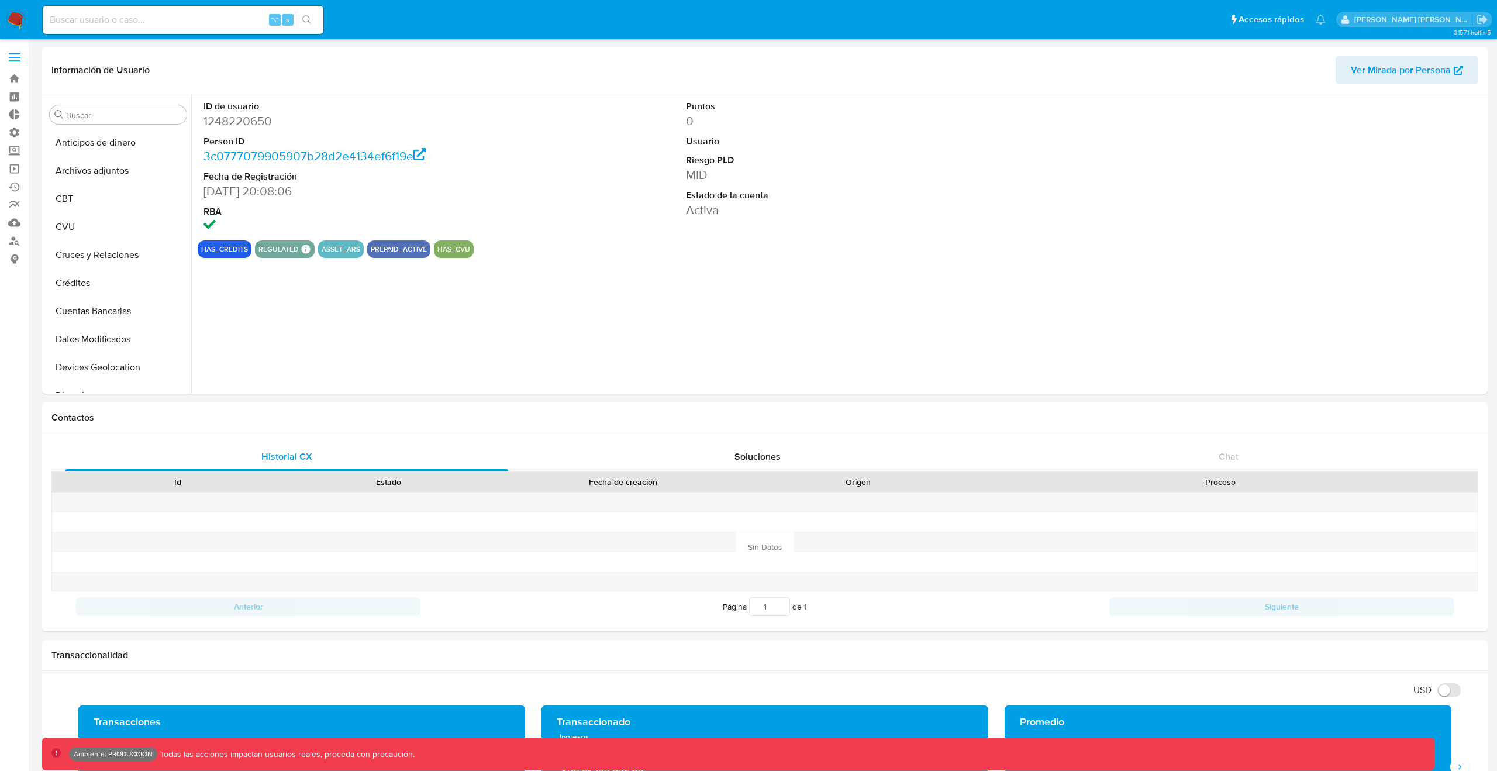
select select "10"
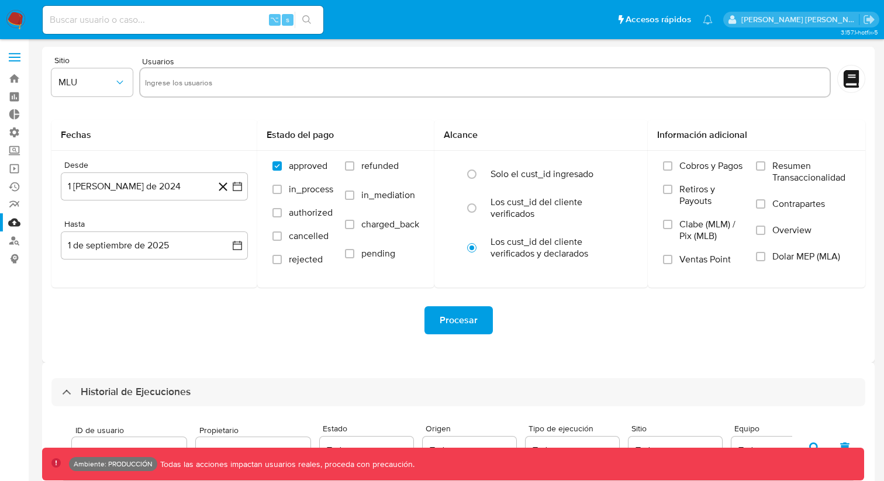
select select "20"
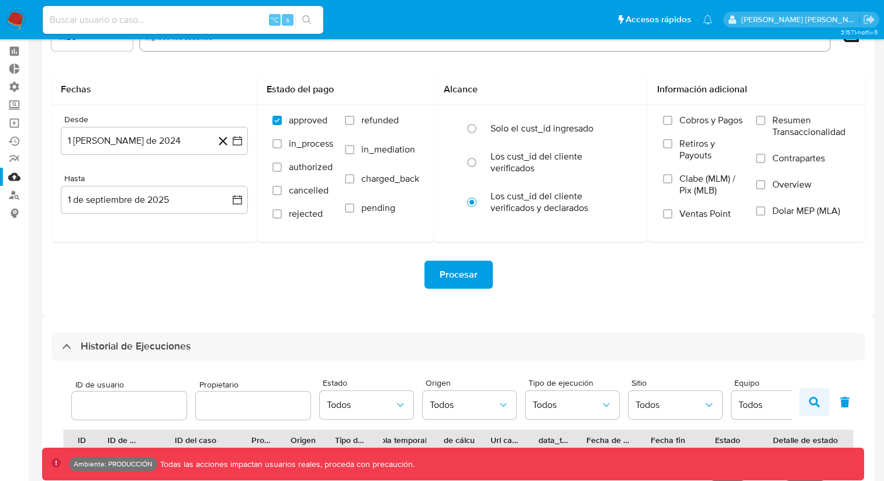
scroll to position [47, 0]
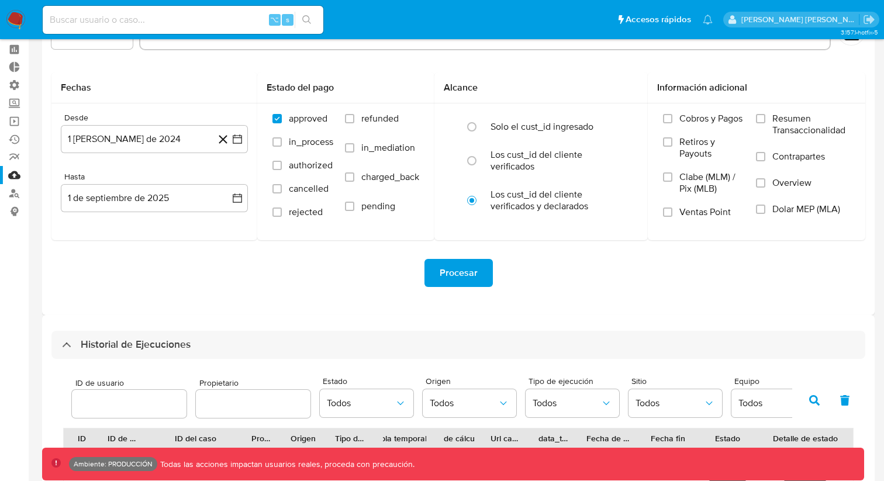
click at [819, 397] on icon "button" at bounding box center [814, 400] width 11 height 11
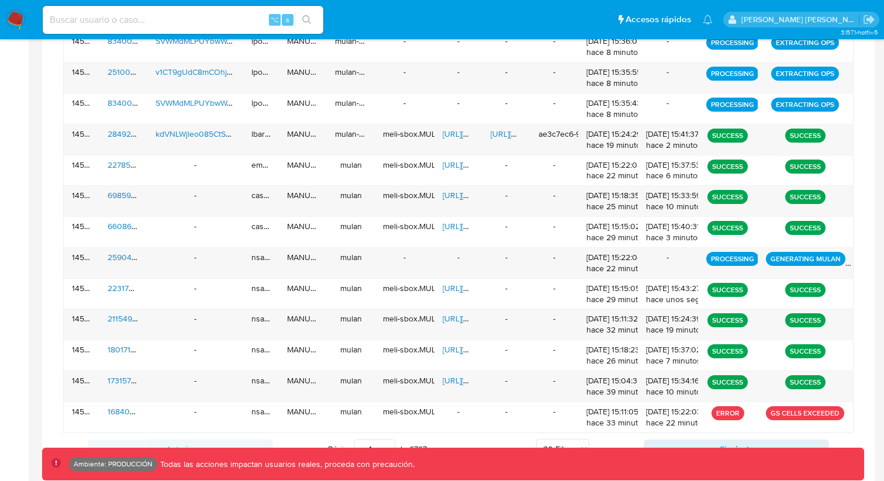
scroll to position [699, 0]
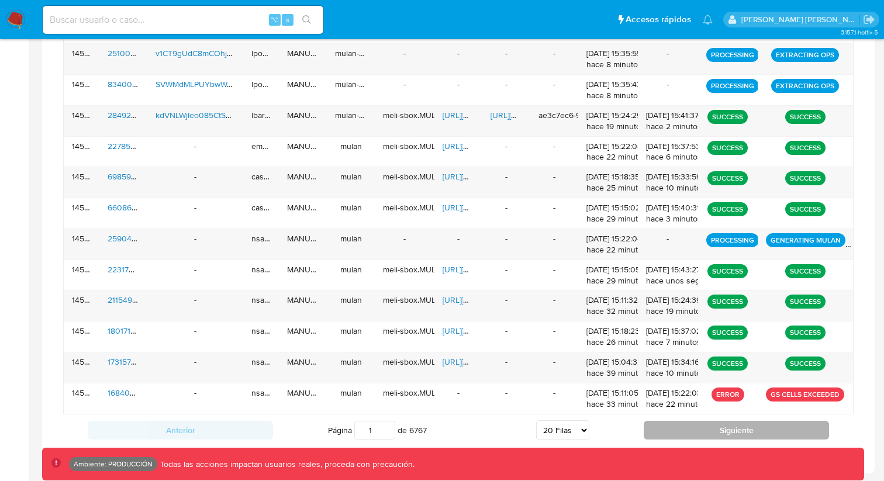
click at [687, 423] on button "Siguiente" at bounding box center [736, 430] width 185 height 19
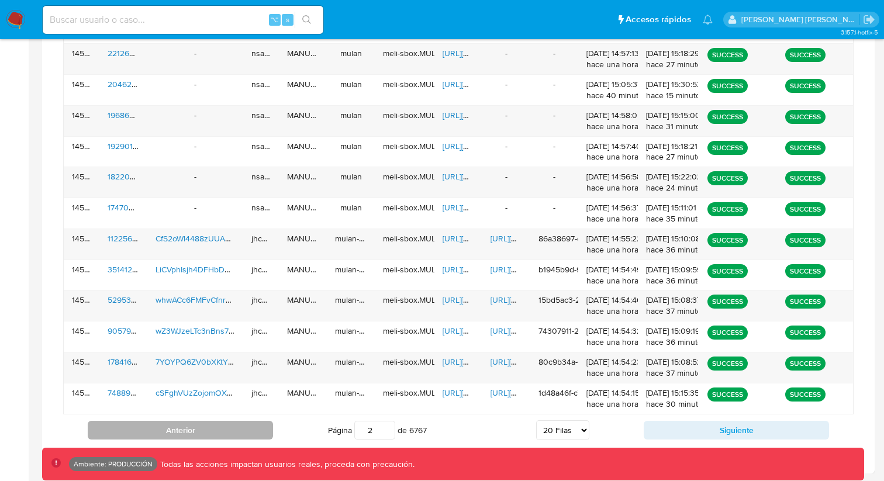
click at [163, 428] on button "Anterior" at bounding box center [180, 430] width 185 height 19
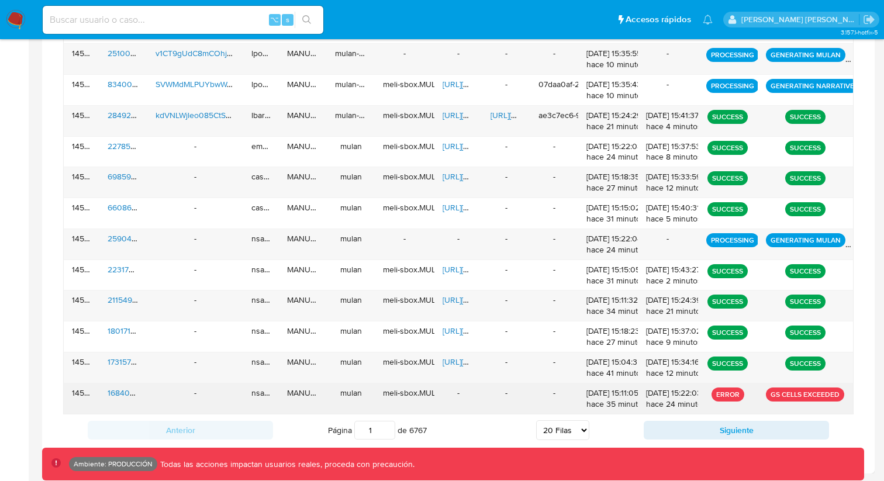
click at [115, 394] on span "168404821" at bounding box center [127, 393] width 39 height 12
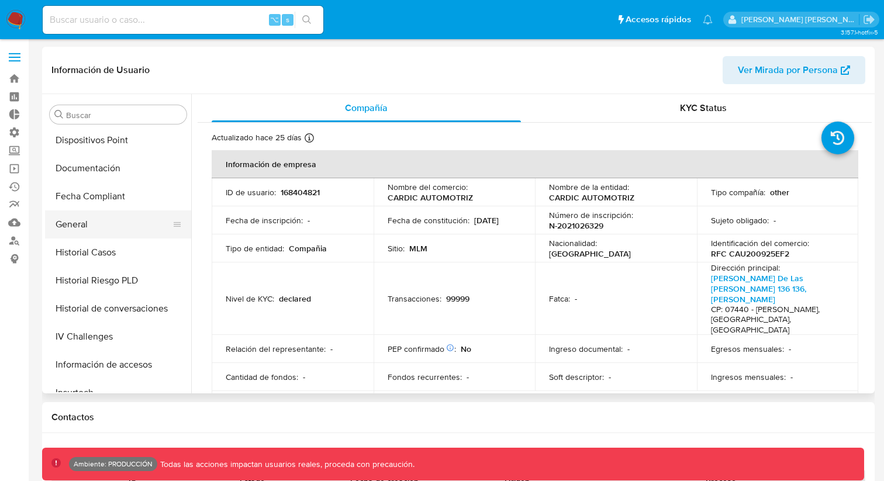
select select "10"
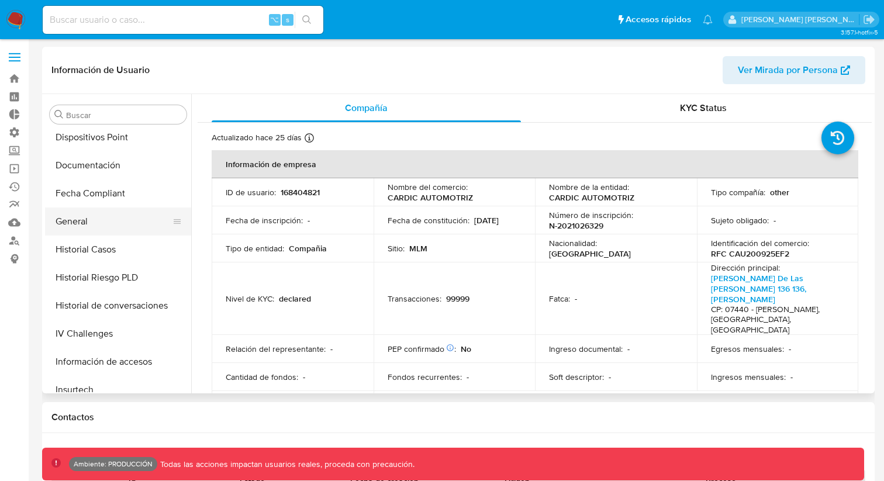
drag, startPoint x: 105, startPoint y: 222, endPoint x: 120, endPoint y: 223, distance: 15.8
click at [105, 222] on button "General" at bounding box center [113, 222] width 137 height 28
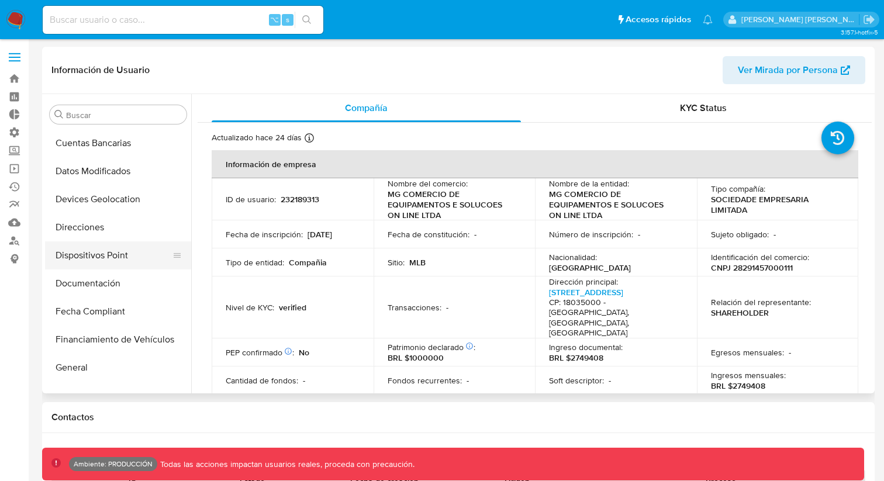
select select "10"
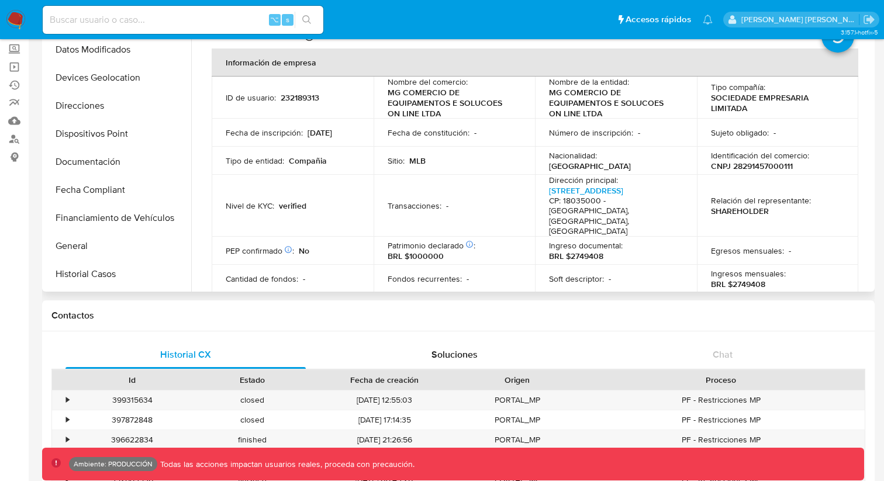
scroll to position [167, 0]
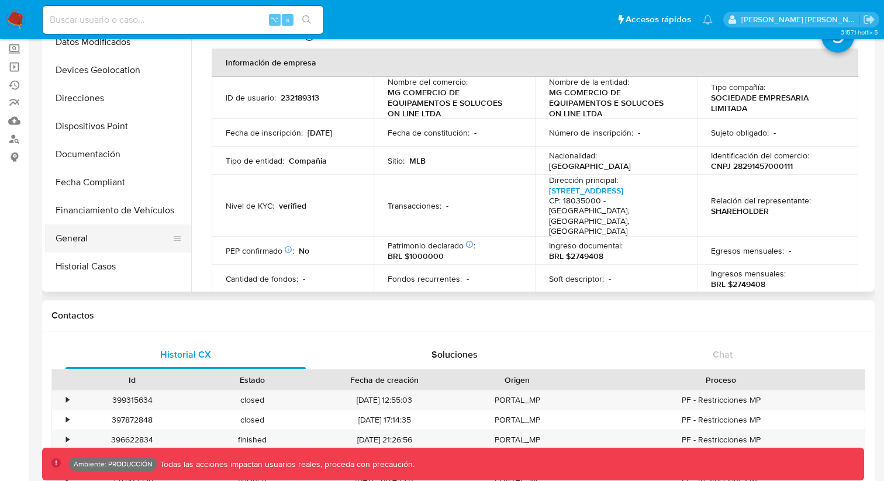
click at [102, 229] on button "General" at bounding box center [113, 239] width 137 height 28
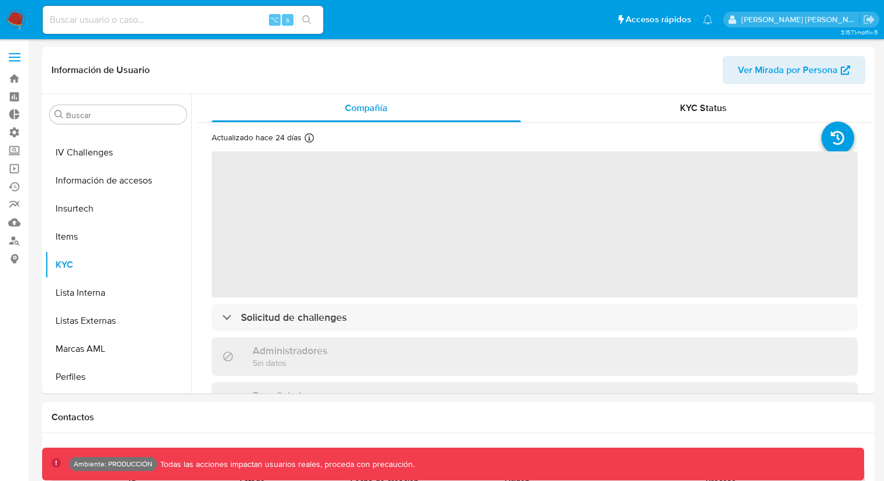
scroll to position [522, 0]
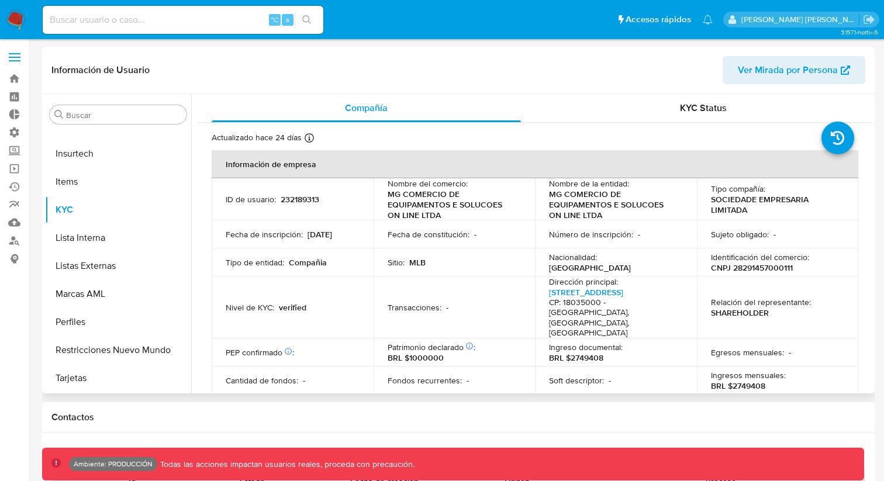
select select "10"
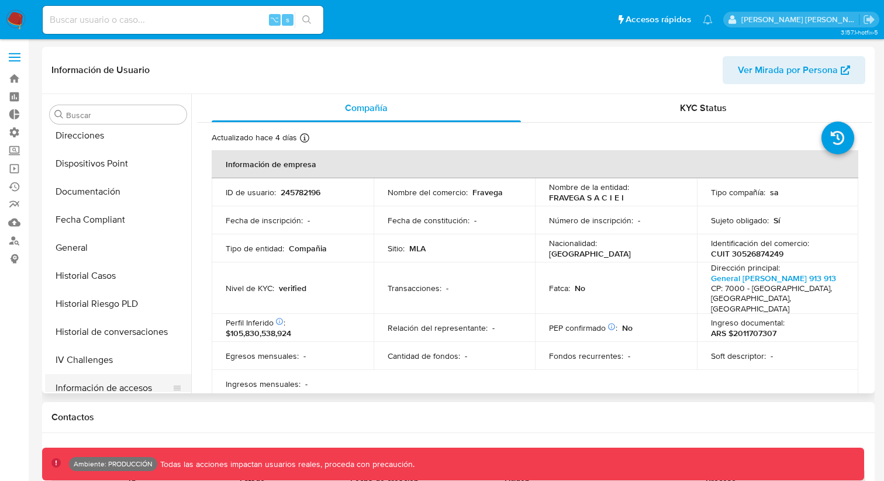
scroll to position [135, 0]
select select "10"
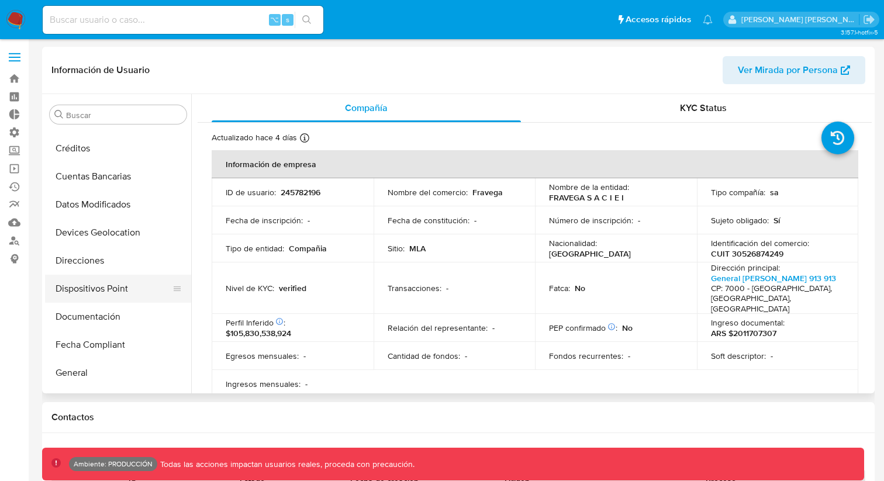
click at [91, 287] on button "Dispositivos Point" at bounding box center [113, 289] width 137 height 28
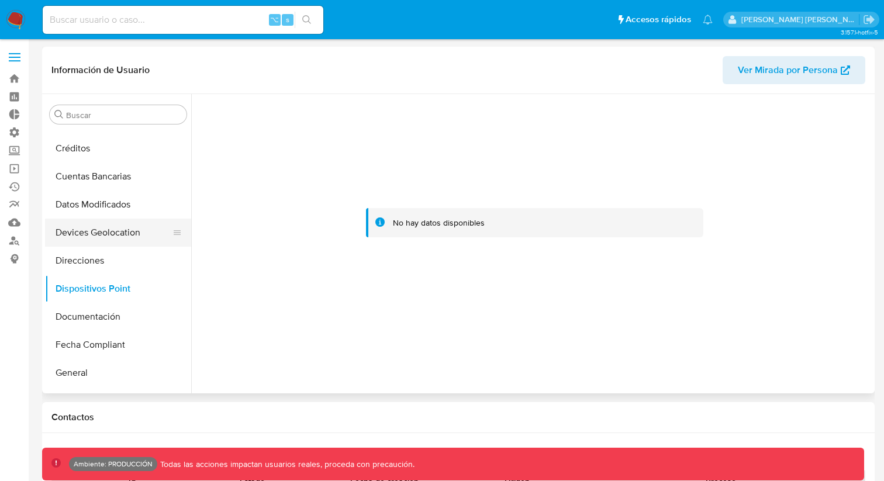
click at [95, 230] on button "Devices Geolocation" at bounding box center [113, 233] width 137 height 28
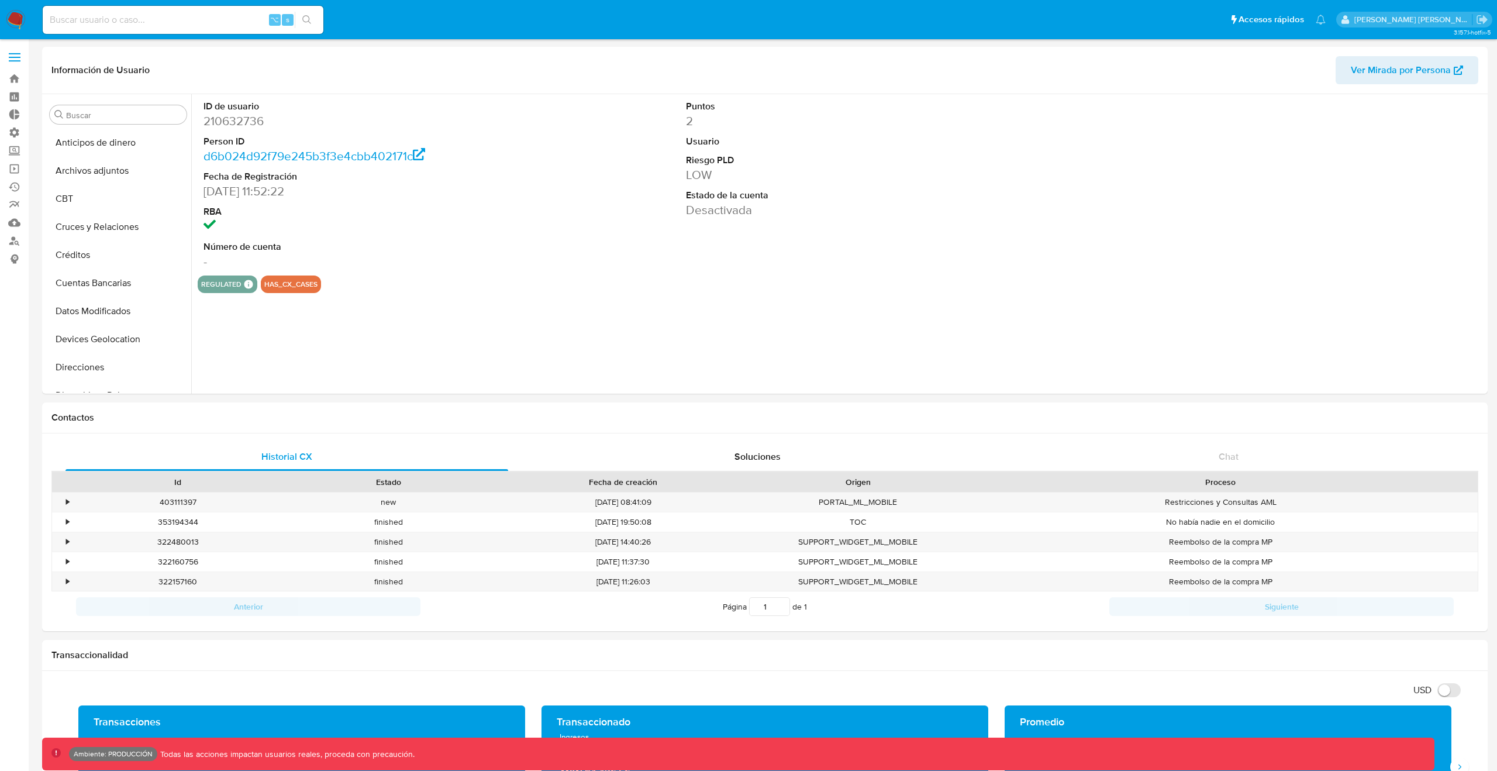
select select "10"
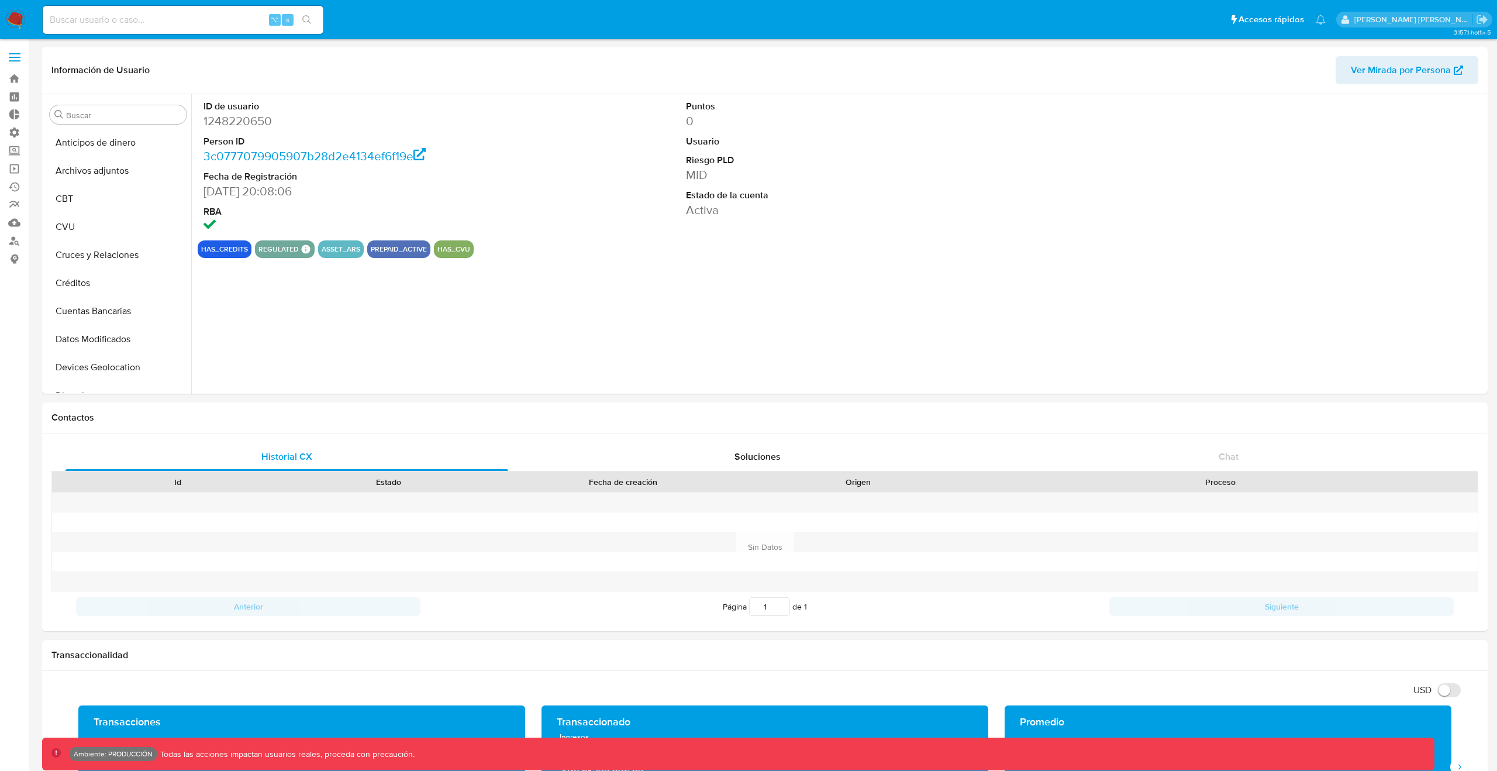
select select "10"
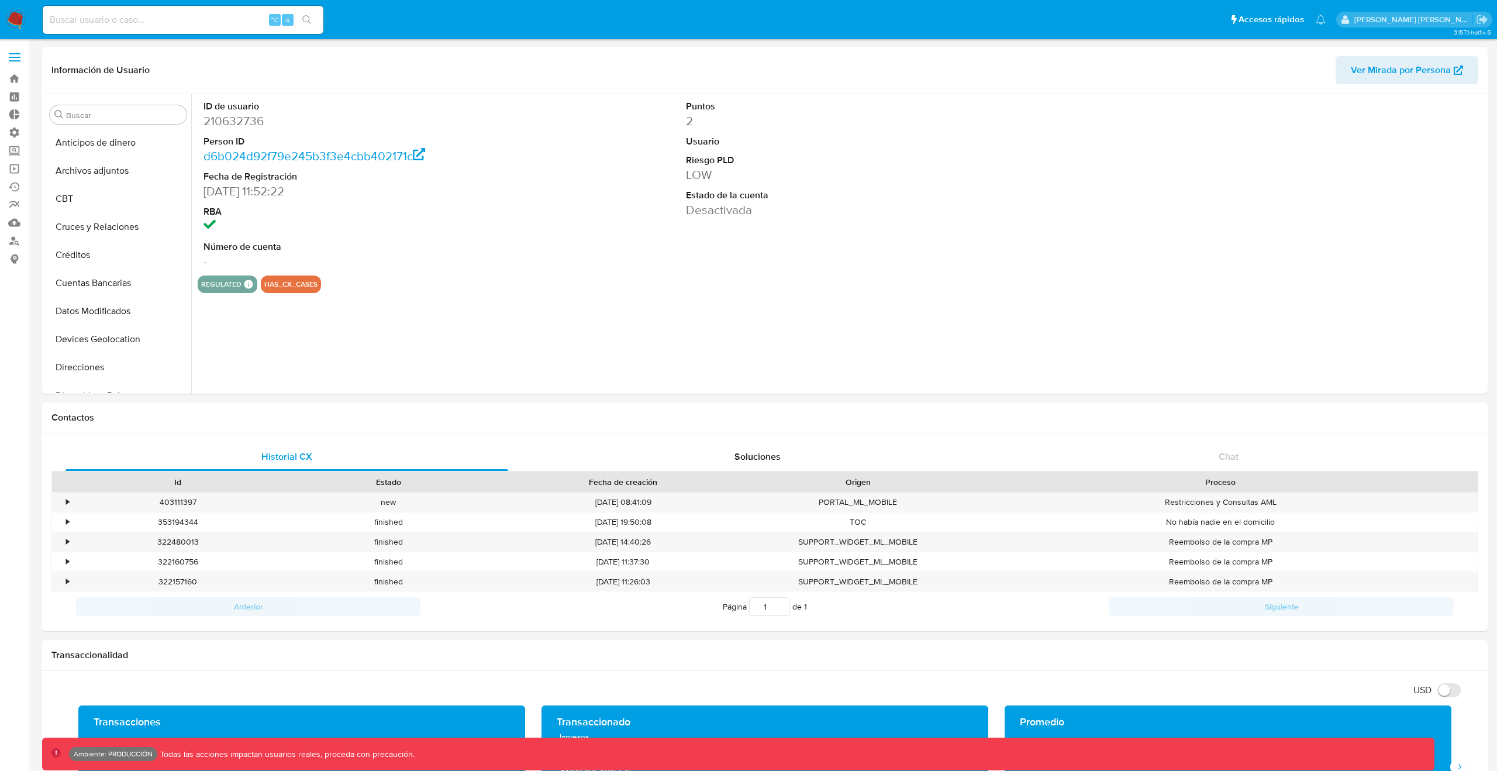
select select "10"
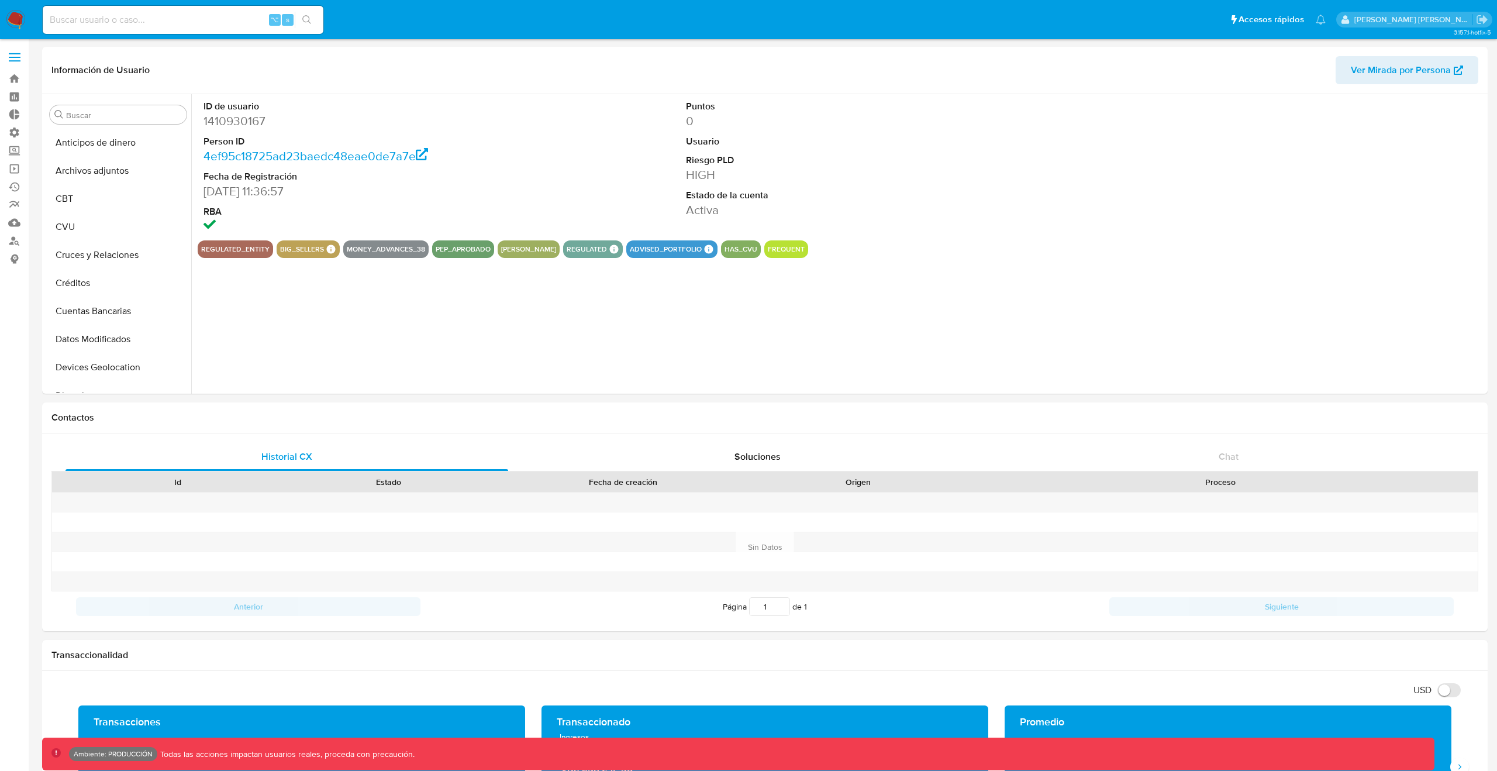
select select "10"
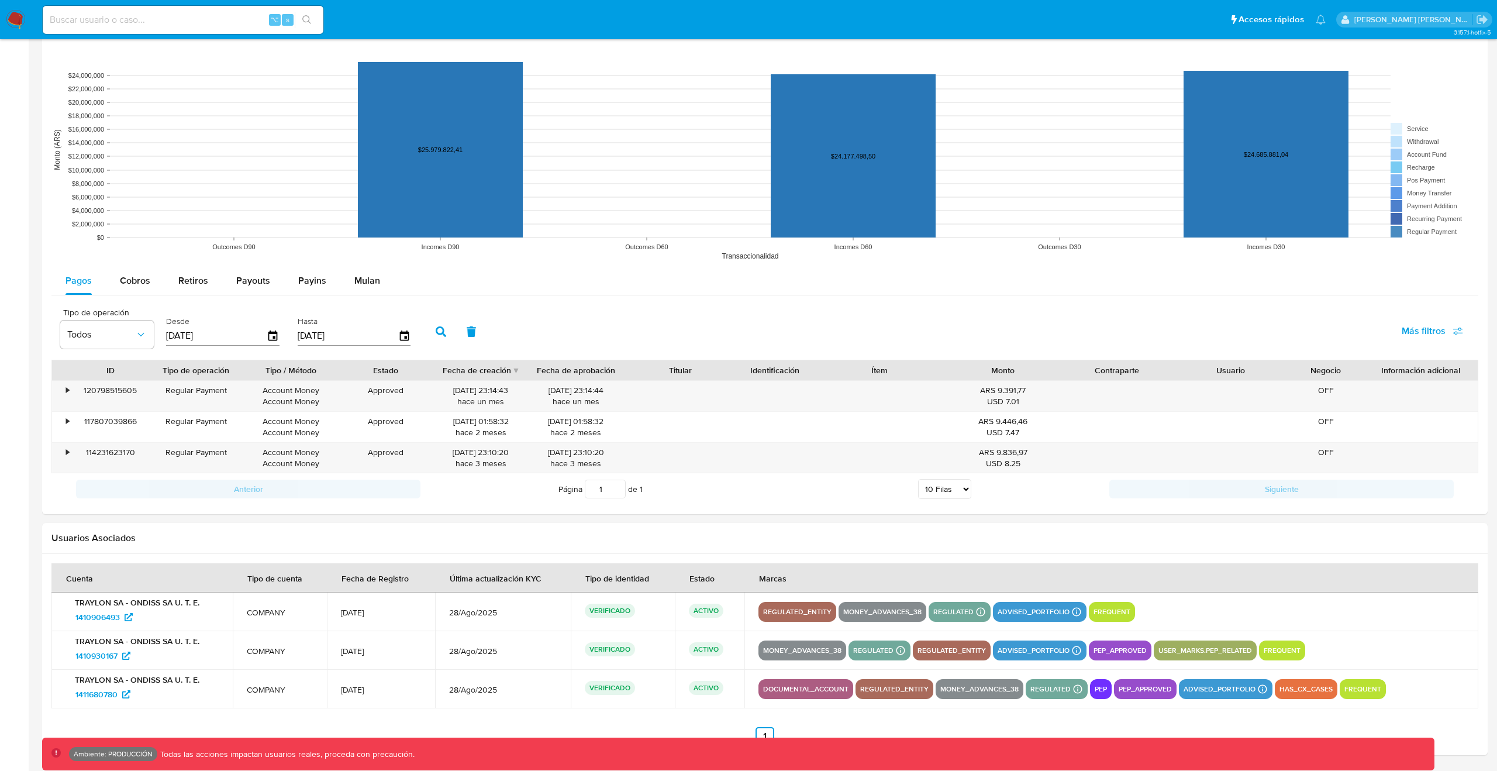
scroll to position [880, 0]
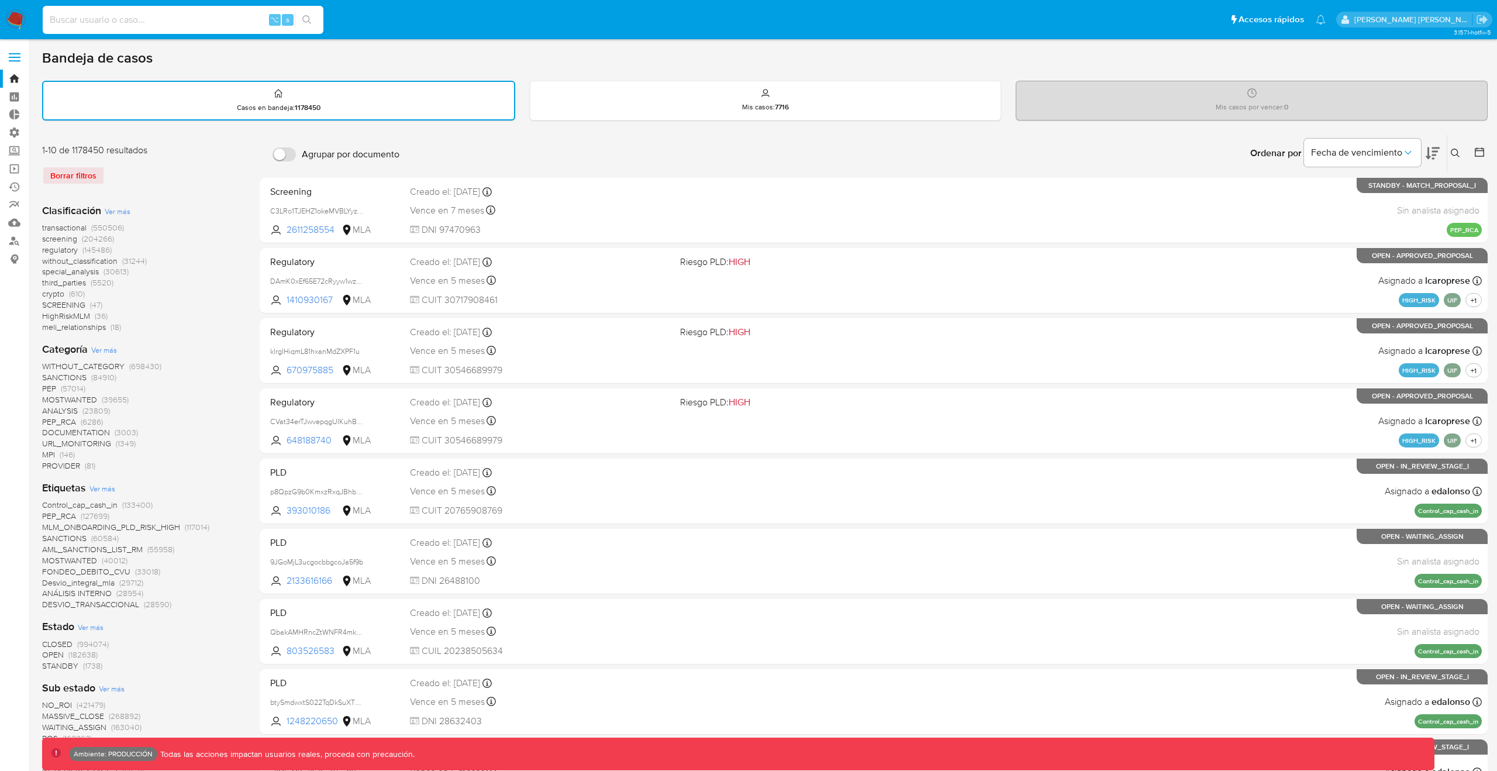
click at [220, 20] on input at bounding box center [183, 19] width 281 height 15
paste input "1295019668"
type input "1295019668"
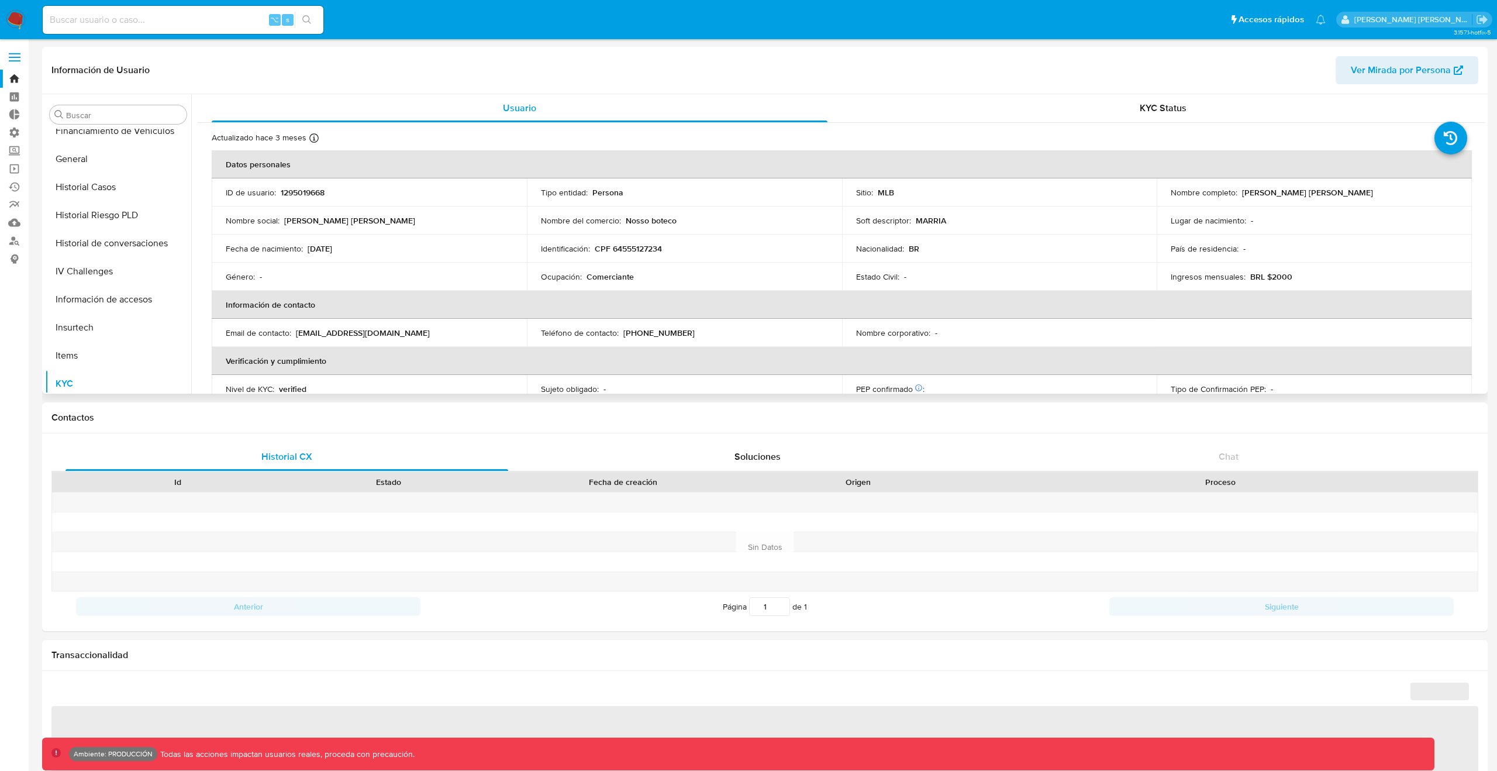
select select "10"
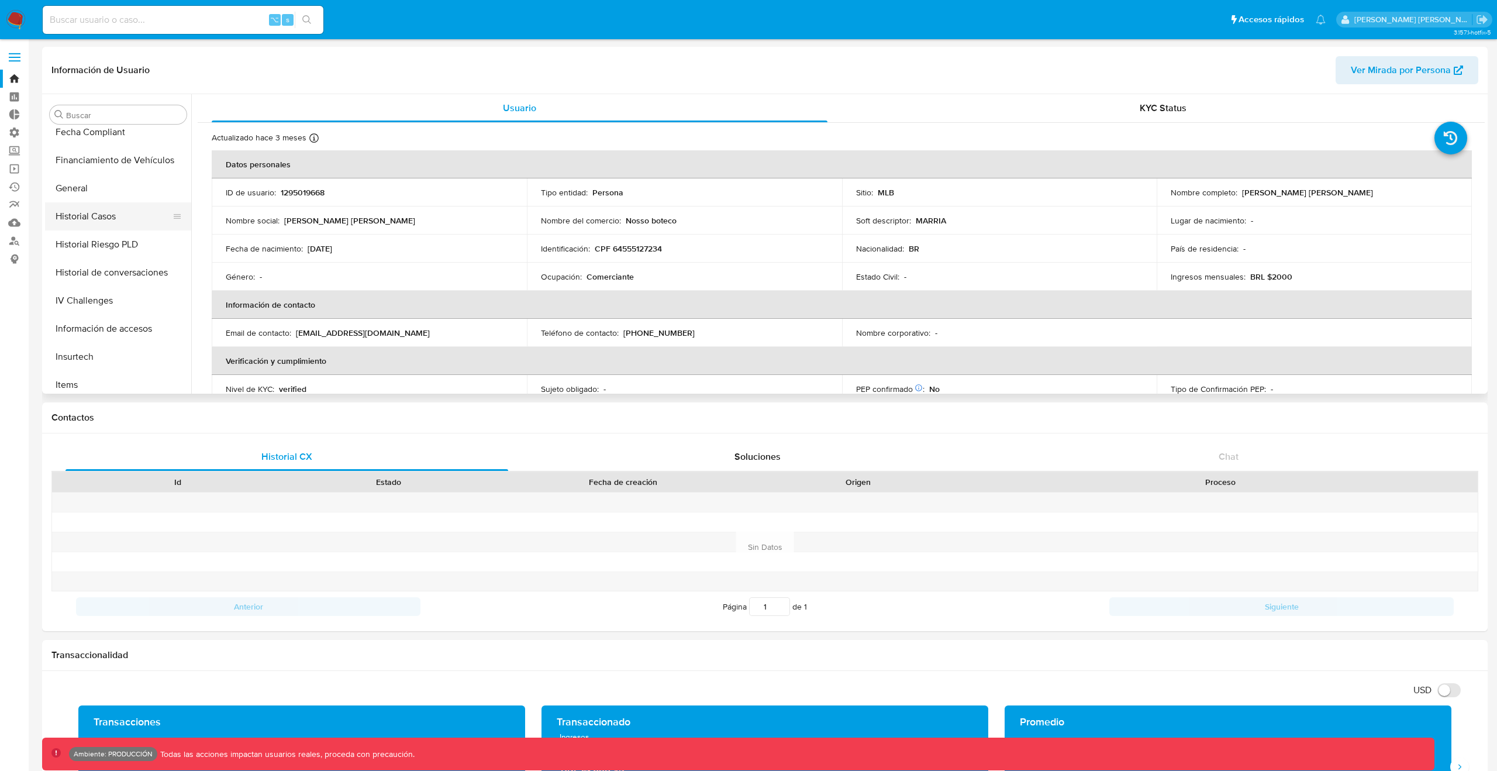
scroll to position [318, 0]
click at [92, 188] on button "General" at bounding box center [113, 189] width 137 height 28
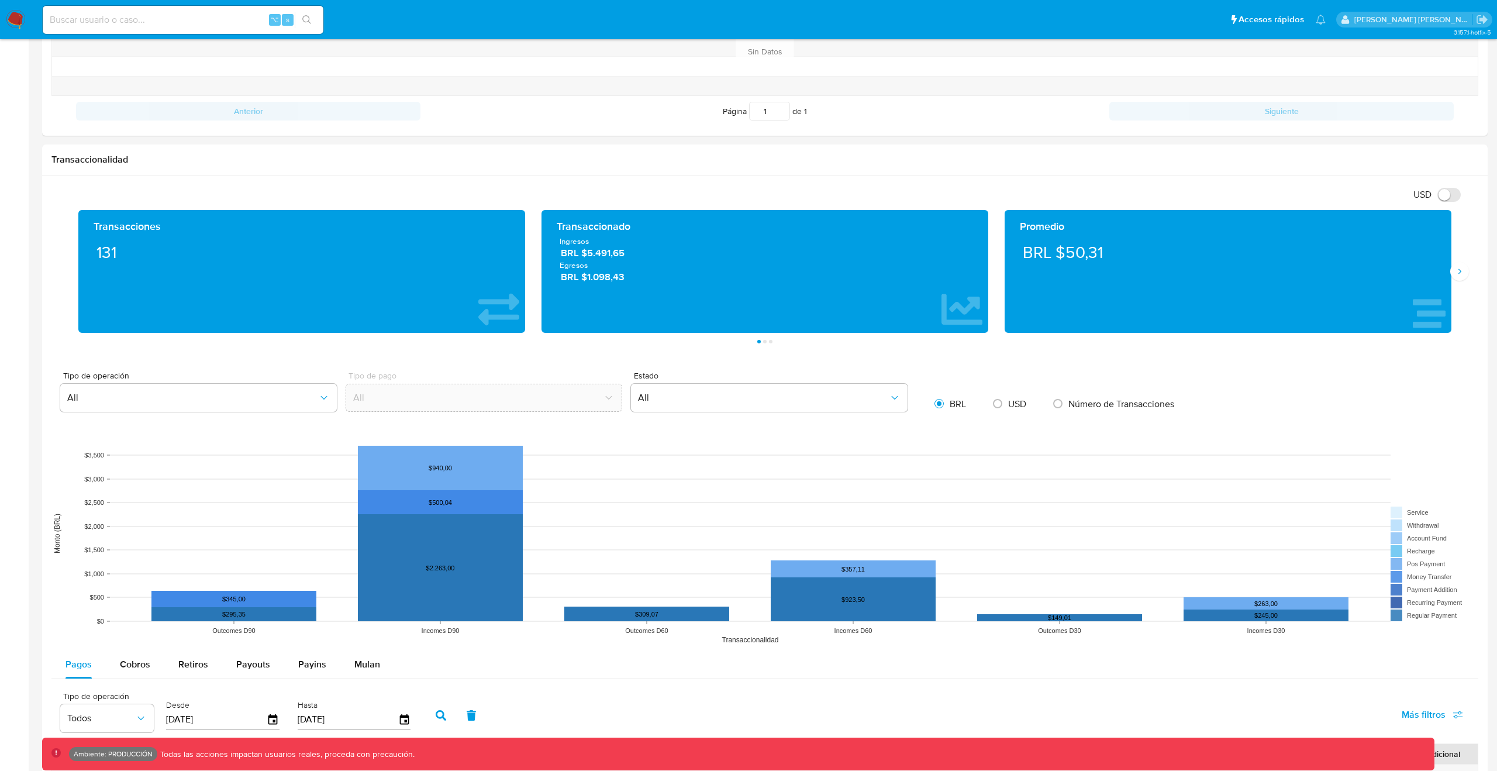
scroll to position [0, 0]
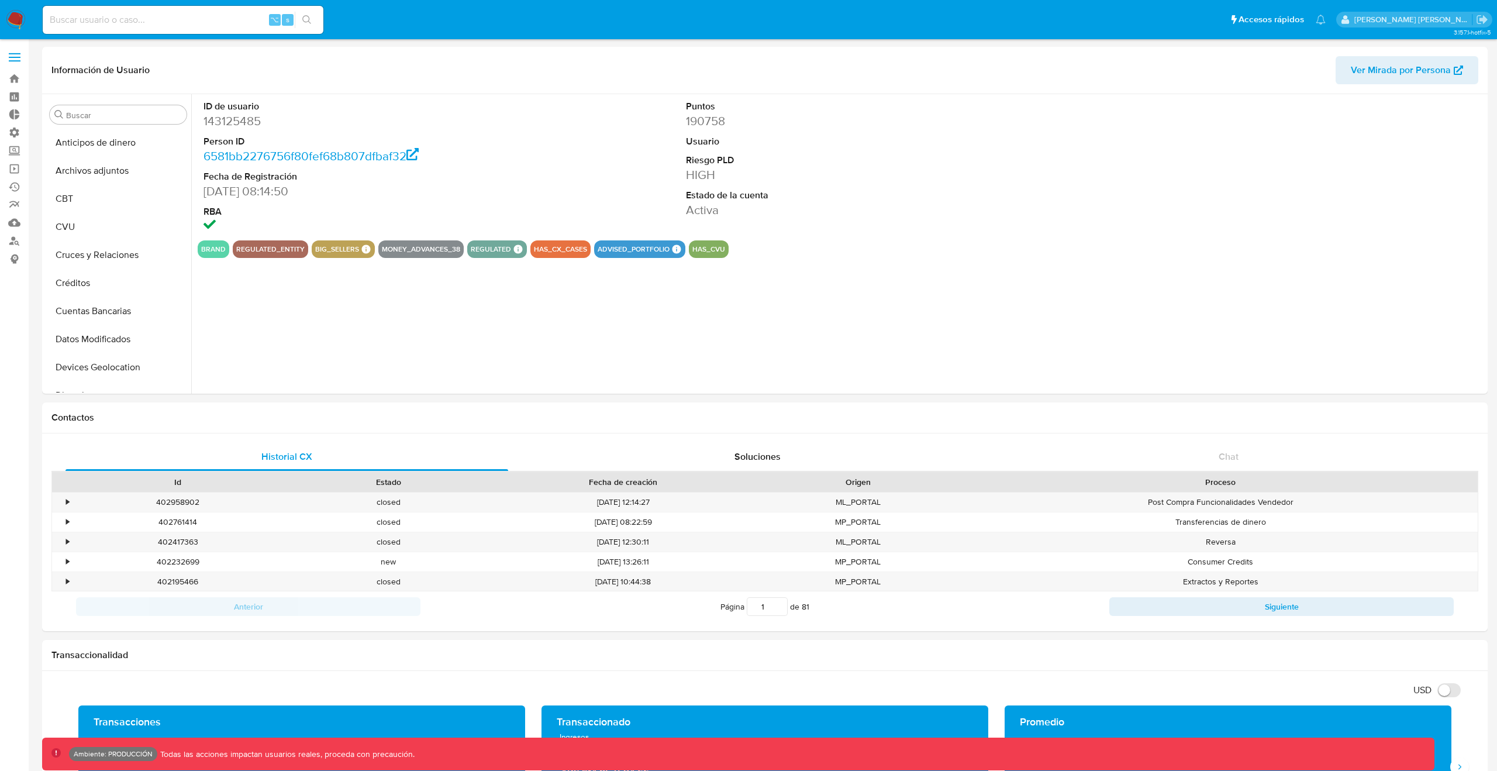
select select "10"
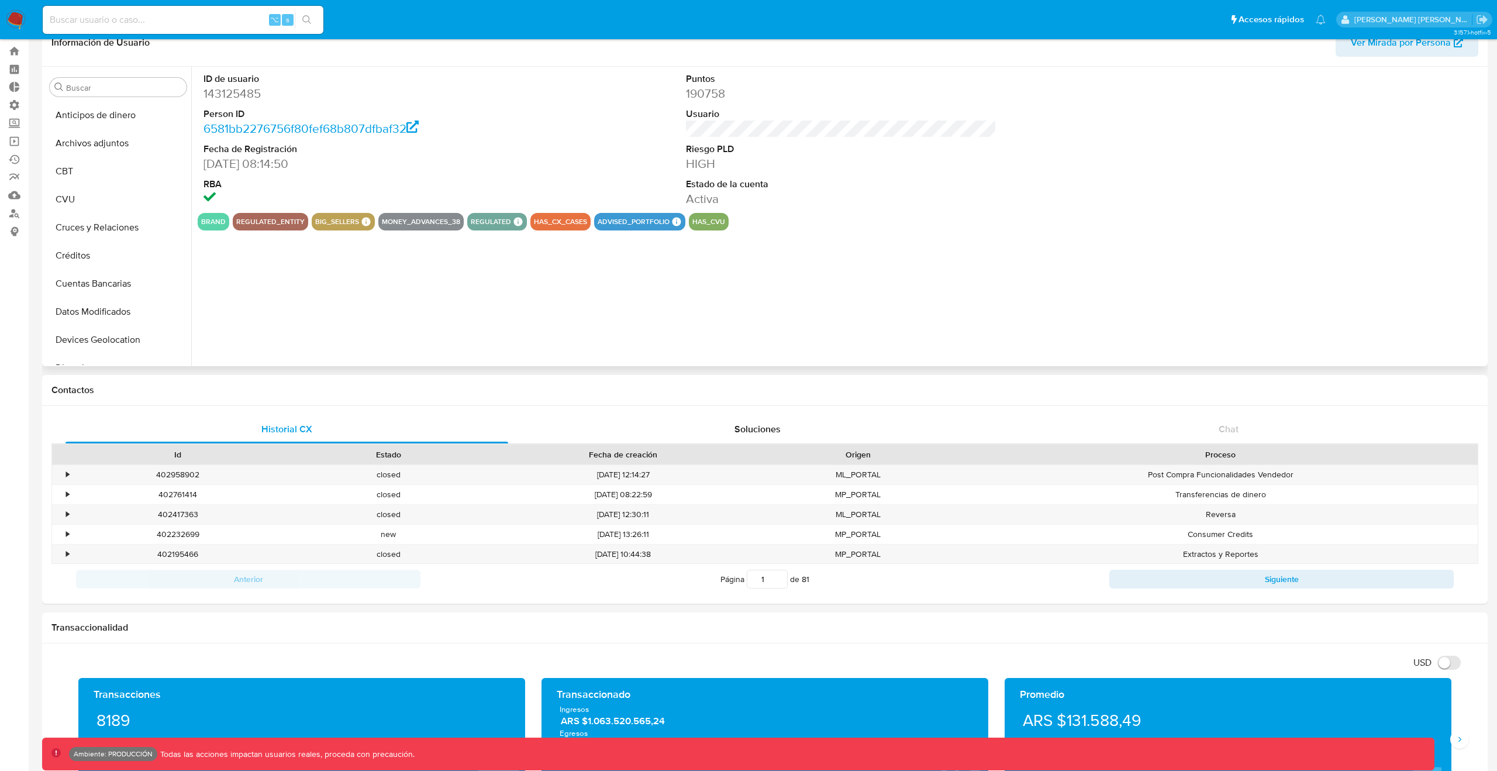
scroll to position [292, 0]
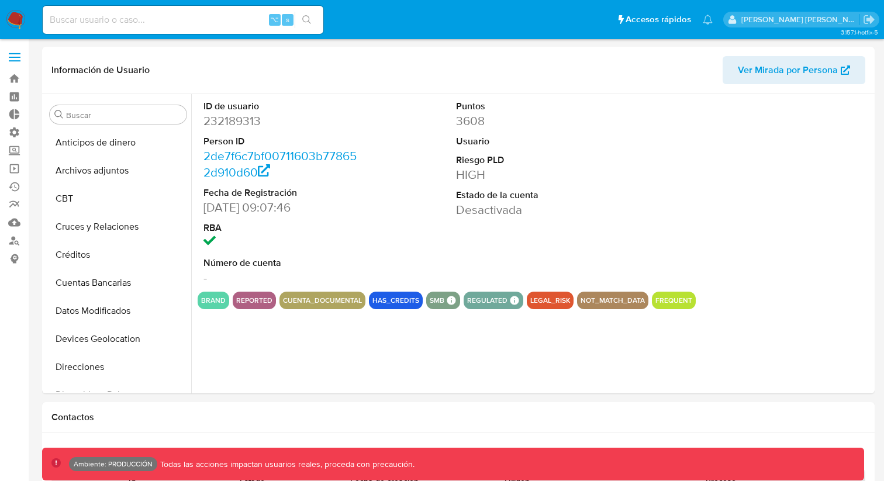
select select "10"
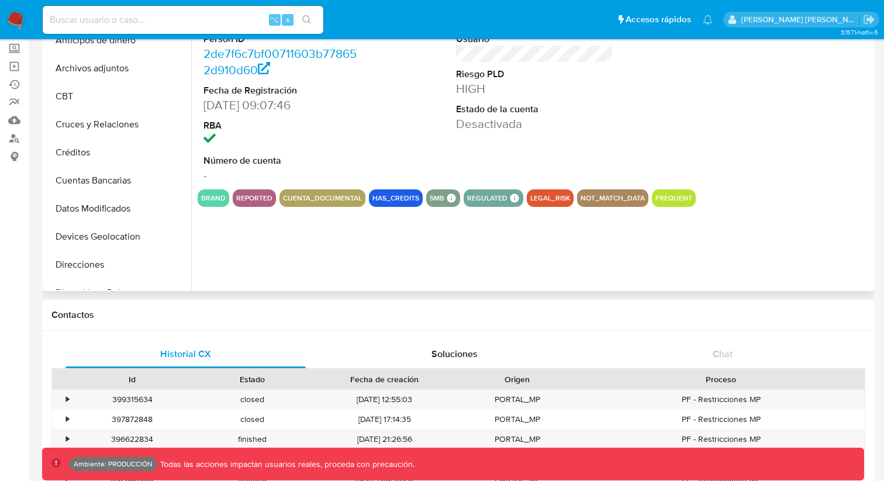
scroll to position [167, 0]
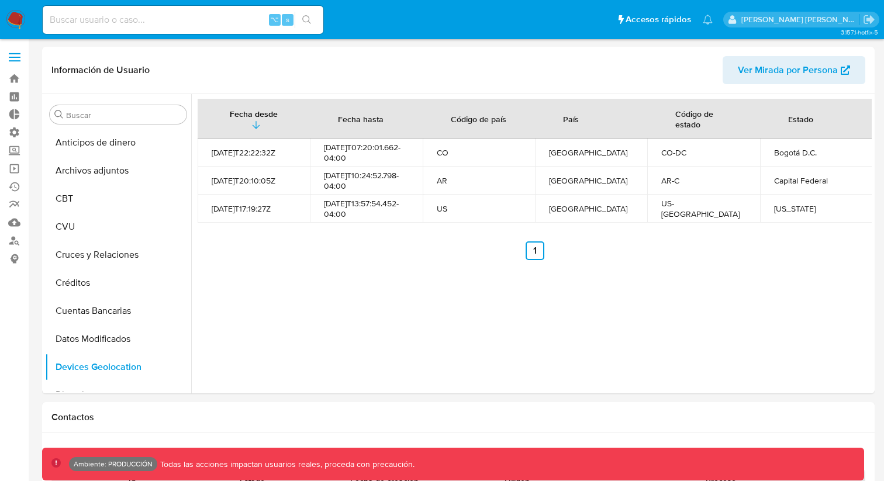
select select "10"
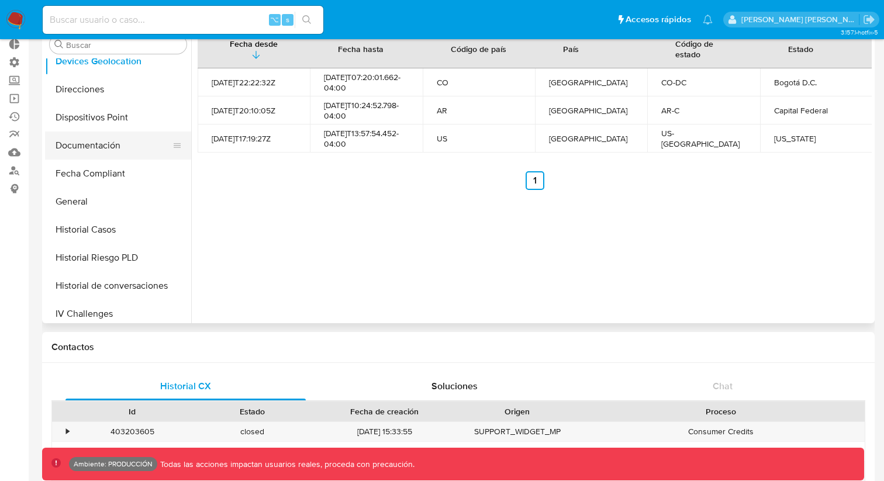
scroll to position [239, 0]
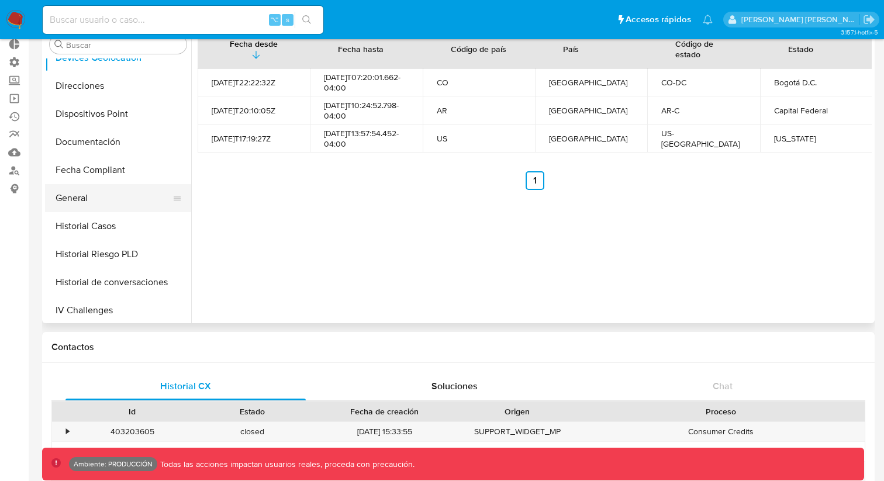
click at [99, 208] on button "General" at bounding box center [113, 198] width 137 height 28
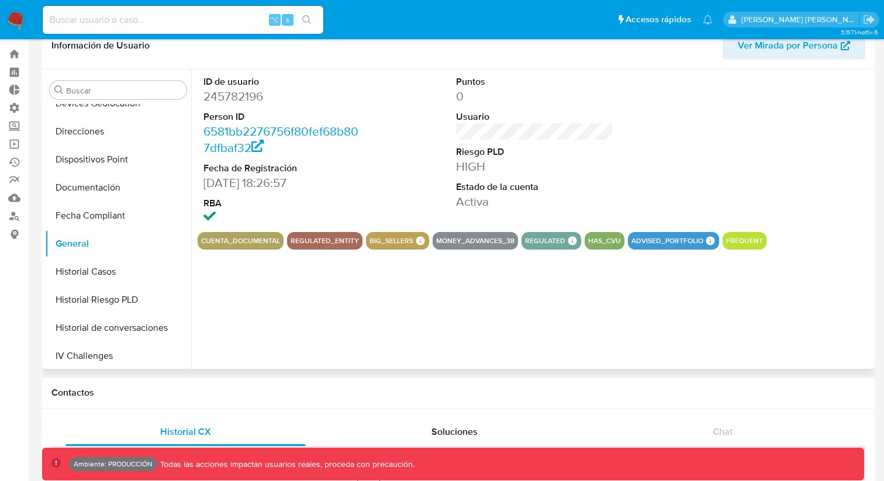
scroll to position [0, 0]
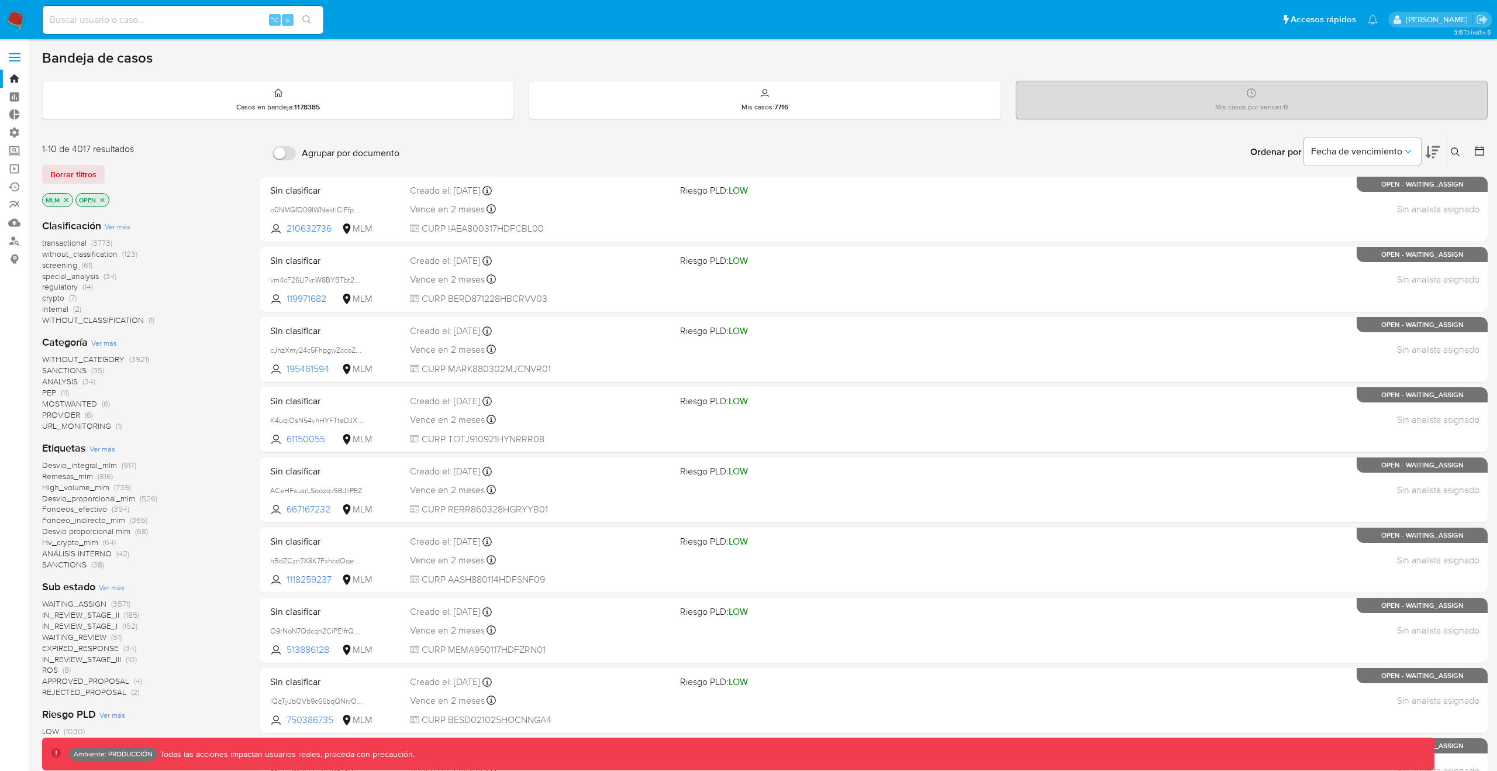
click at [69, 201] on icon "close-filter" at bounding box center [66, 200] width 7 height 7
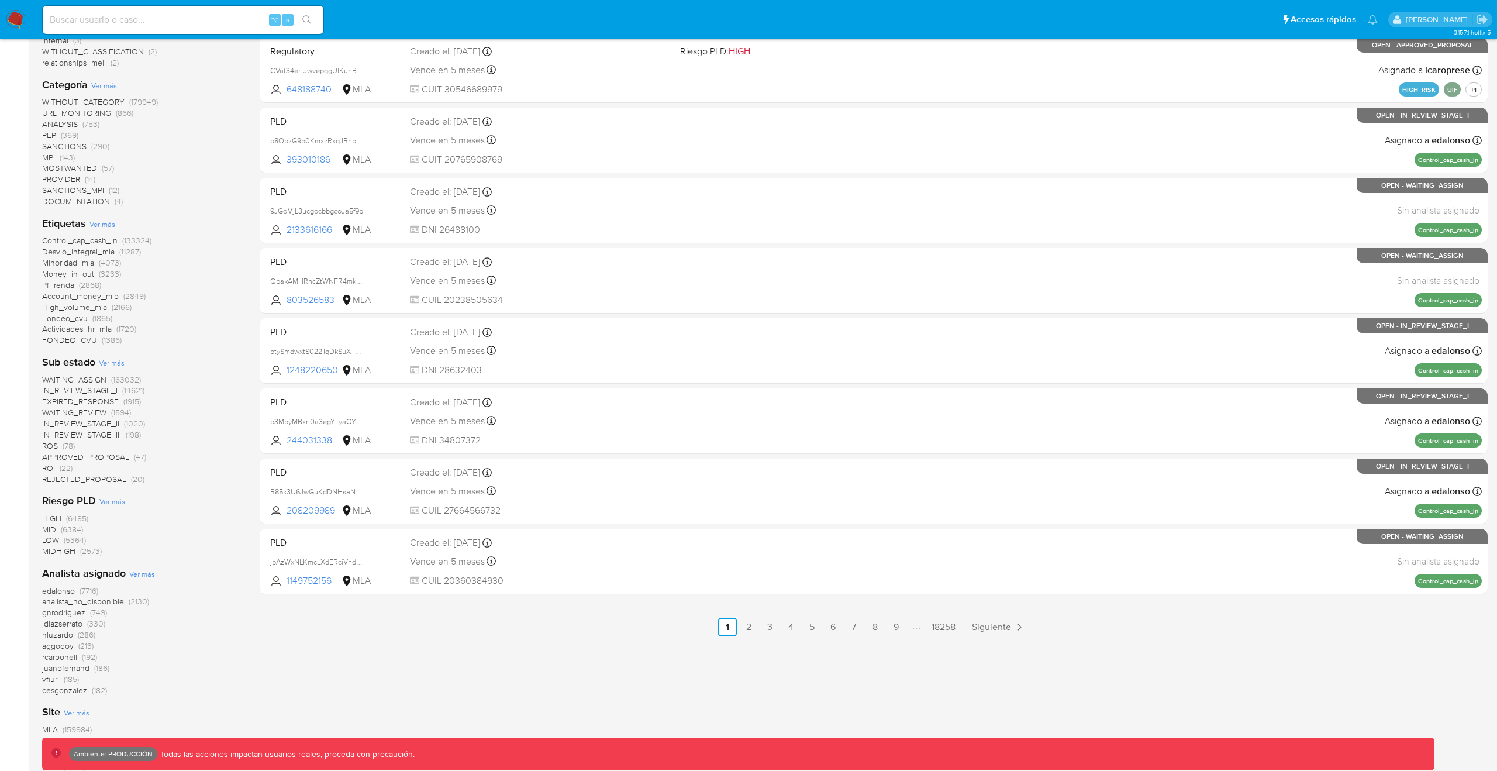
scroll to position [406, 0]
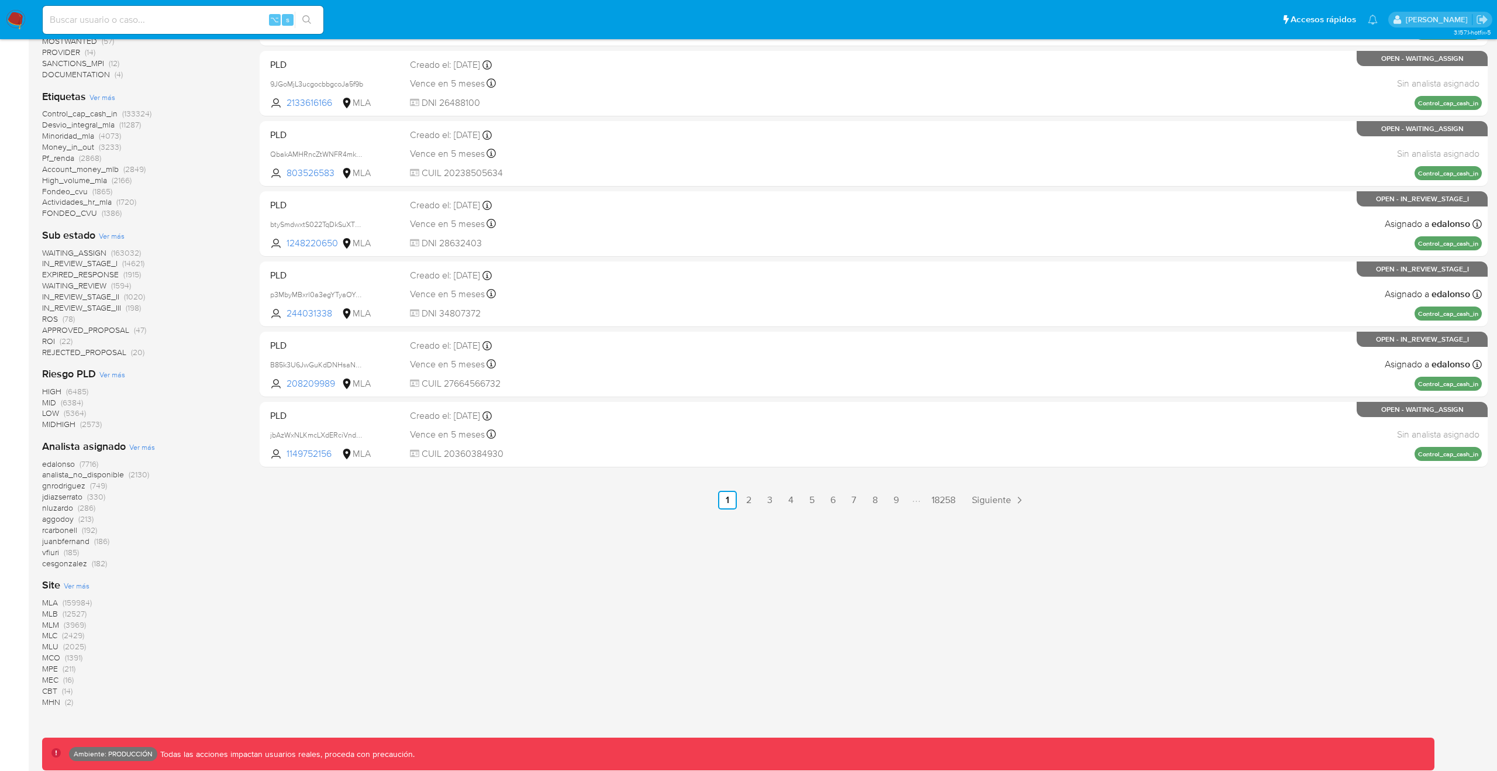
click at [49, 615] on span "MLB" at bounding box center [50, 614] width 16 height 12
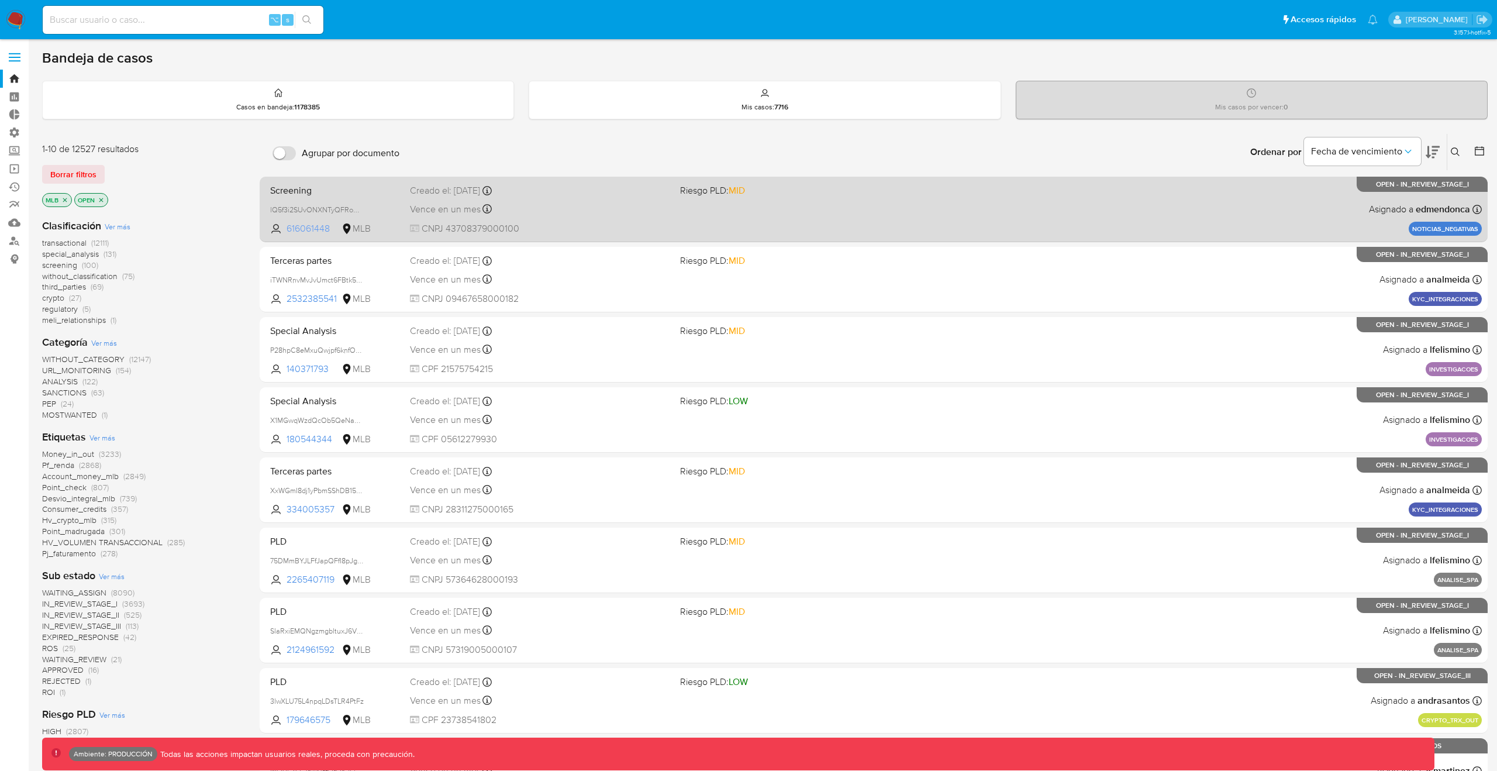
click at [308, 232] on span "616061448" at bounding box center [313, 228] width 53 height 13
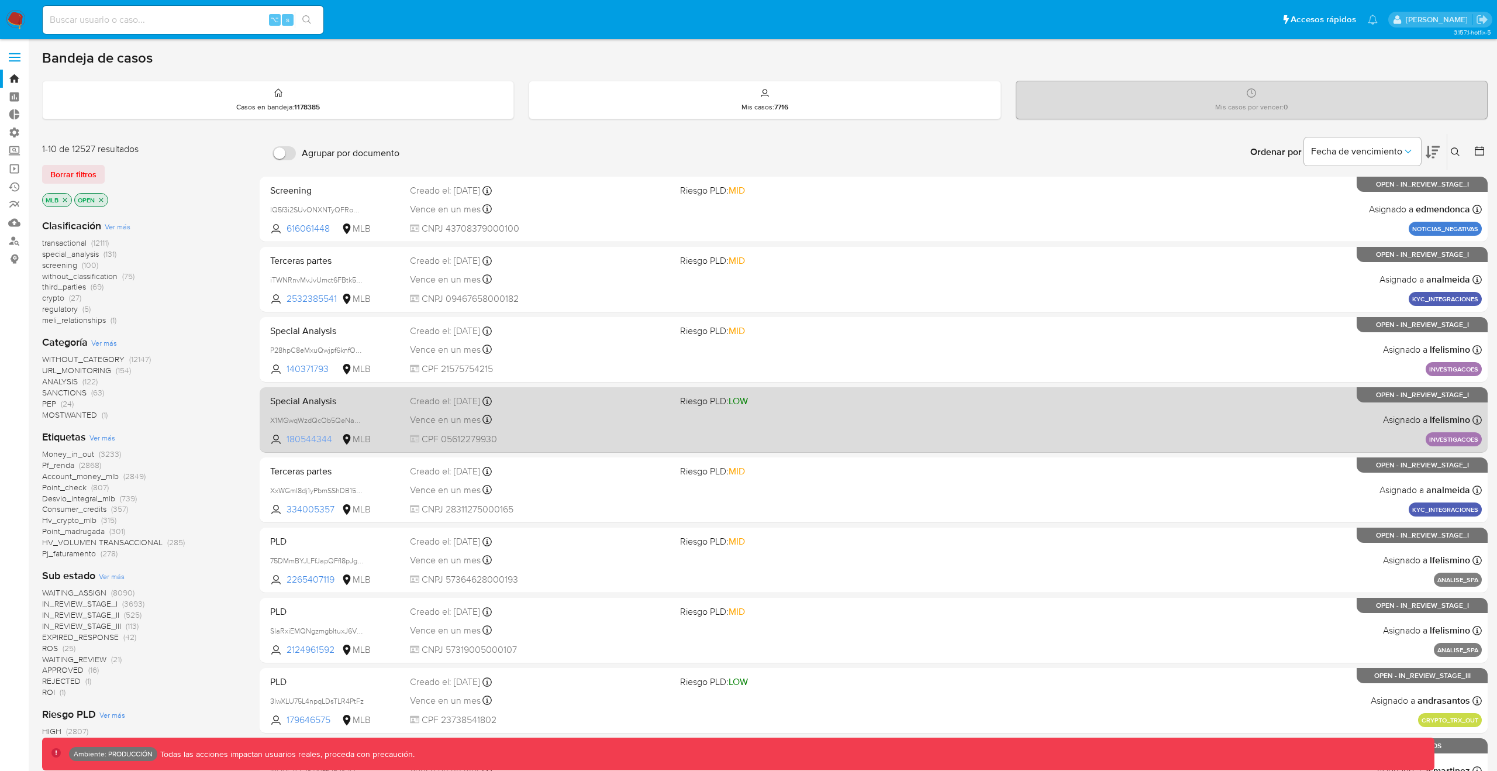
click at [316, 440] on span "180544344" at bounding box center [313, 439] width 53 height 13
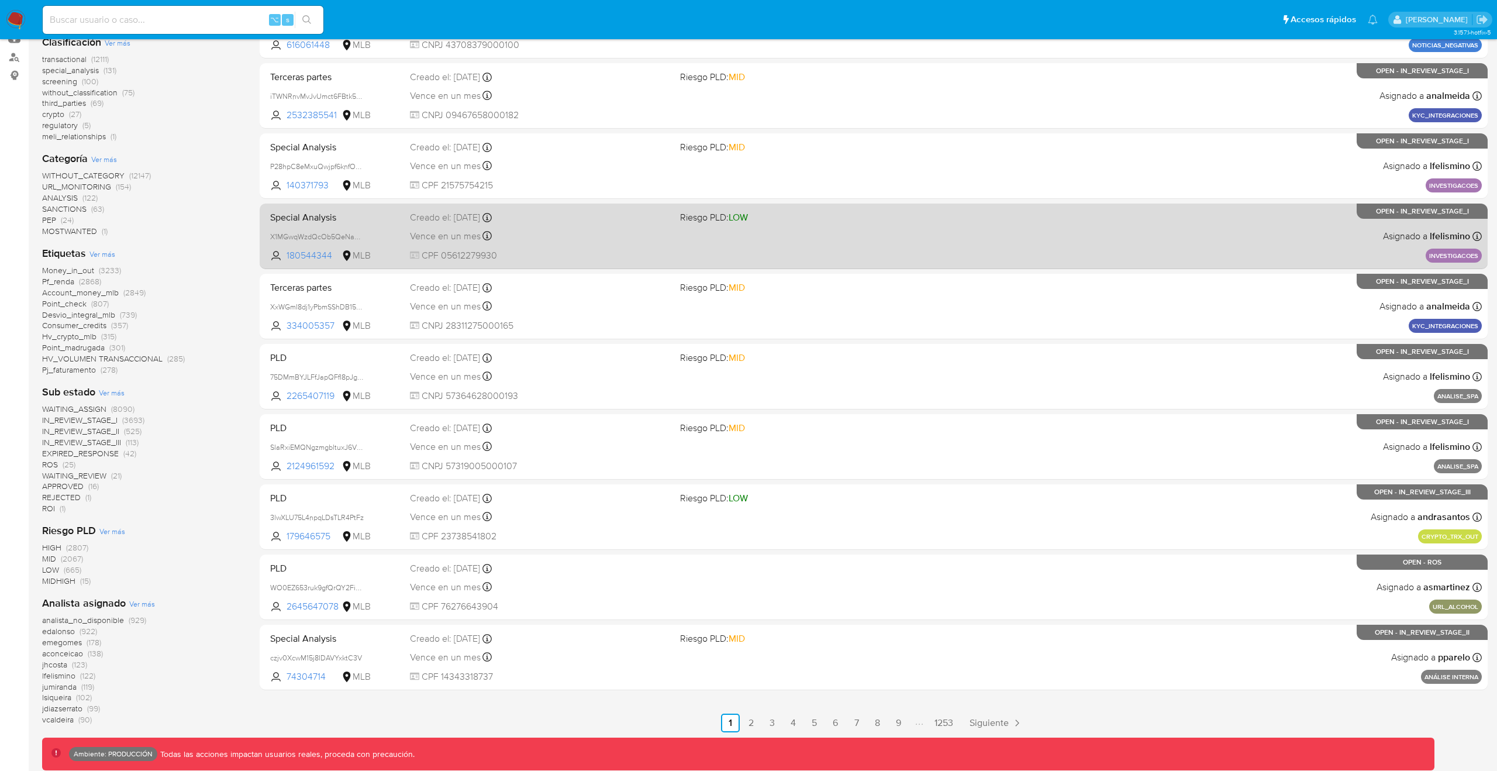
scroll to position [194, 0]
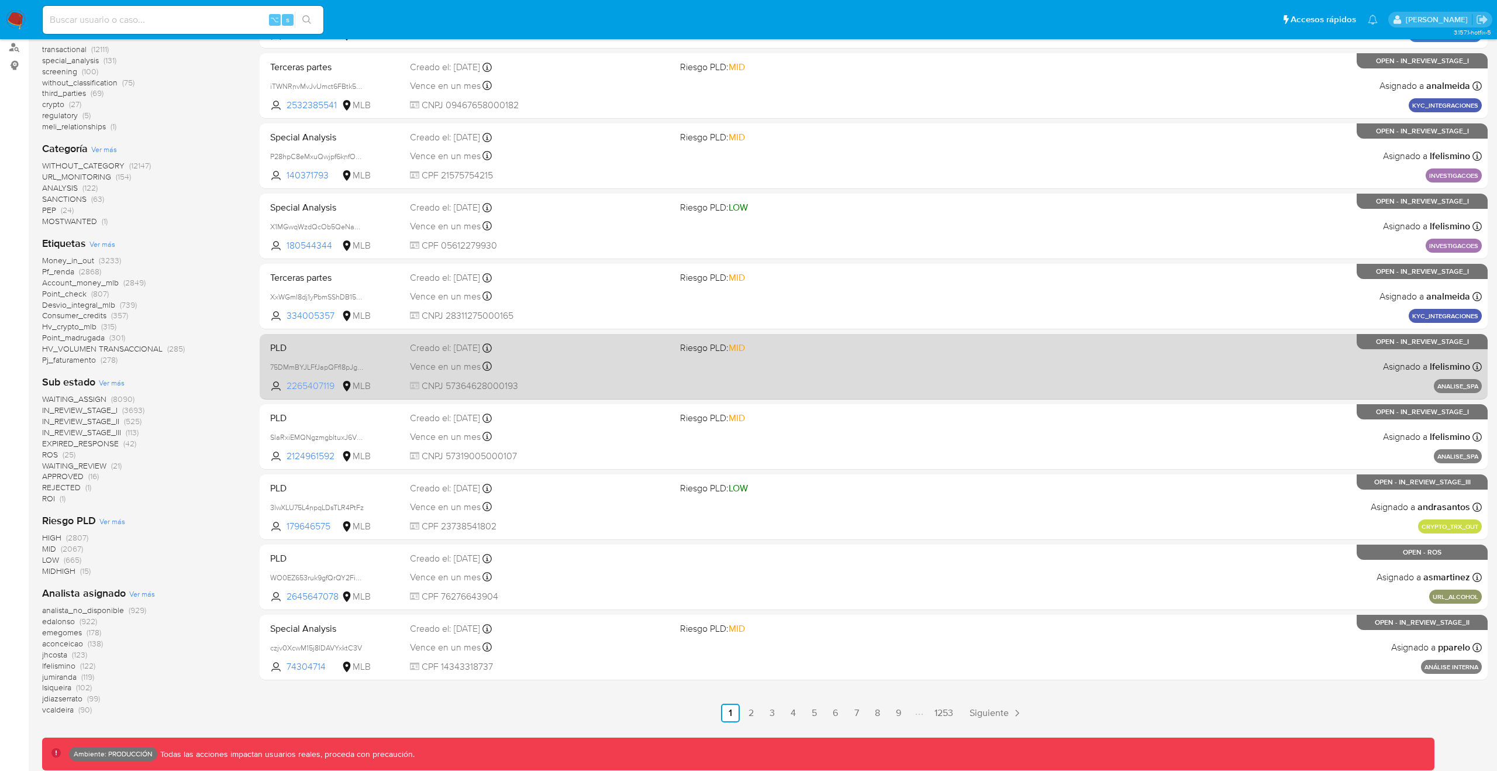
click at [309, 388] on span "2265407119" at bounding box center [313, 386] width 53 height 13
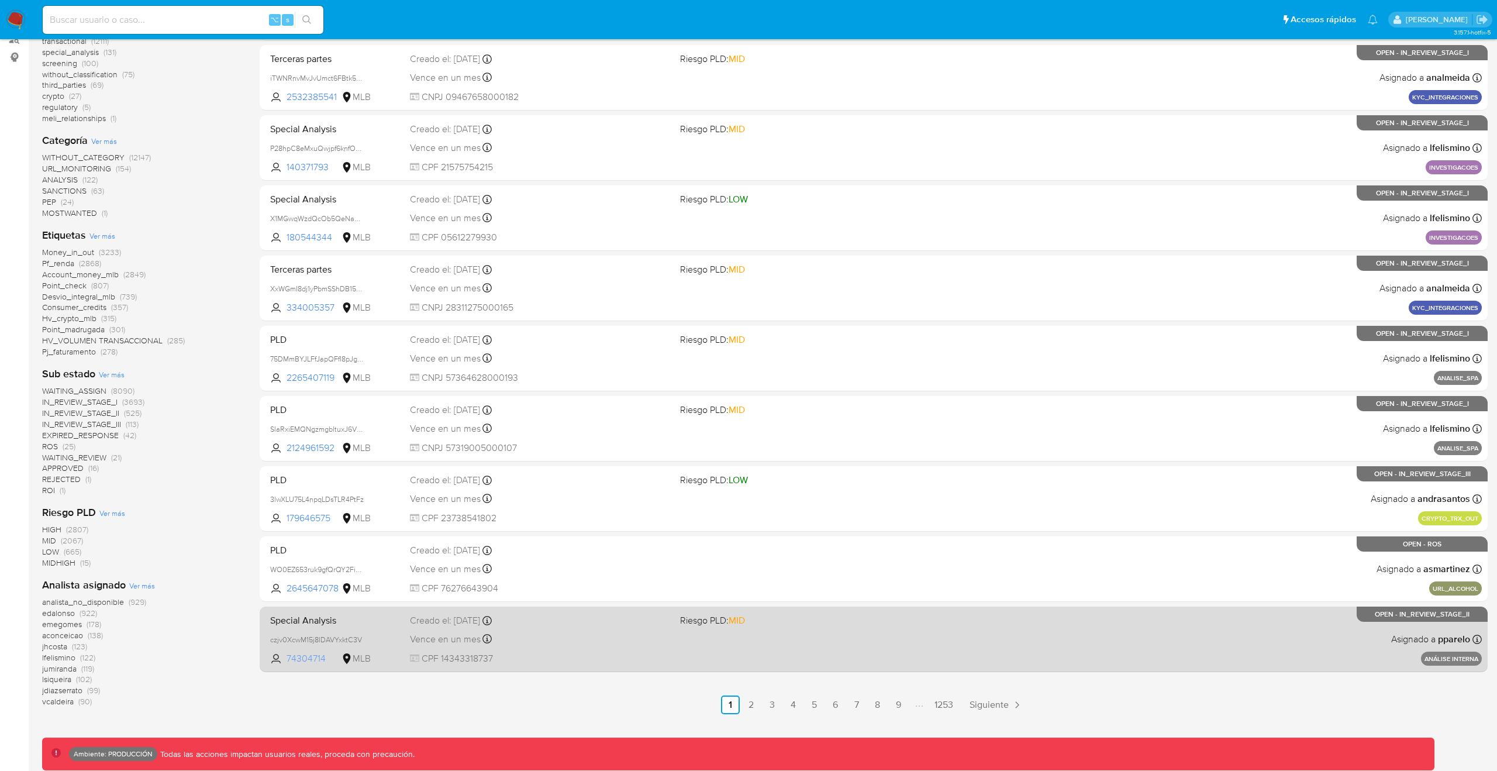
click at [312, 660] on span "74304714" at bounding box center [313, 658] width 53 height 13
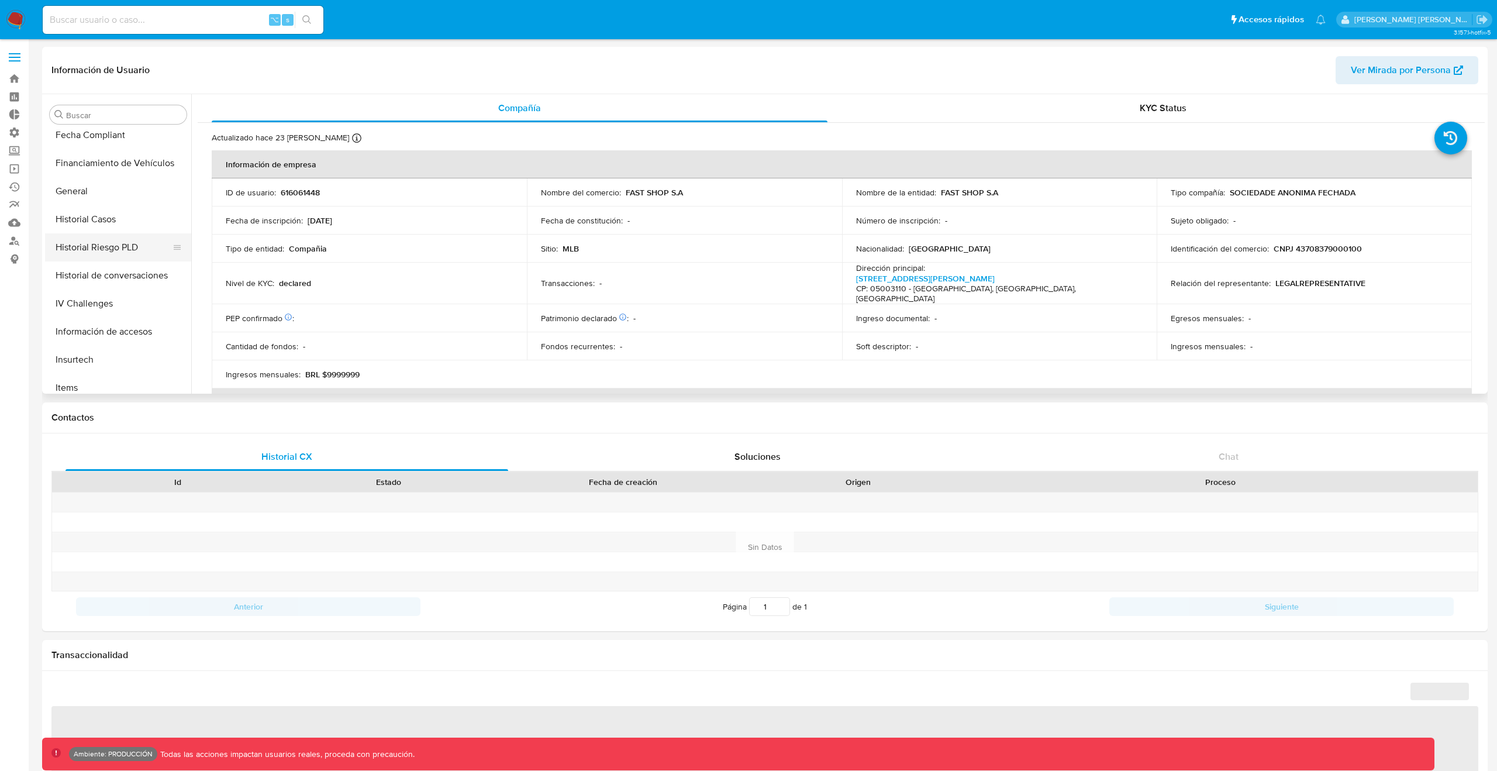
scroll to position [305, 0]
select select "10"
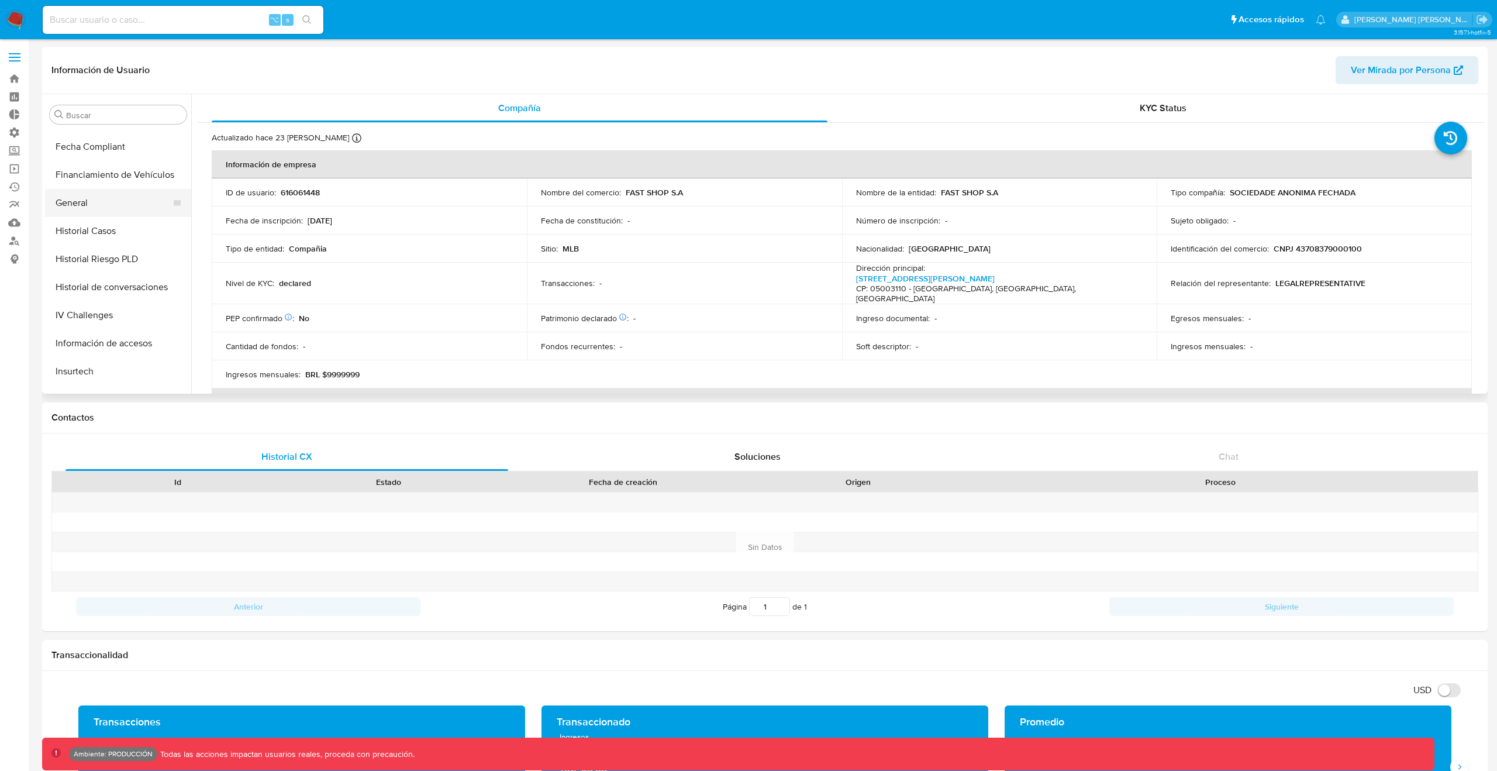
click at [81, 203] on button "General" at bounding box center [113, 203] width 137 height 28
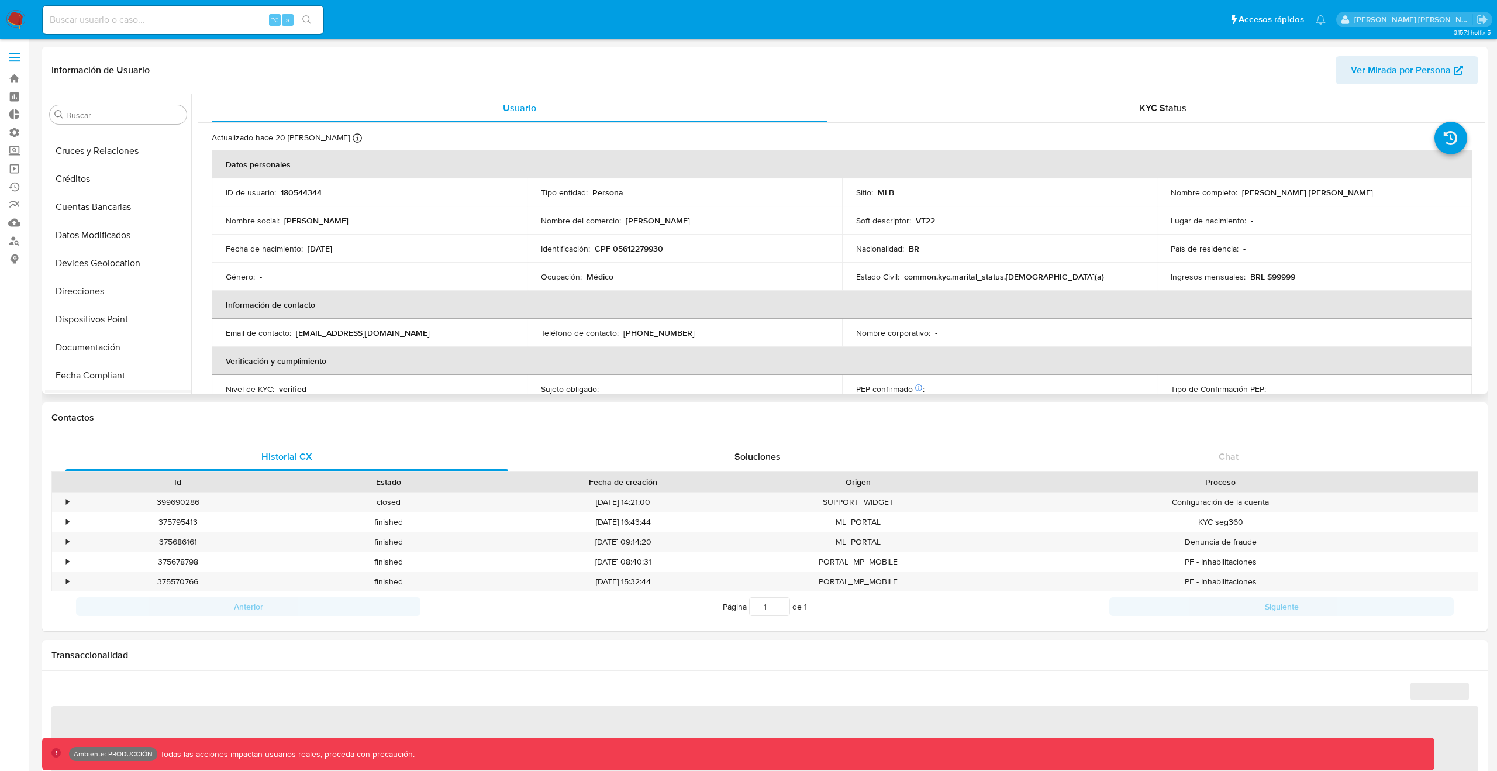
select select "10"
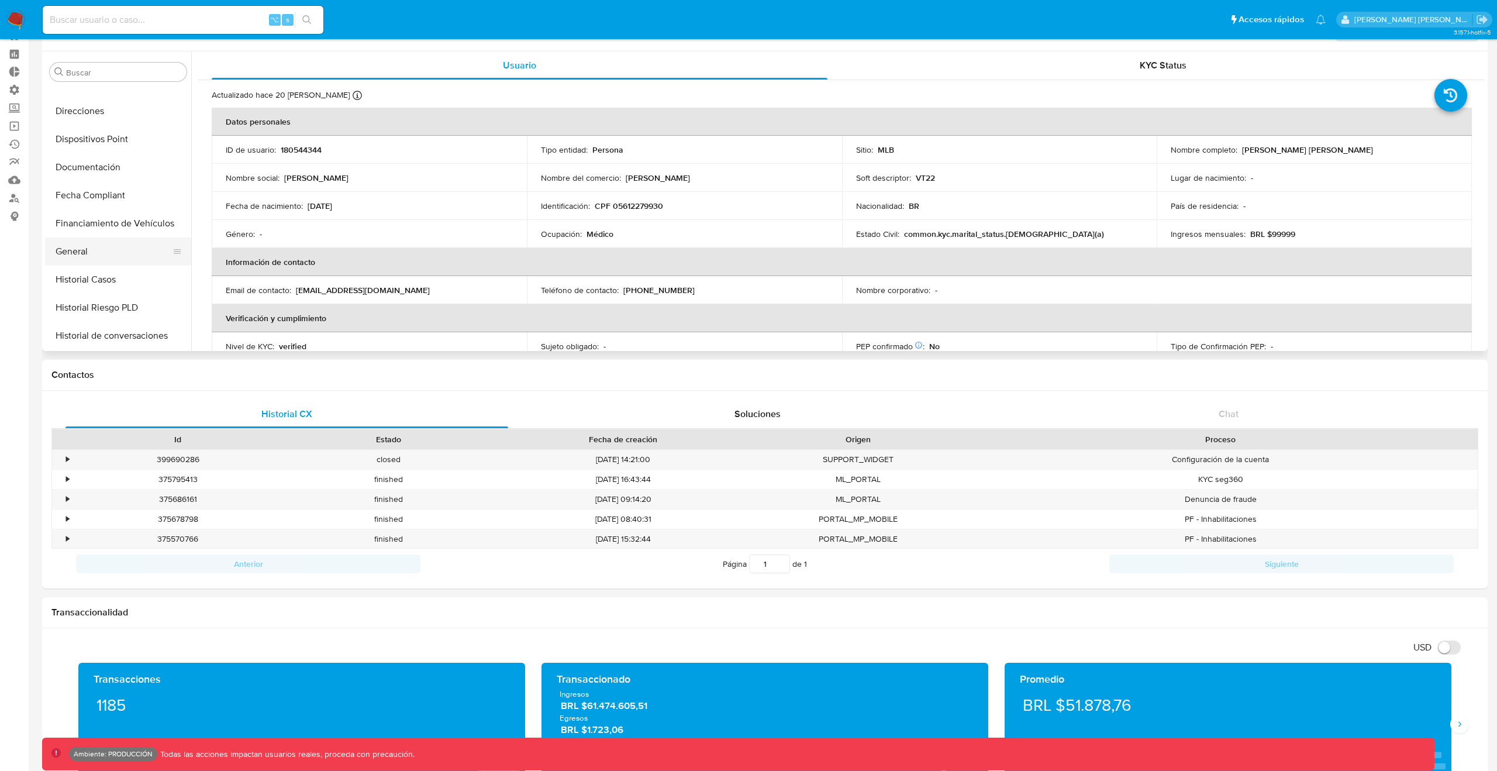
scroll to position [262, 0]
click at [89, 201] on button "General" at bounding box center [113, 203] width 137 height 28
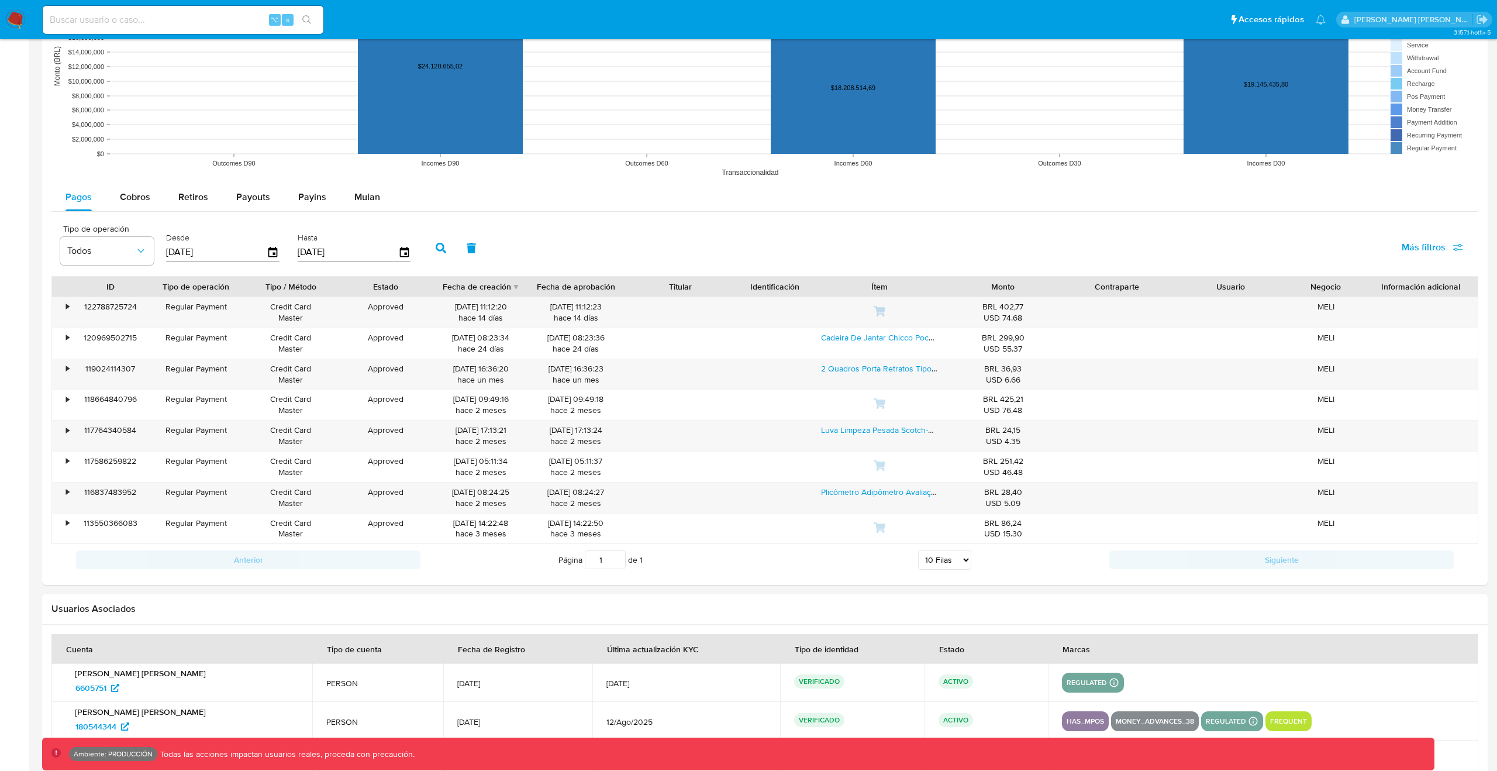
scroll to position [1033, 0]
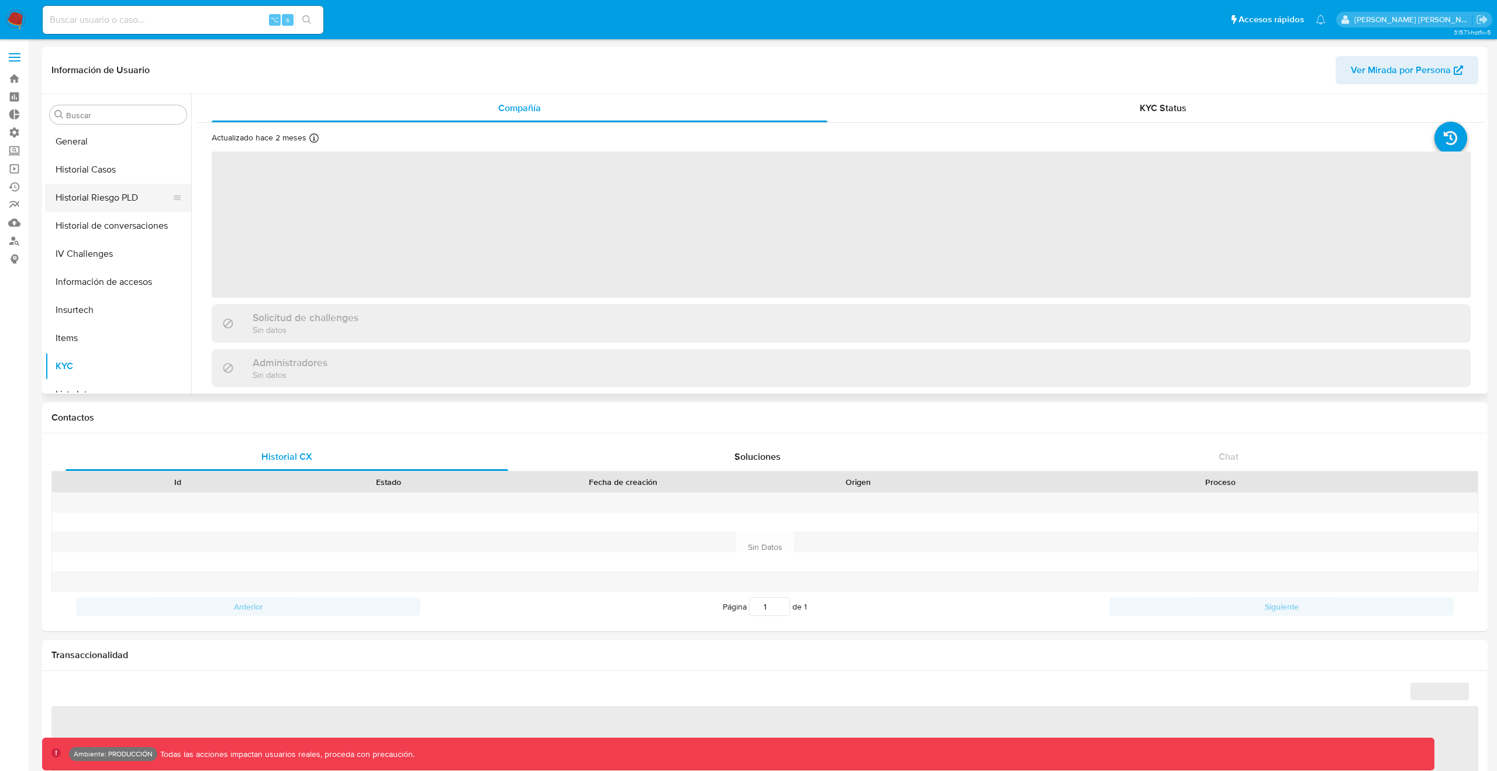
select select "10"
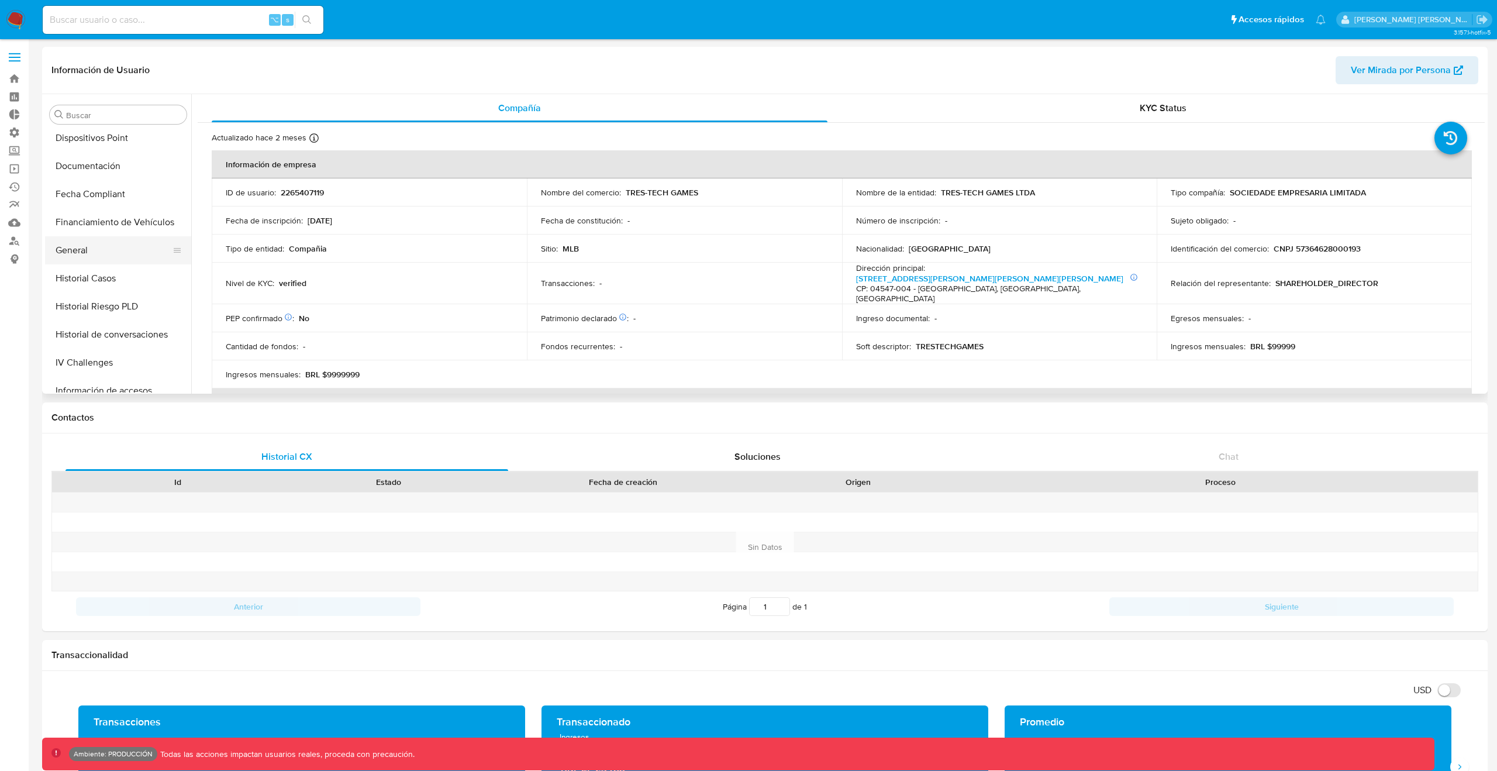
click at [87, 256] on button "General" at bounding box center [113, 250] width 137 height 28
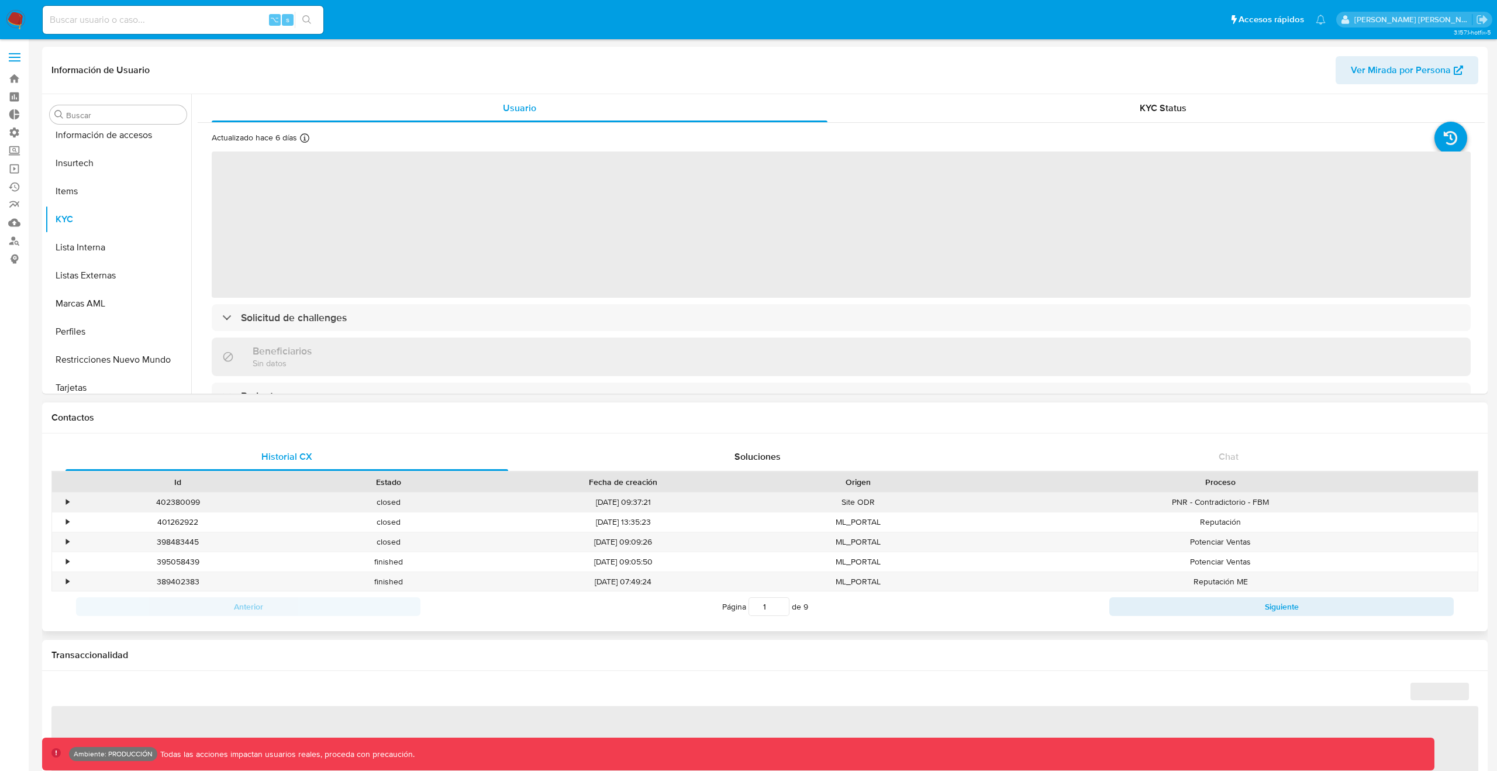
scroll to position [522, 0]
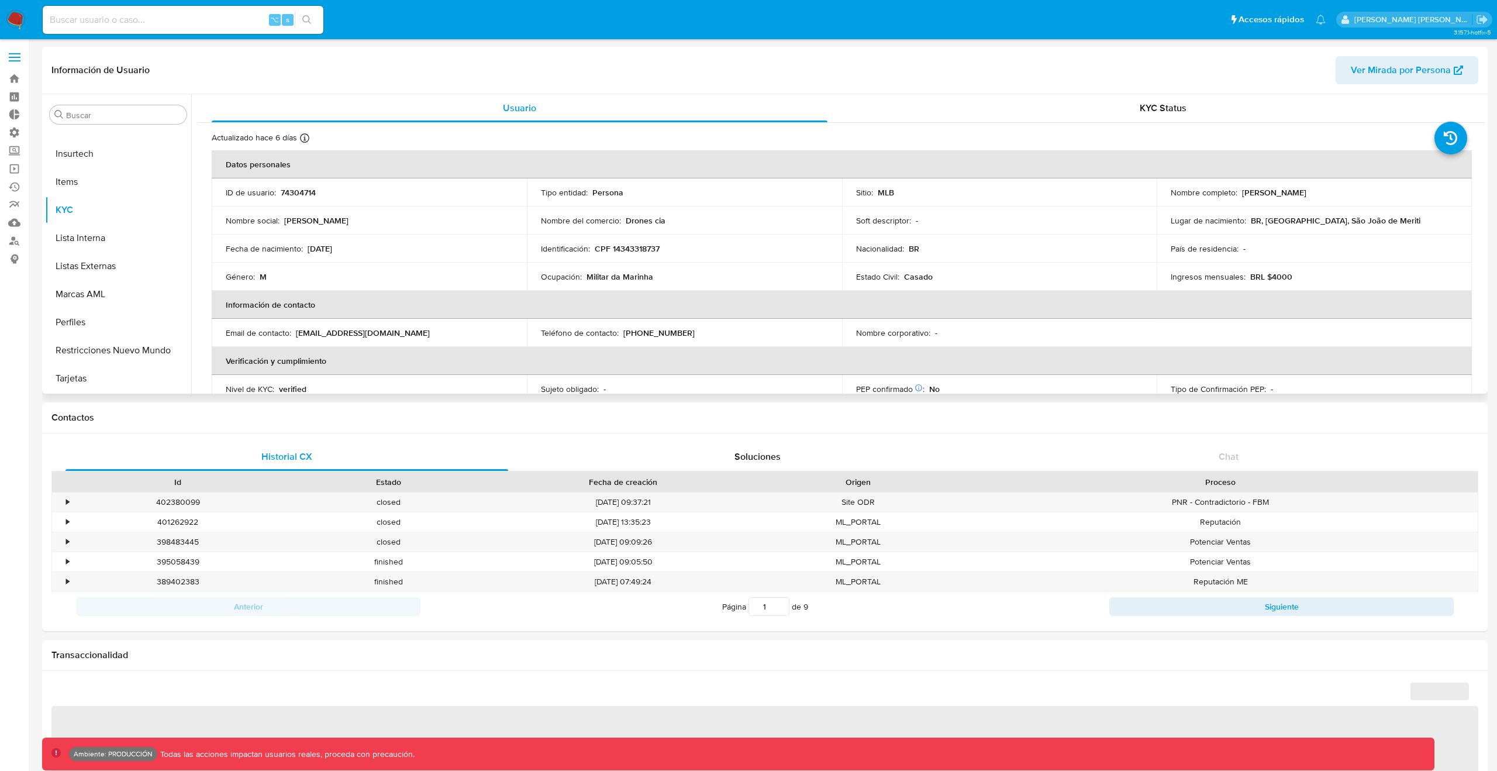
select select "10"
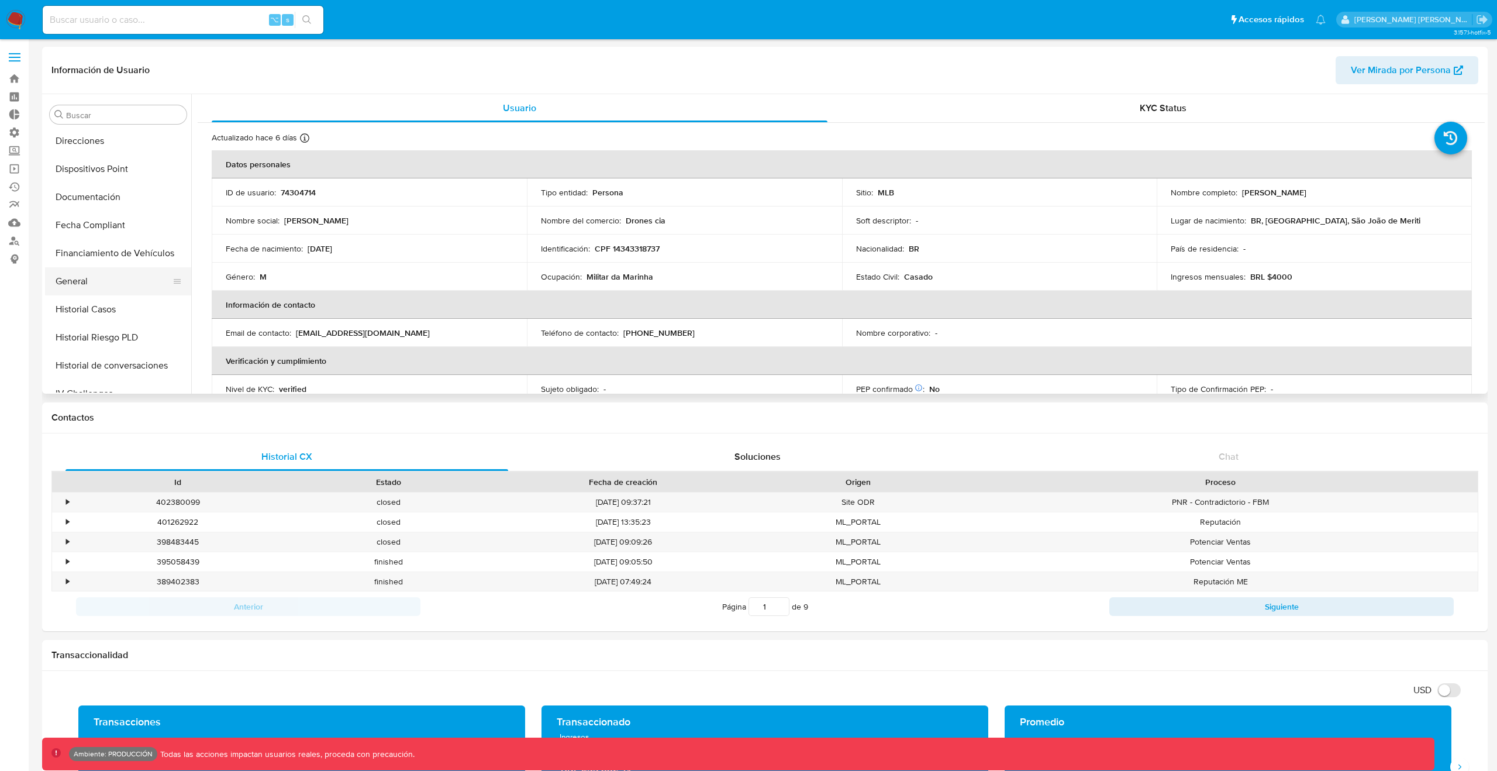
scroll to position [226, 0]
click at [96, 282] on button "General" at bounding box center [113, 282] width 137 height 28
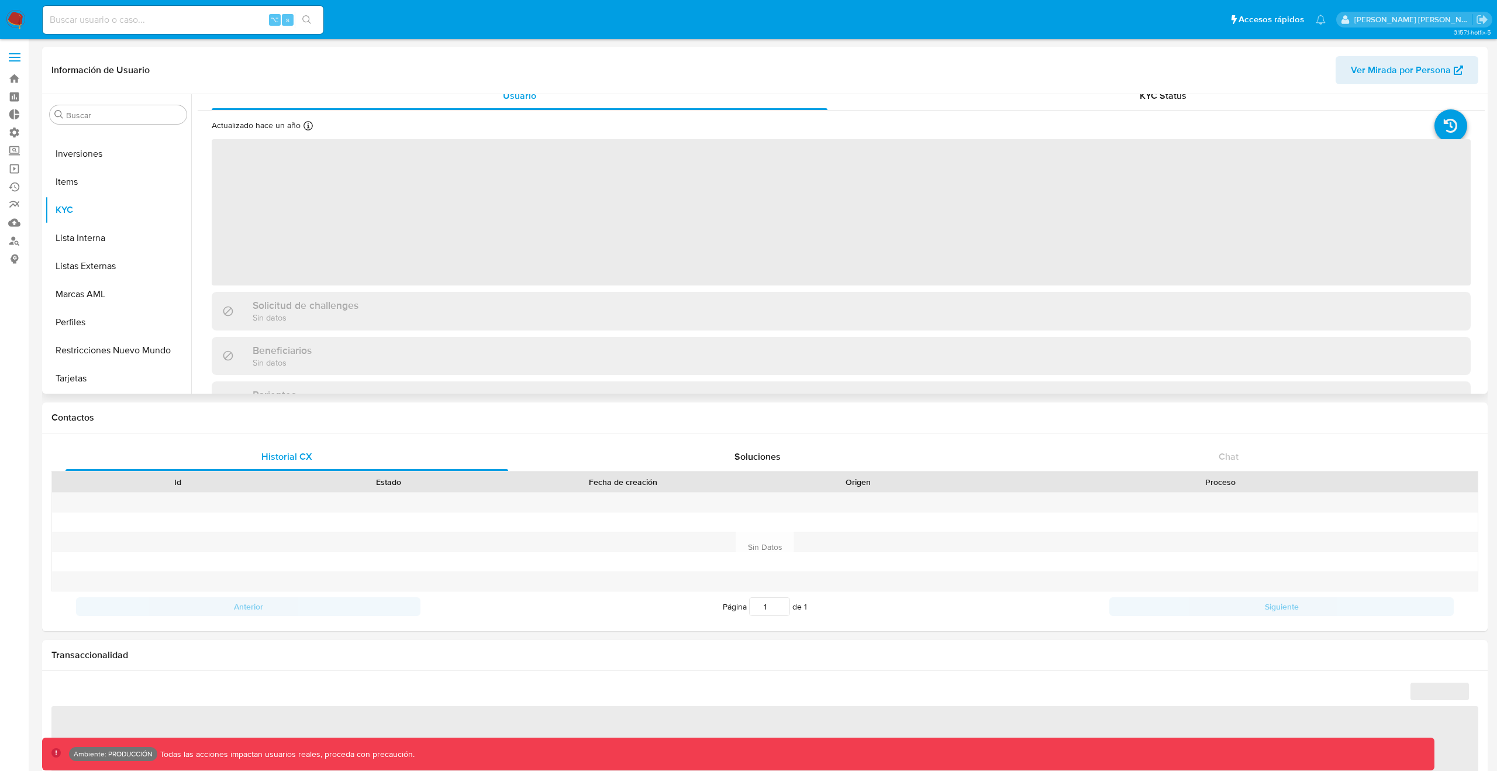
scroll to position [15, 0]
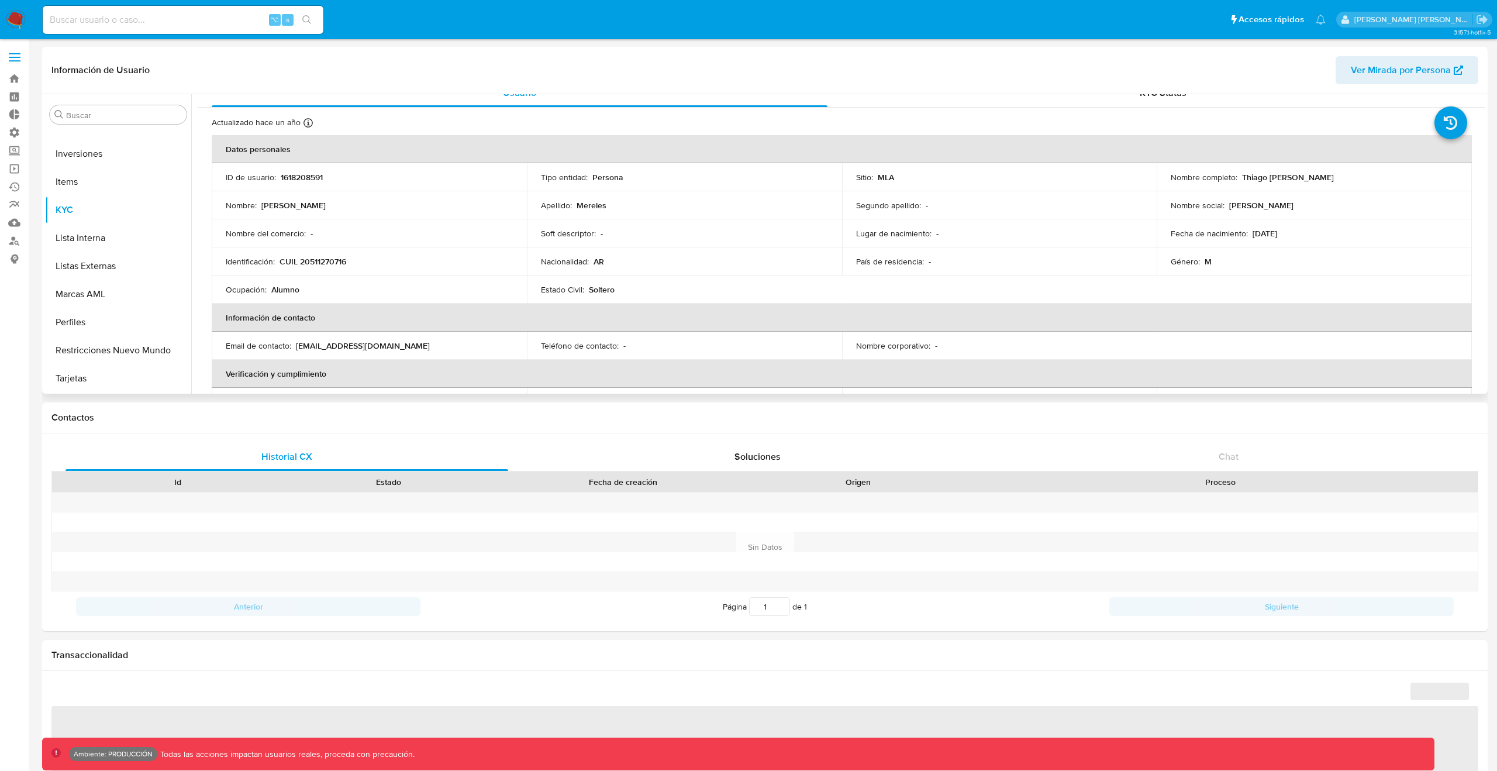
select select "10"
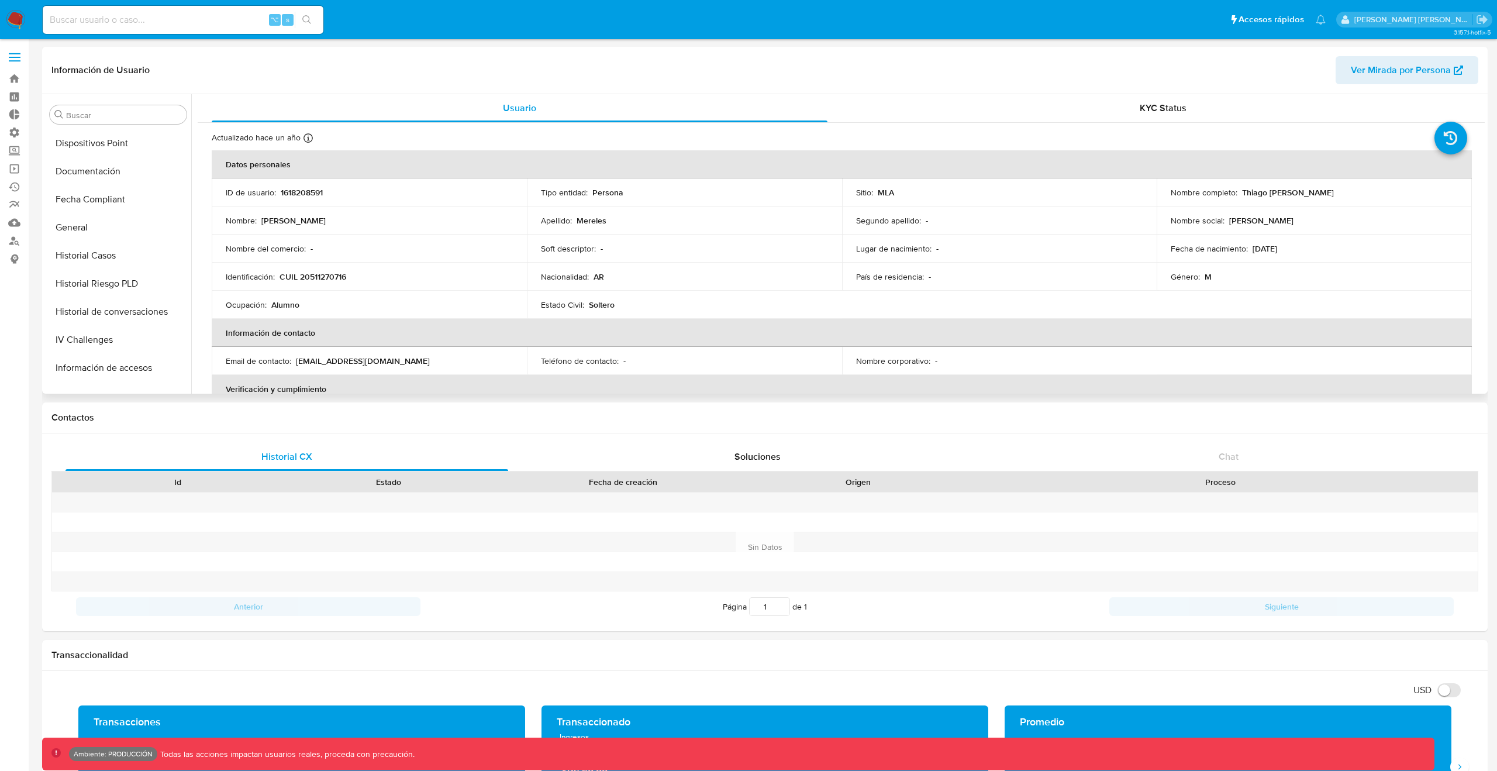
scroll to position [304, 0]
click at [83, 230] on button "General" at bounding box center [113, 232] width 137 height 28
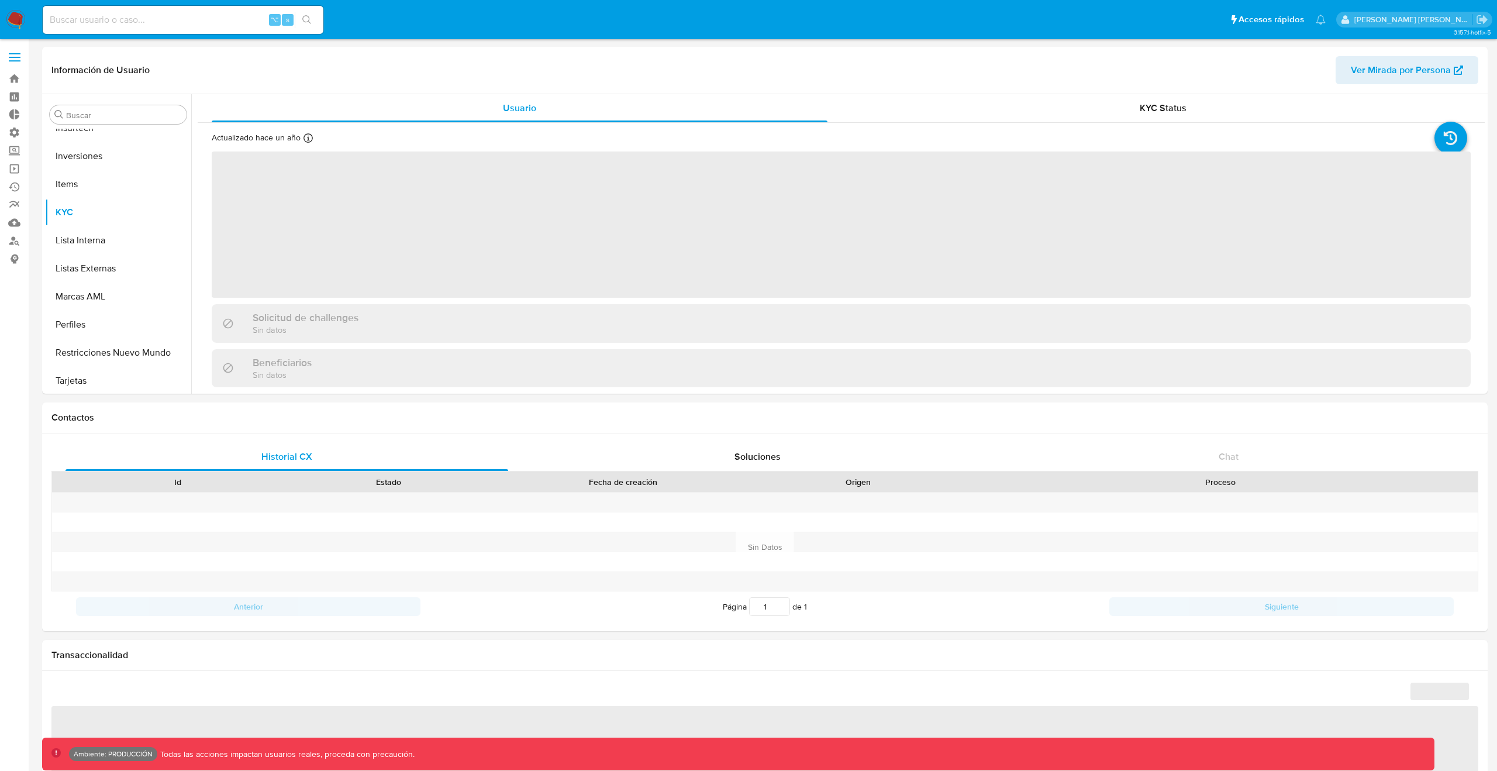
scroll to position [578, 0]
select select "10"
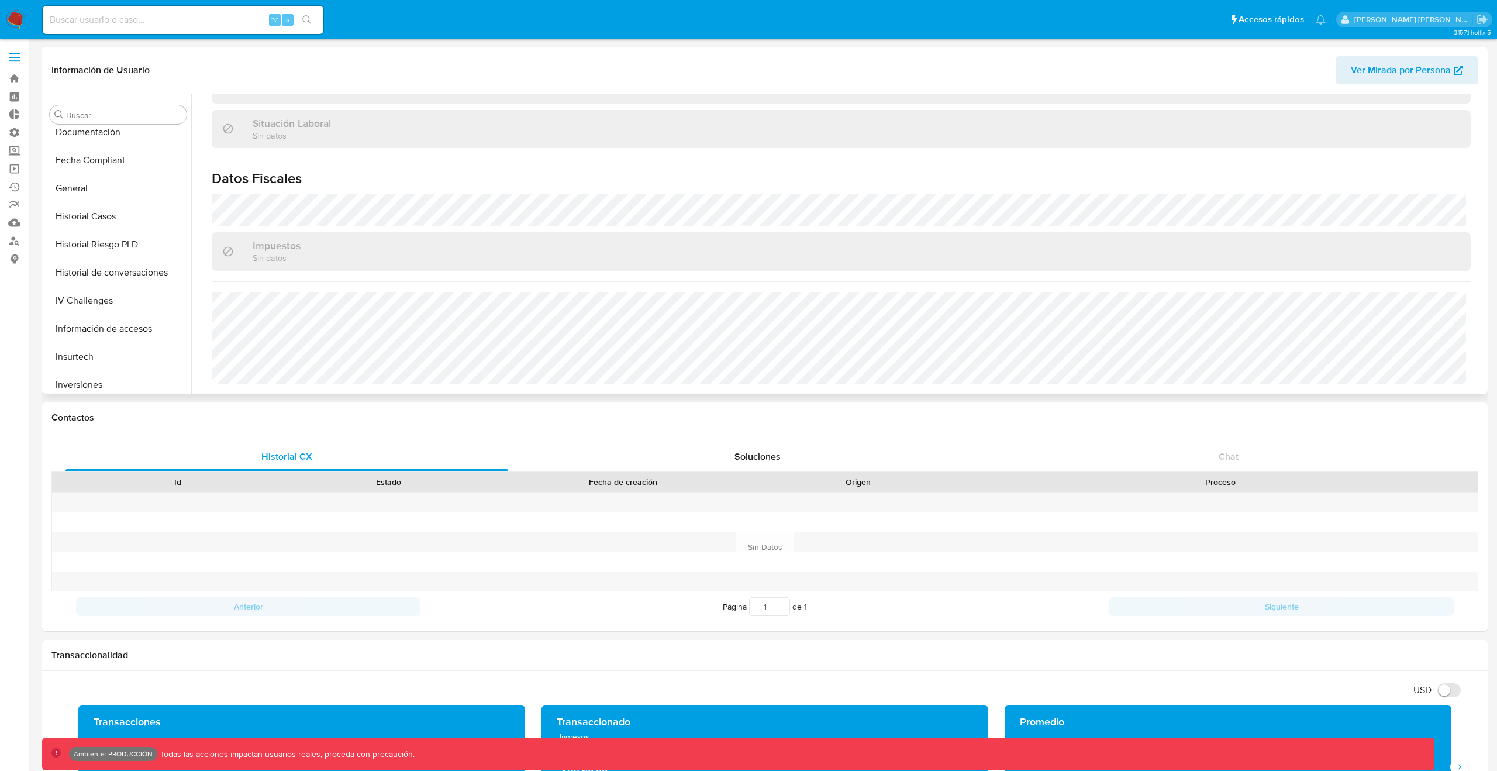
scroll to position [325, 0]
click at [89, 216] on button "General" at bounding box center [113, 211] width 137 height 28
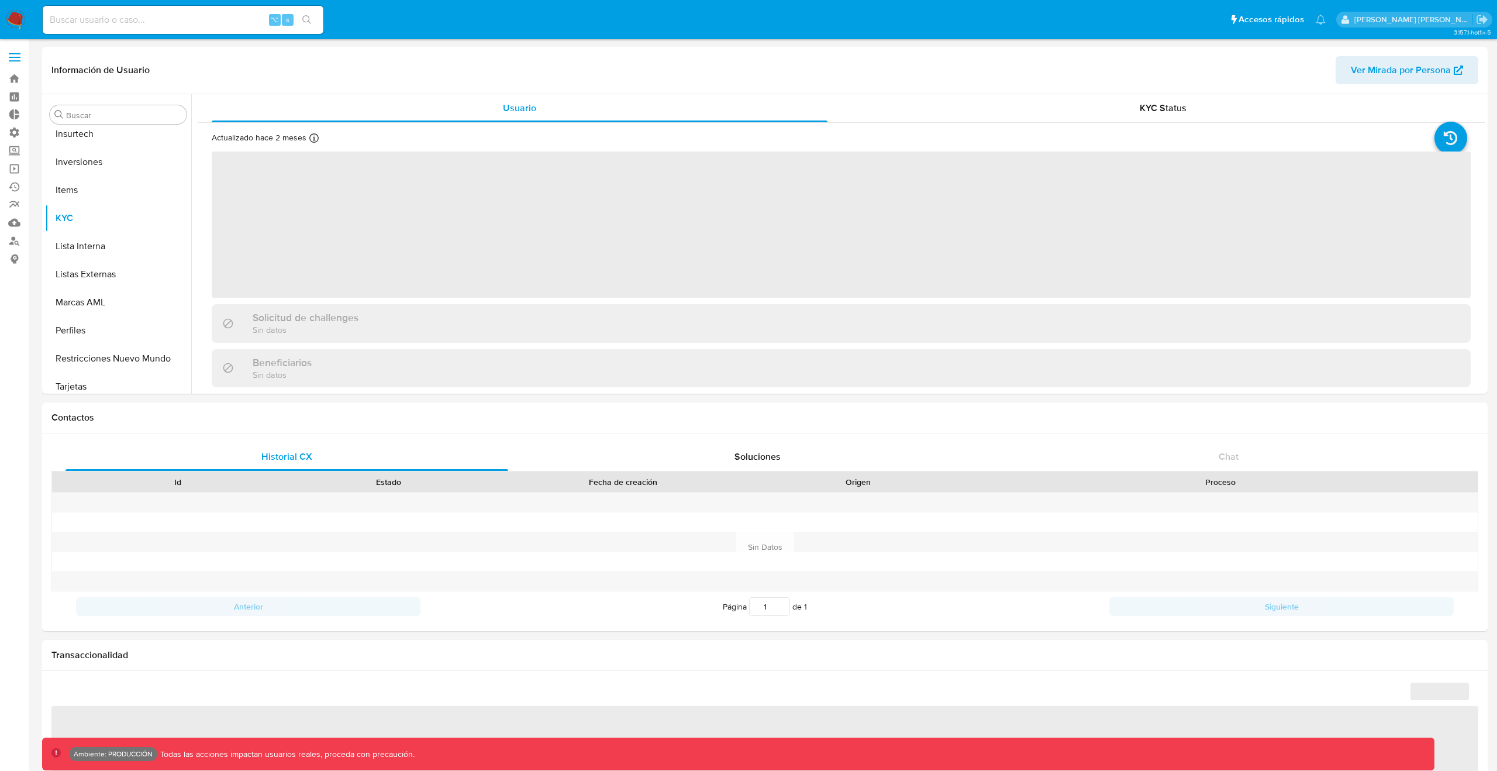
scroll to position [578, 0]
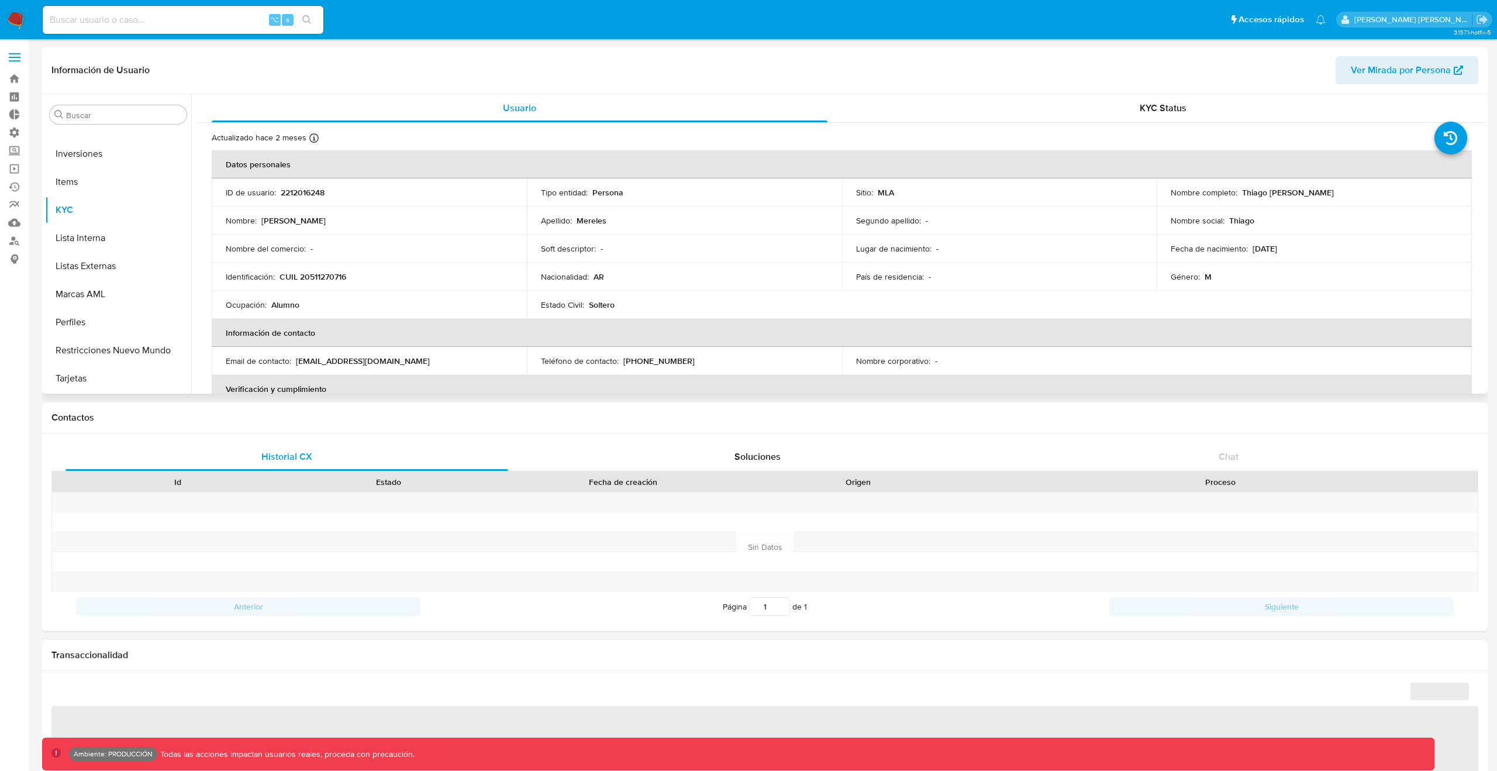
select select "10"
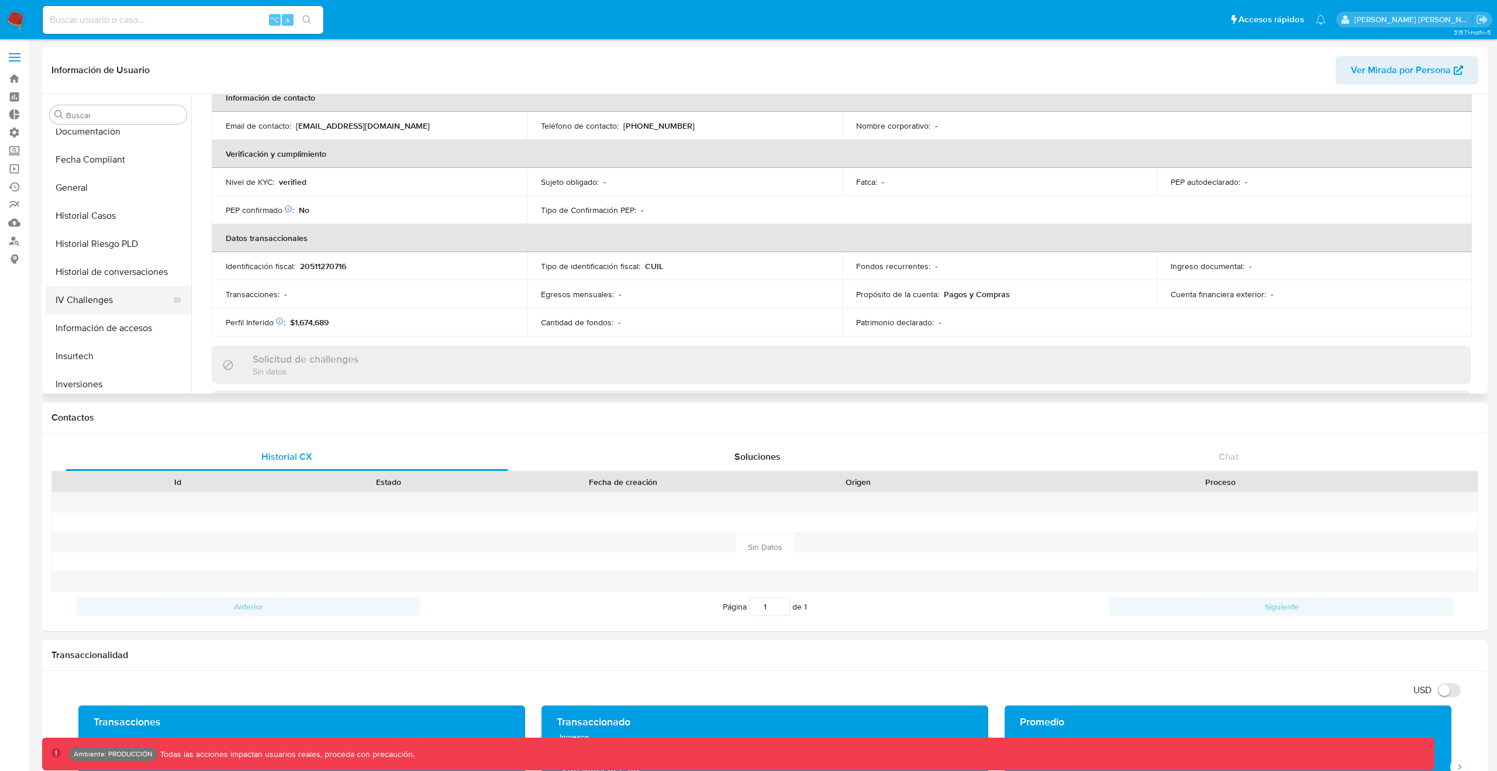
scroll to position [337, 0]
click at [102, 201] on button "General" at bounding box center [113, 198] width 137 height 28
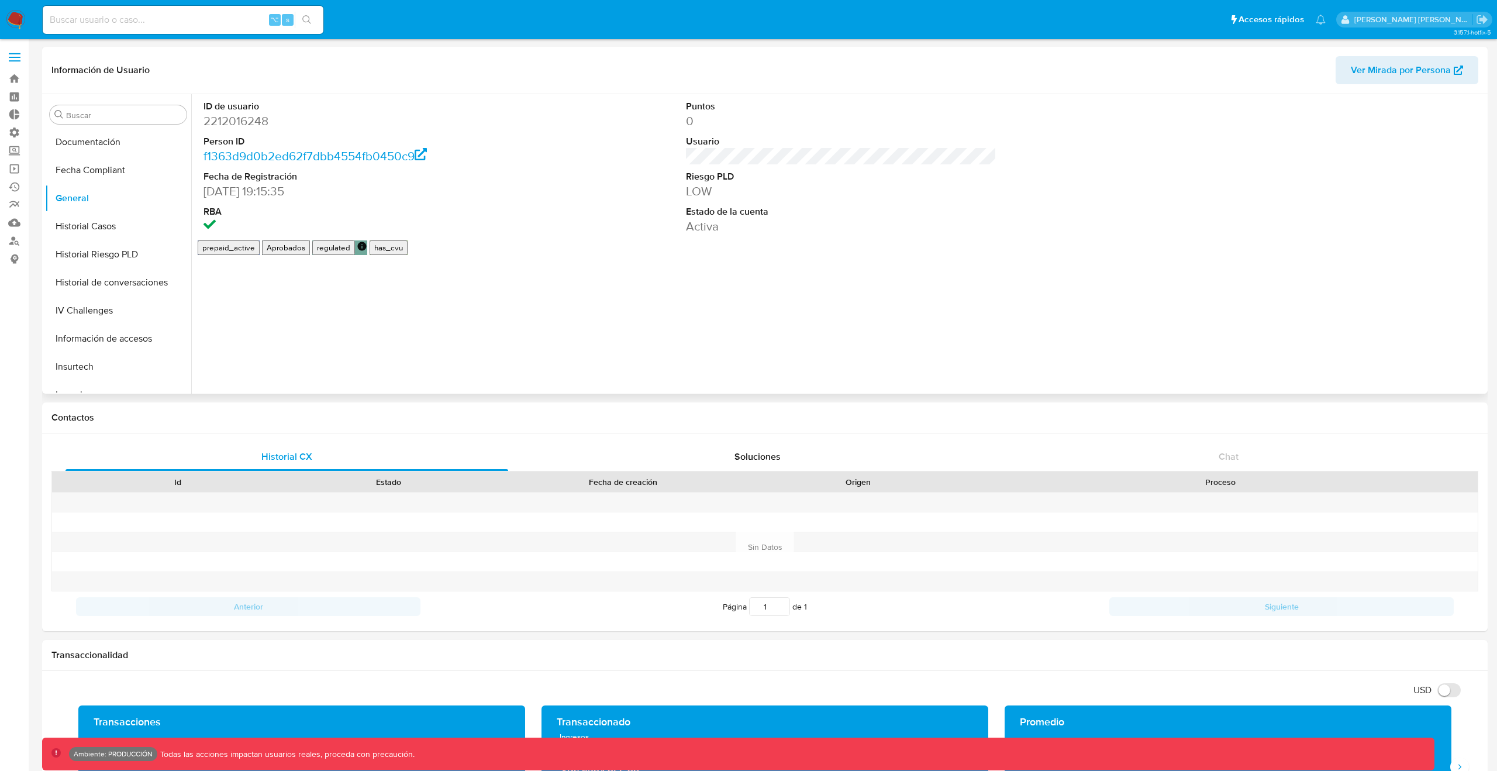
scroll to position [36, 0]
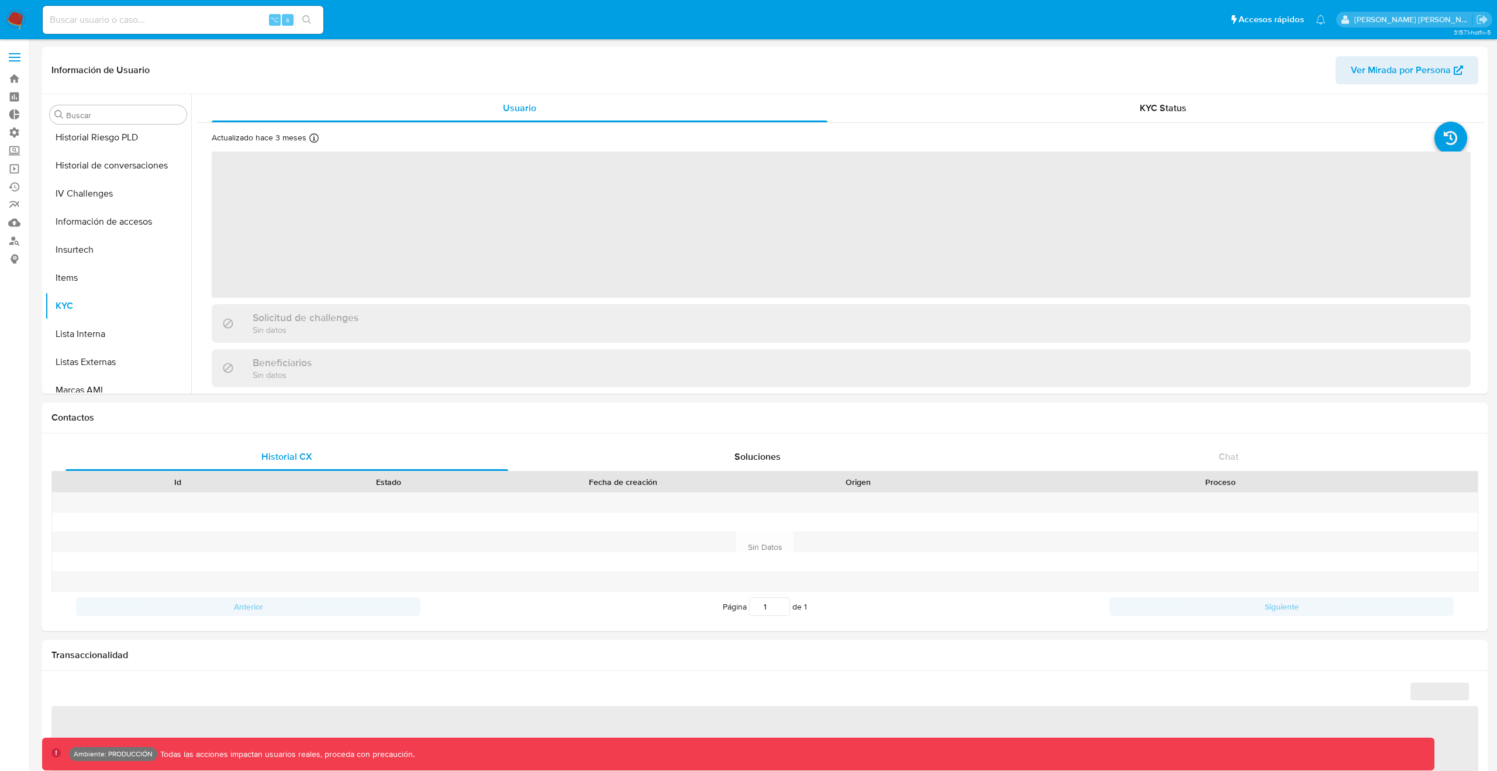
scroll to position [522, 0]
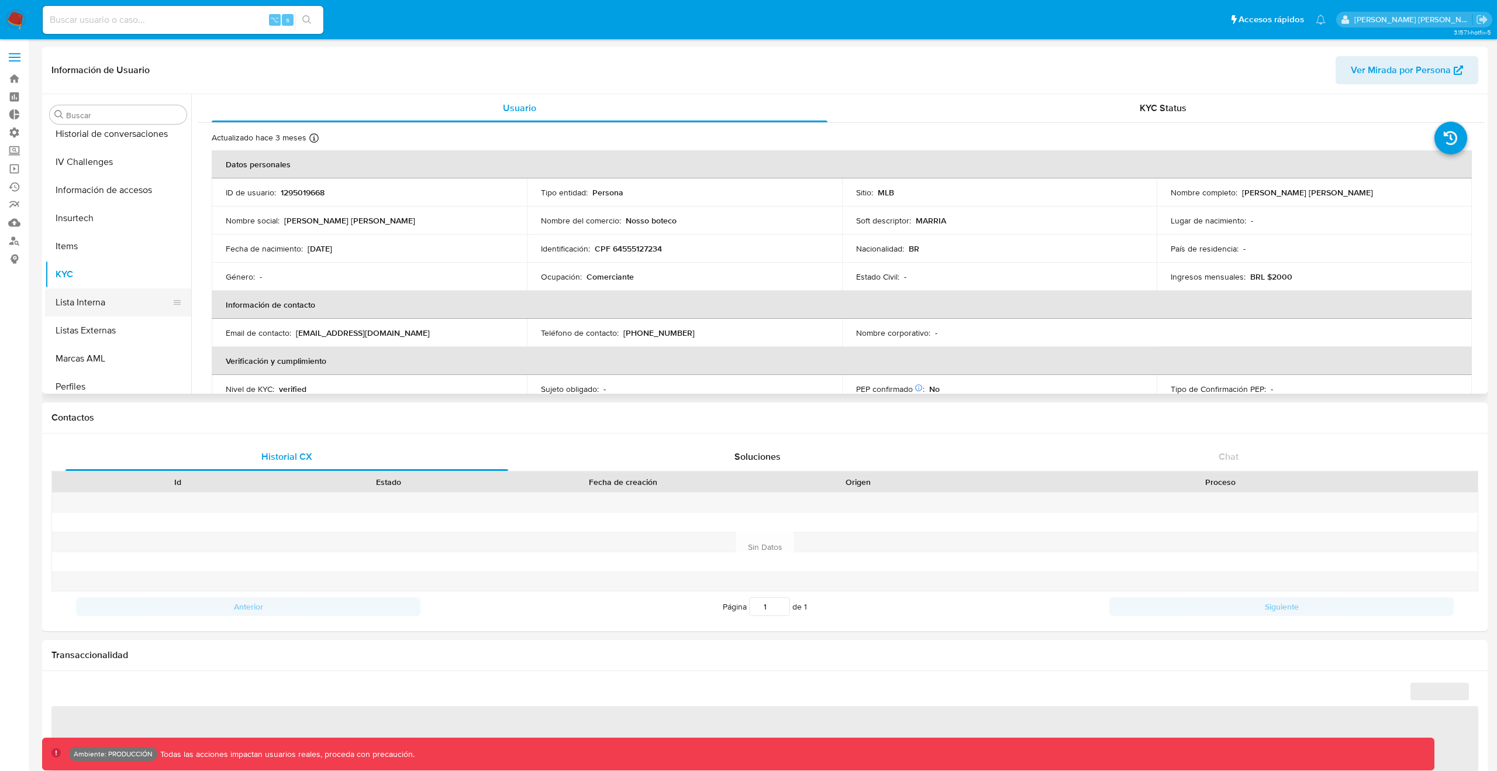
select select "10"
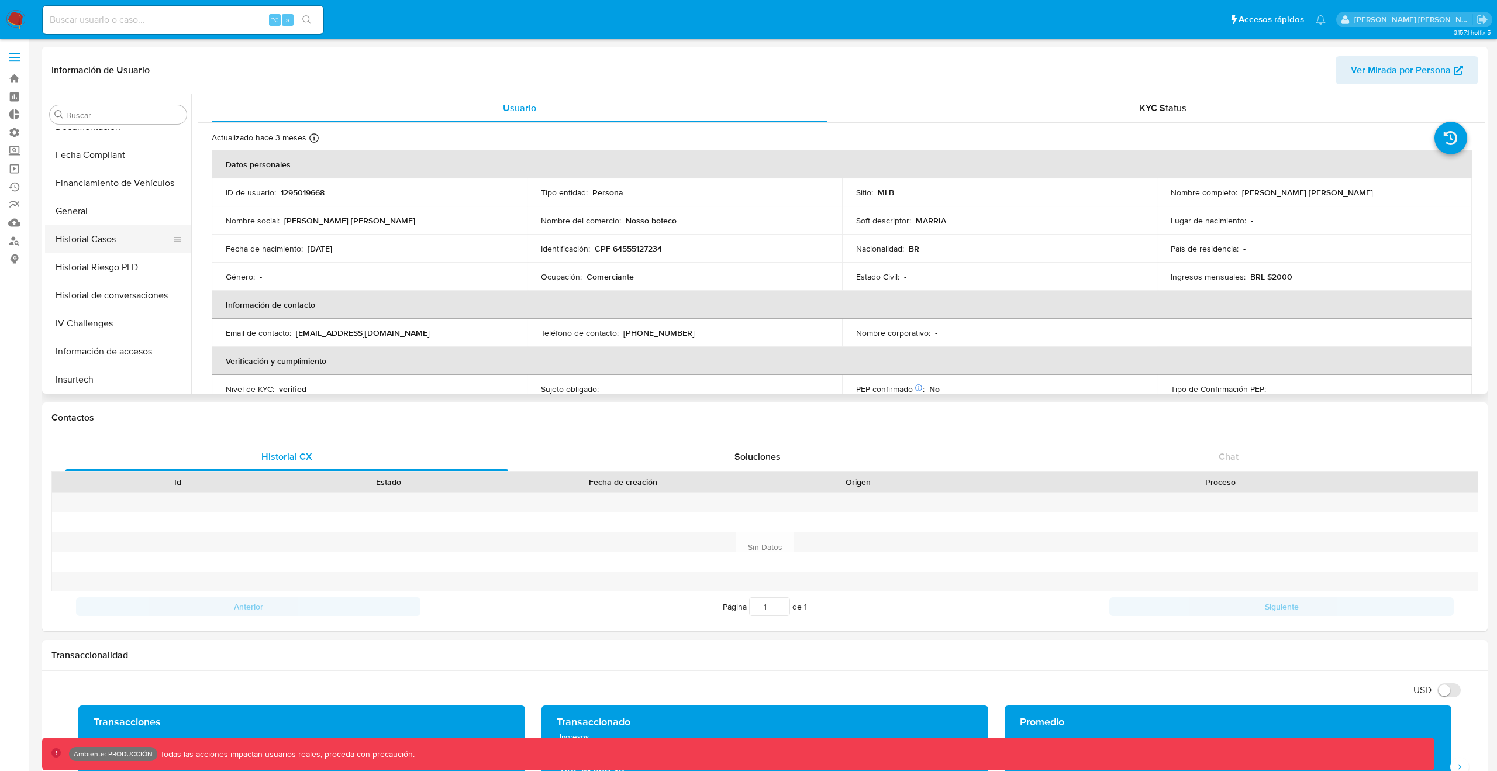
scroll to position [299, 0]
click at [96, 212] on button "General" at bounding box center [113, 209] width 137 height 28
